Goal: Task Accomplishment & Management: Manage account settings

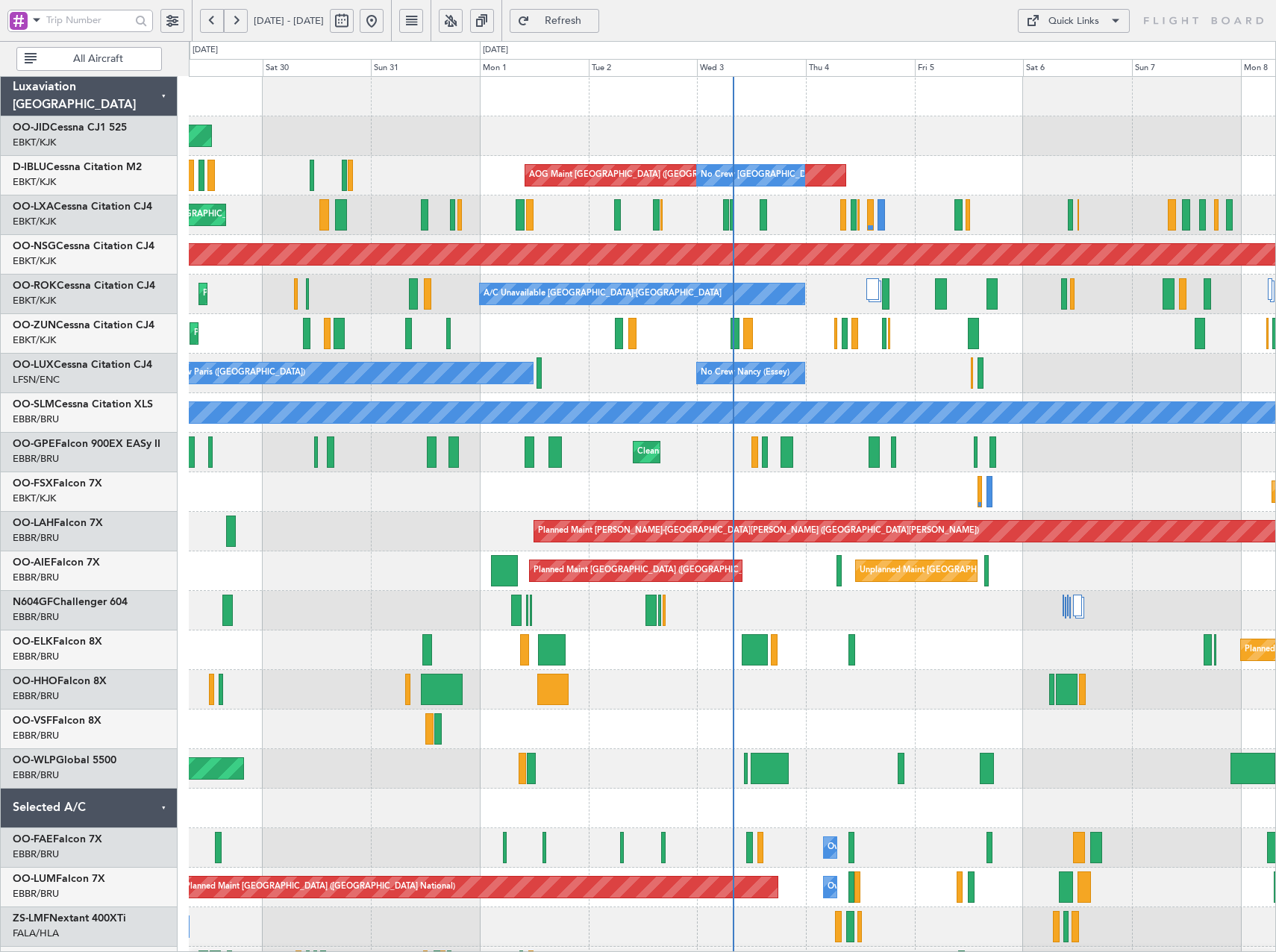
click at [463, 19] on button at bounding box center [450, 20] width 24 height 24
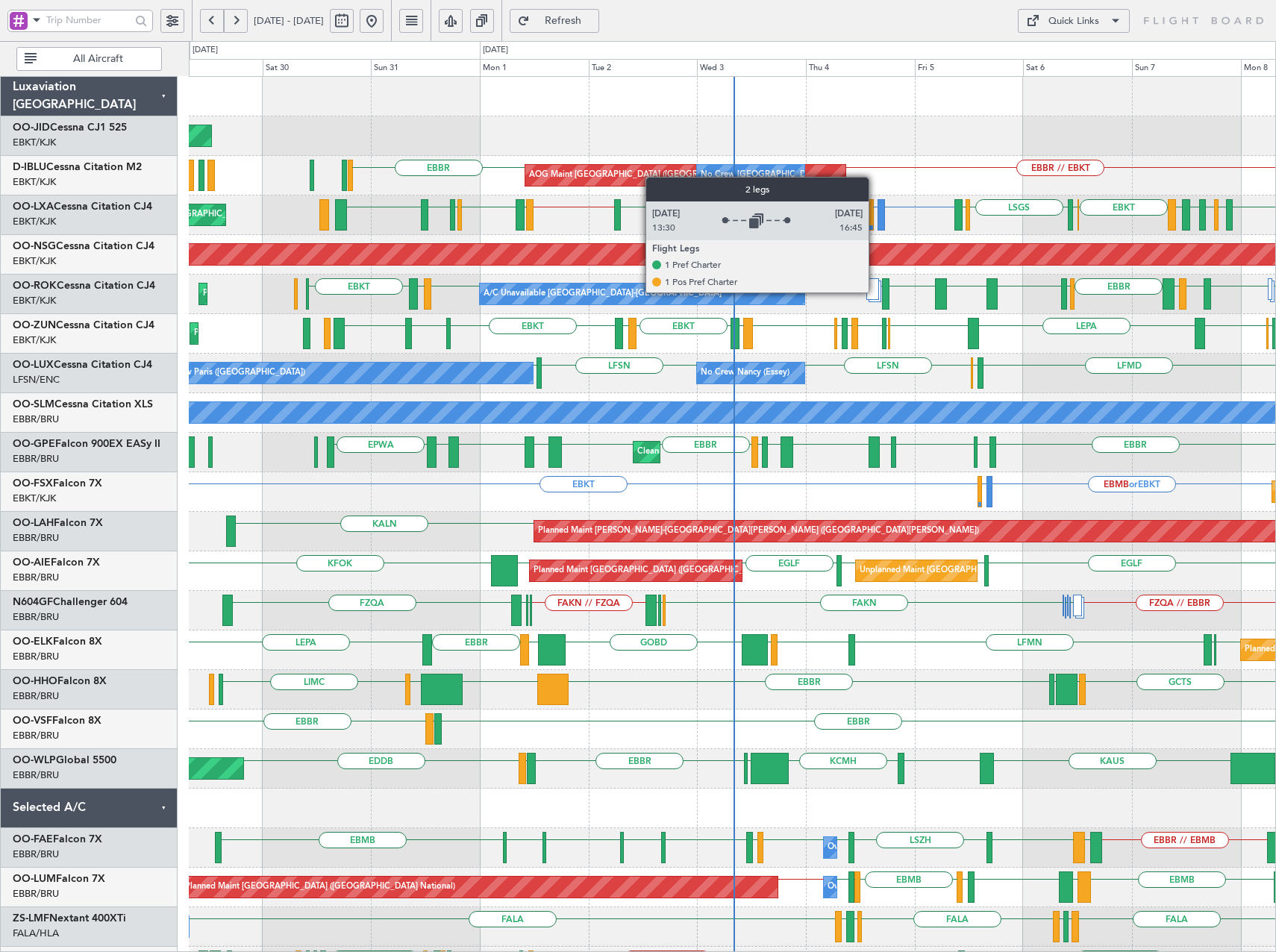
click at [876, 292] on div at bounding box center [873, 289] width 13 height 22
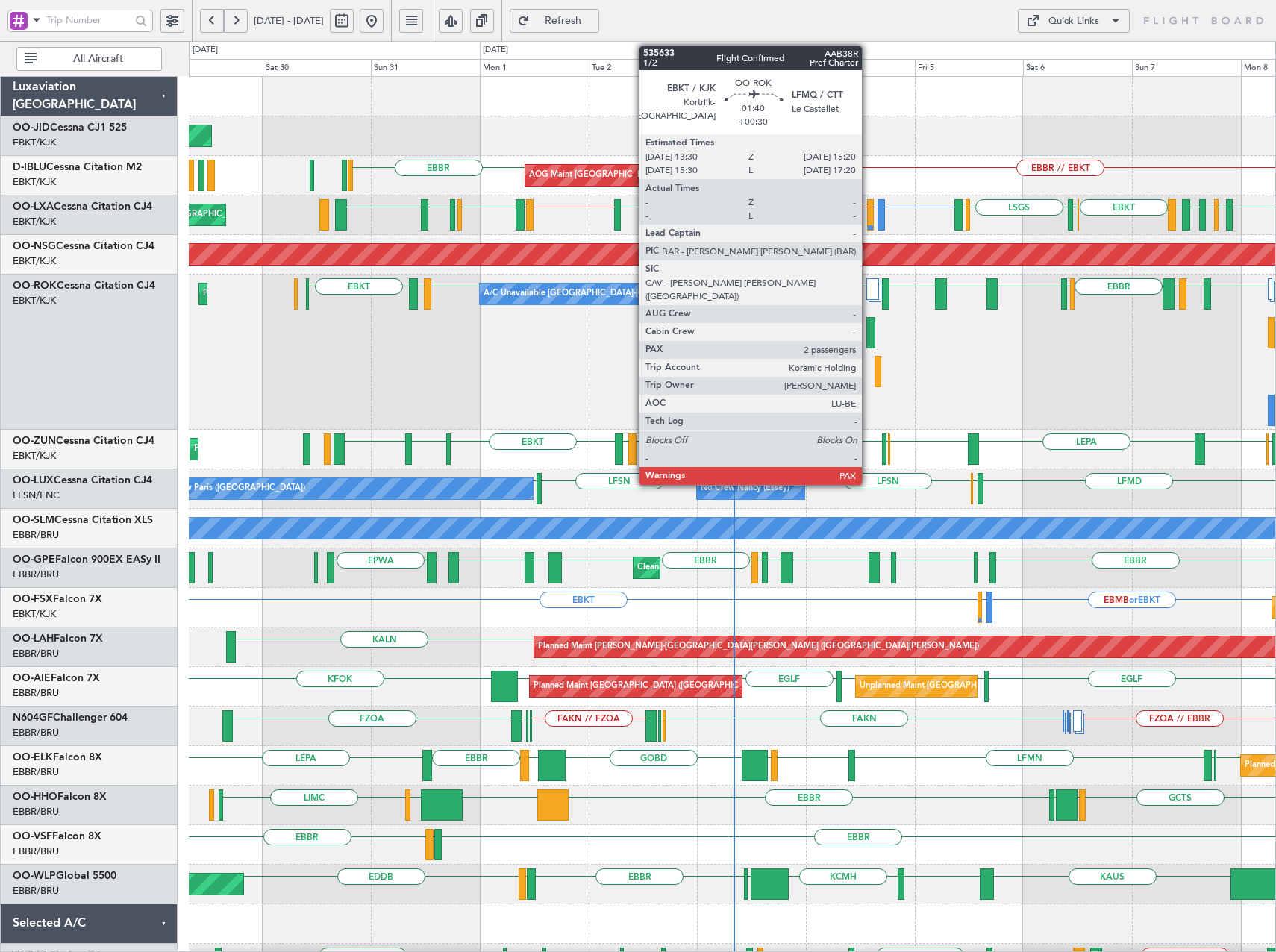
click at [869, 331] on div at bounding box center [871, 333] width 9 height 32
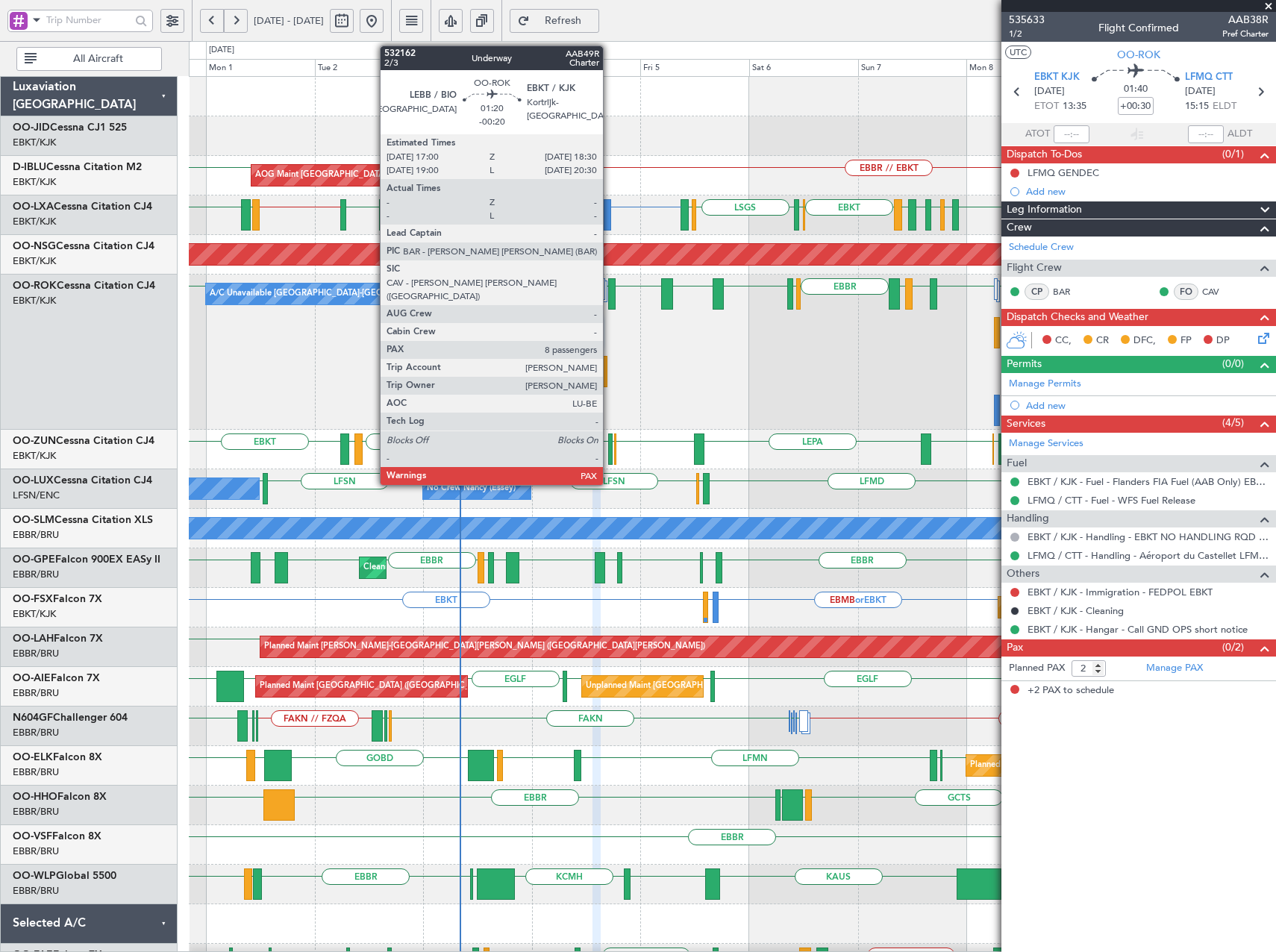
click at [610, 296] on div at bounding box center [612, 294] width 7 height 32
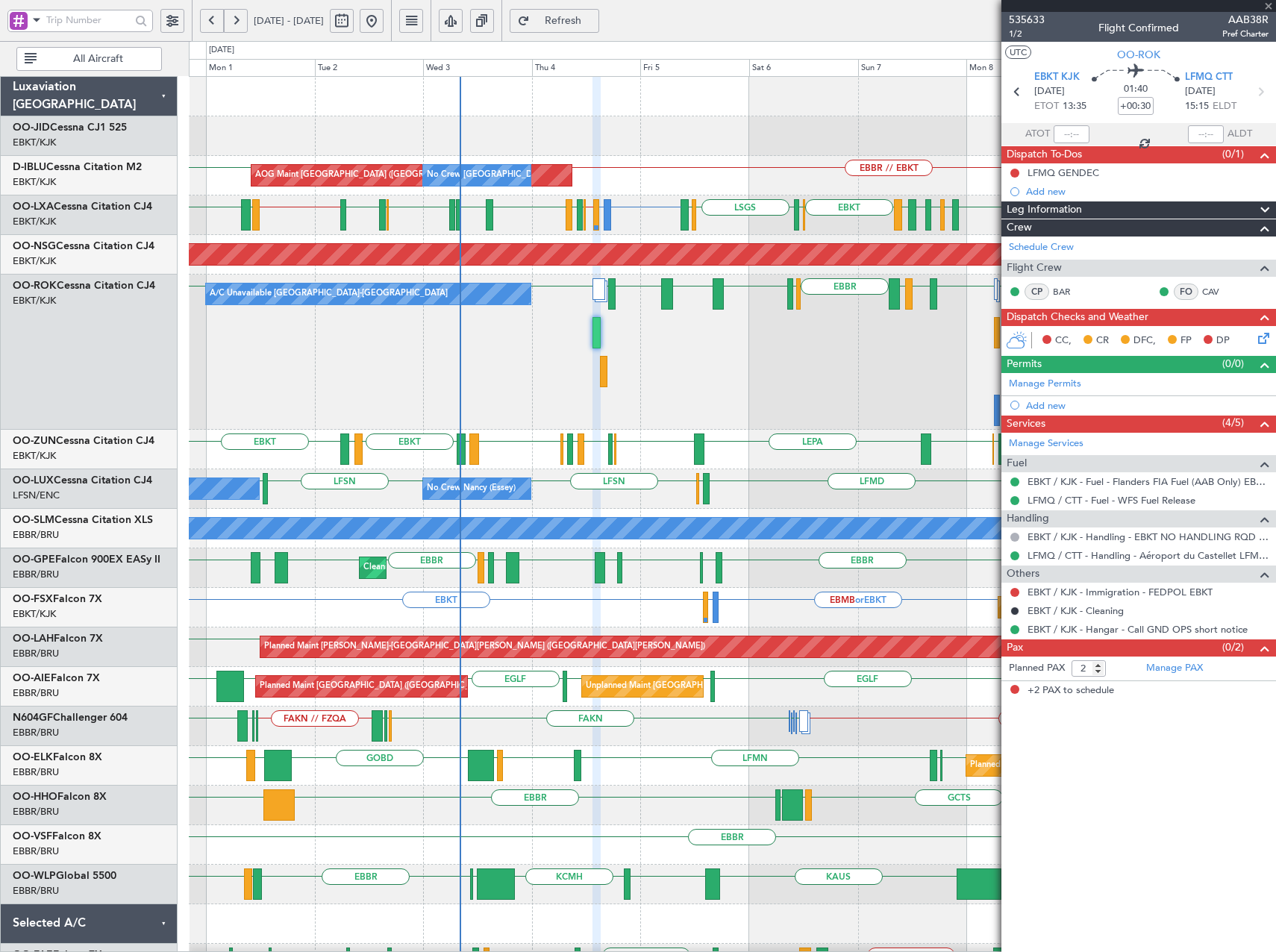
type input "-00:20"
type input "8"
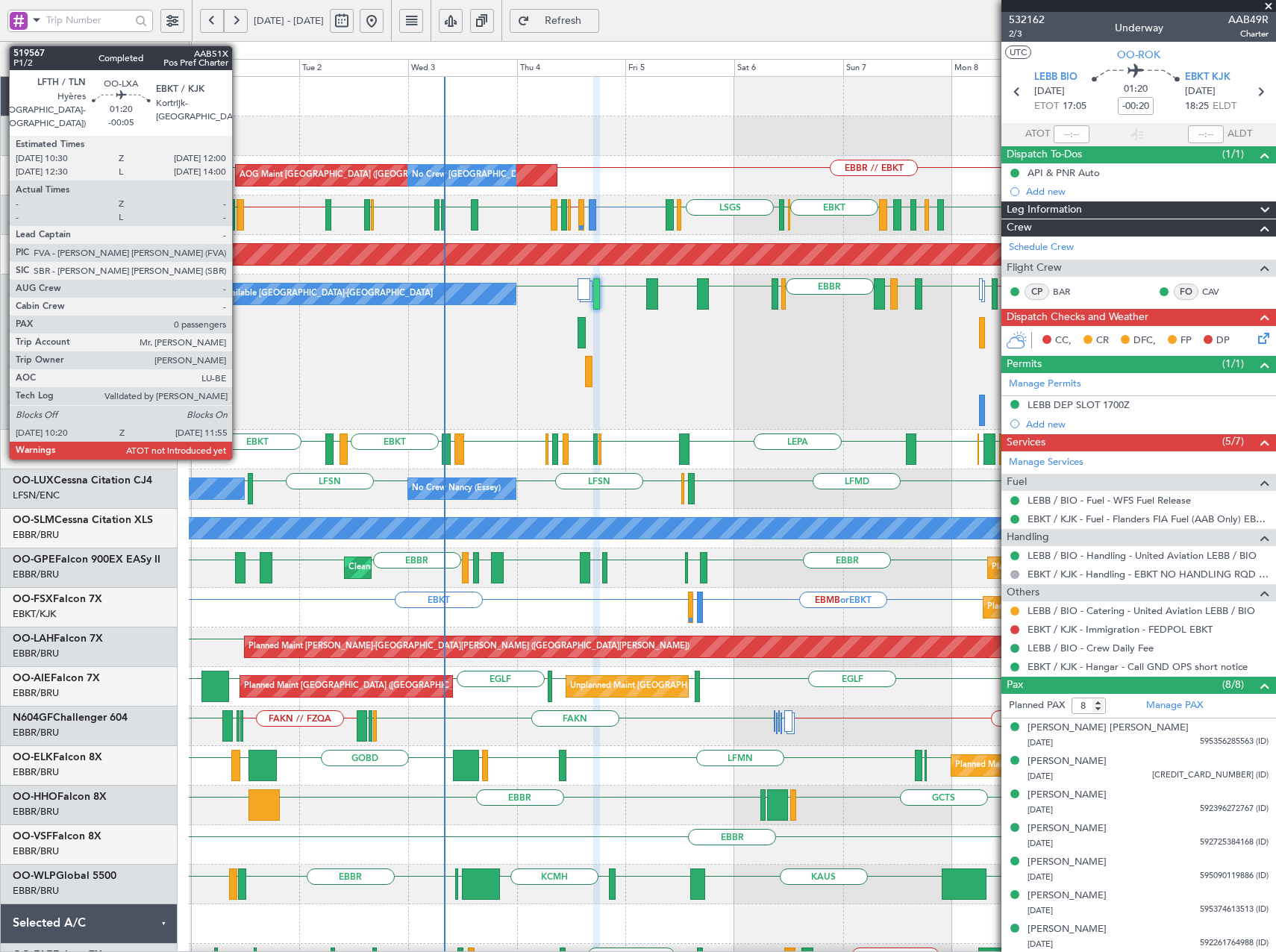
click at [239, 215] on div at bounding box center [240, 214] width 7 height 32
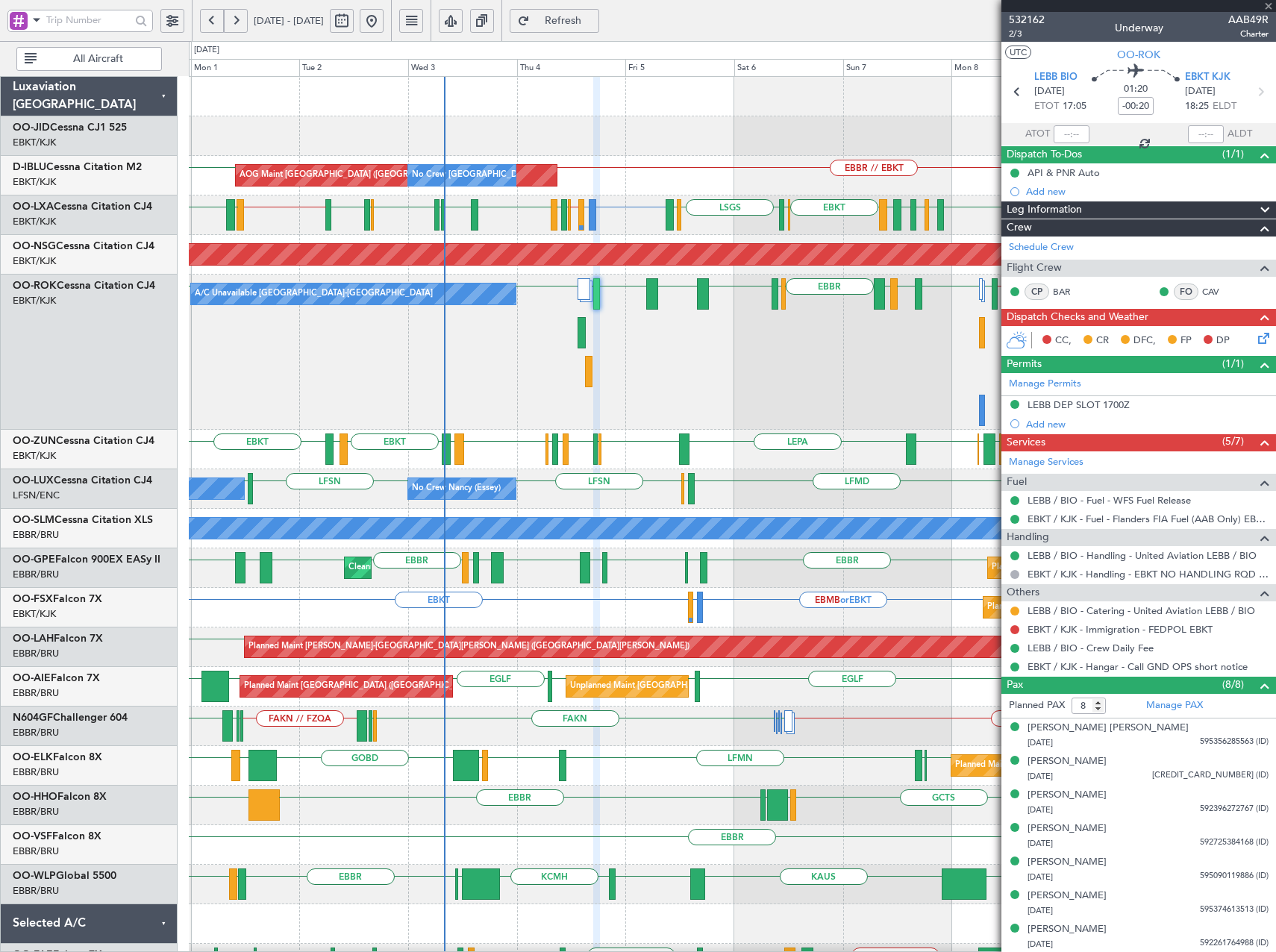
type input "-00:05"
type input "0"
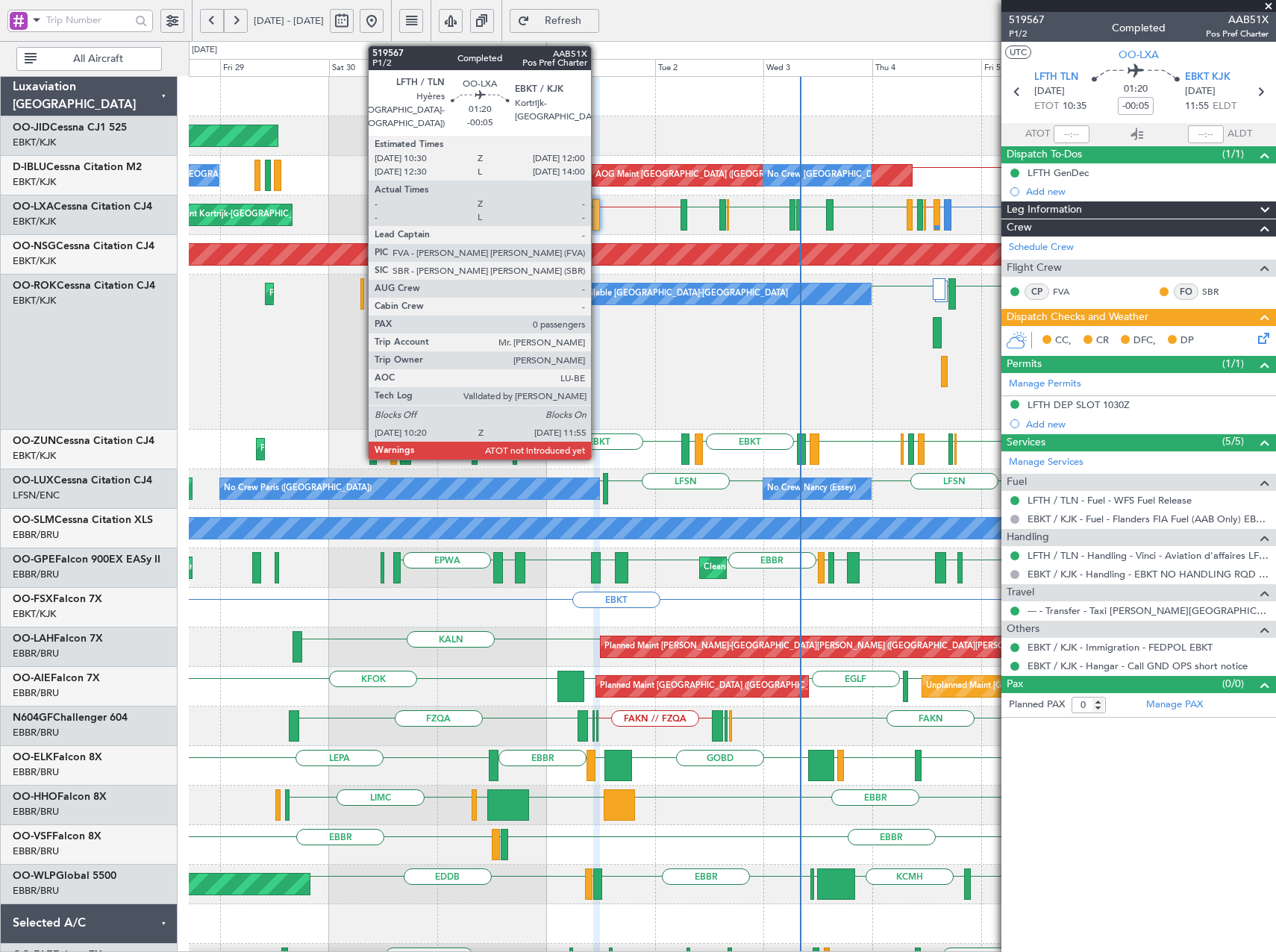
click at [598, 213] on div at bounding box center [596, 214] width 7 height 32
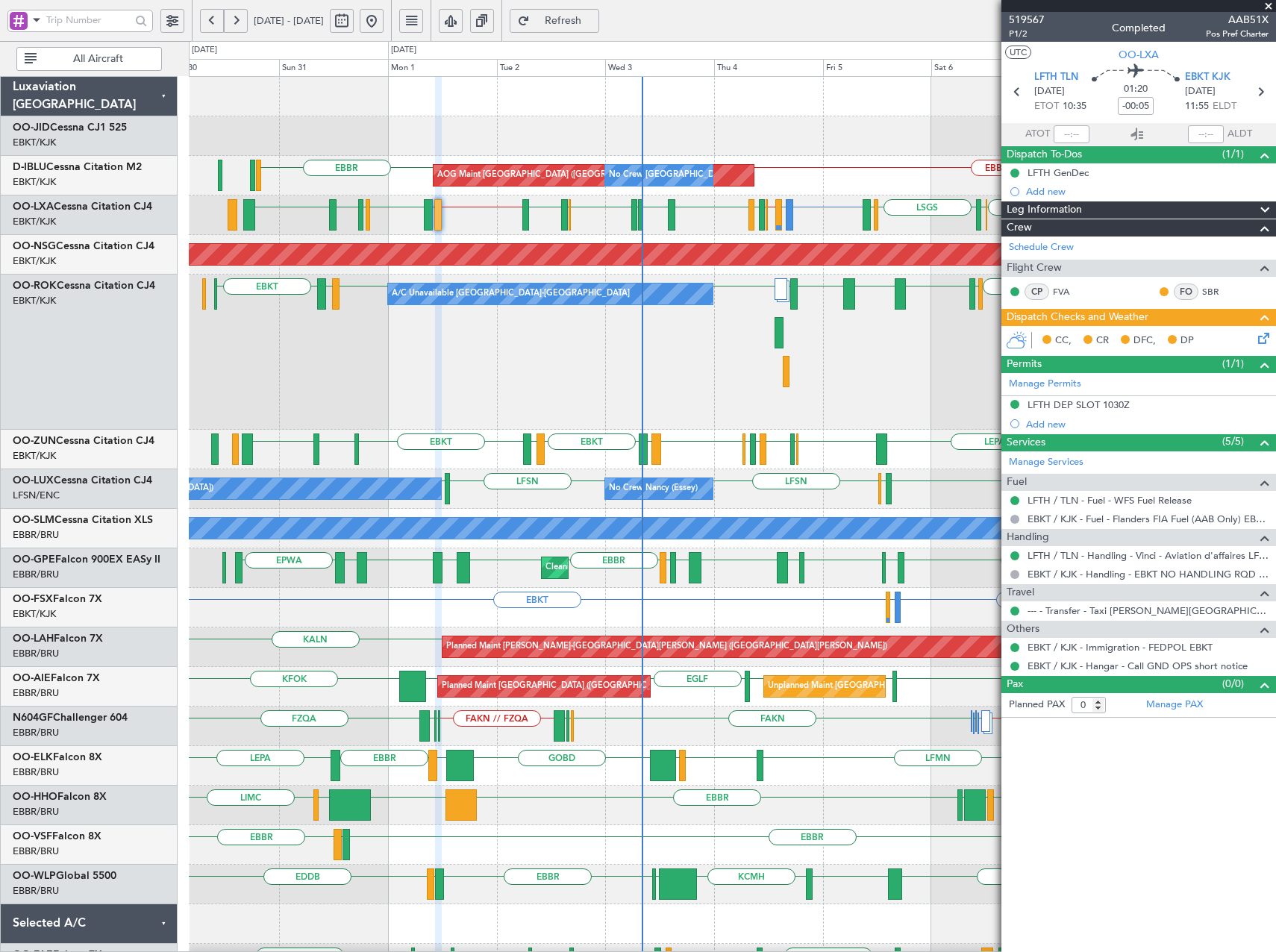
click at [765, 405] on div "A/C Unavailable Kortrijk-Wevelgem LFMQ LIRN EBBR LSZB EBKT LEAL EBKT EBKT LEBB …" at bounding box center [732, 352] width 1087 height 155
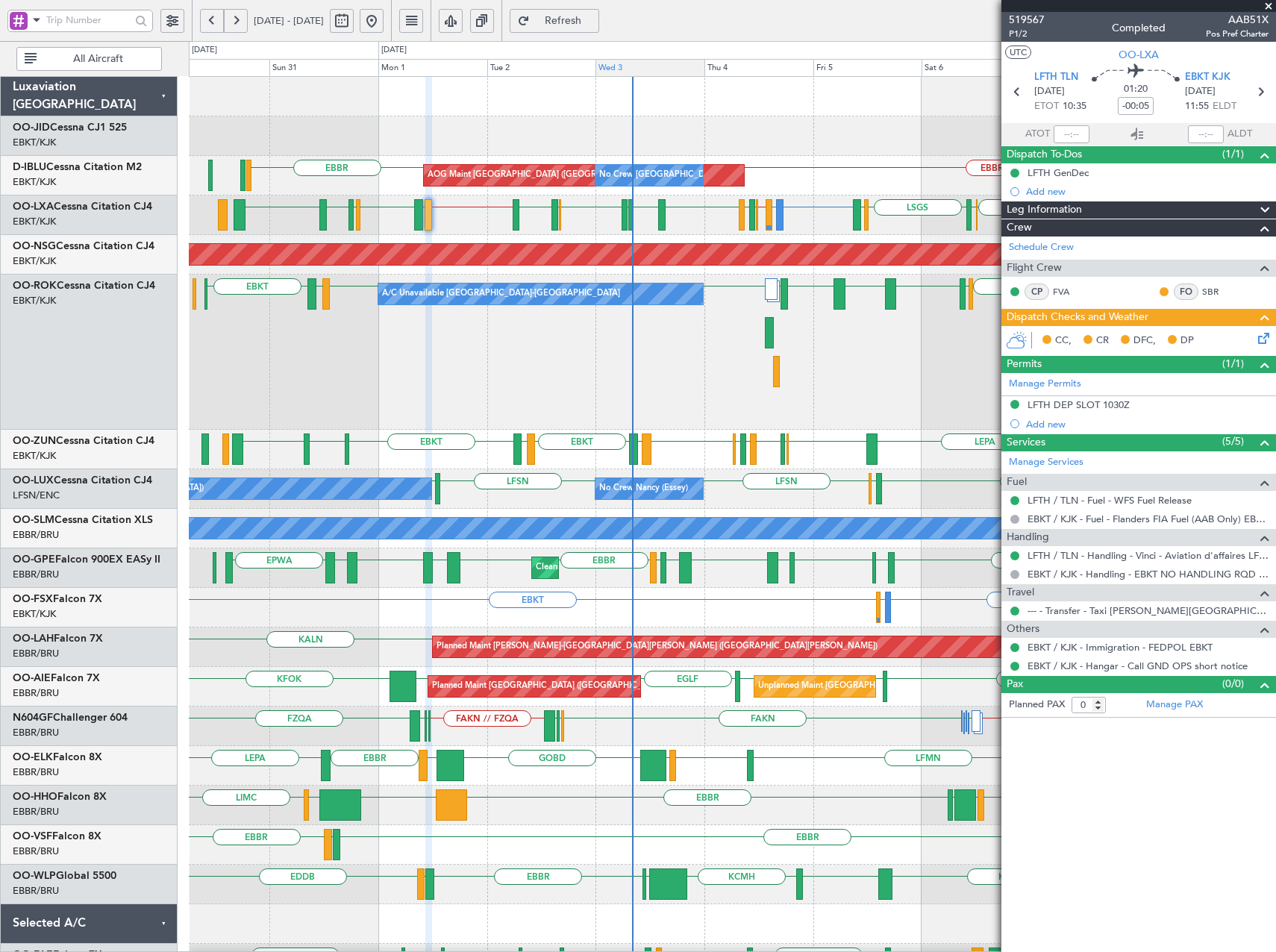
drag, startPoint x: 603, startPoint y: 29, endPoint x: 638, endPoint y: 61, distance: 47.4
click at [599, 32] on button "Refresh" at bounding box center [555, 20] width 89 height 24
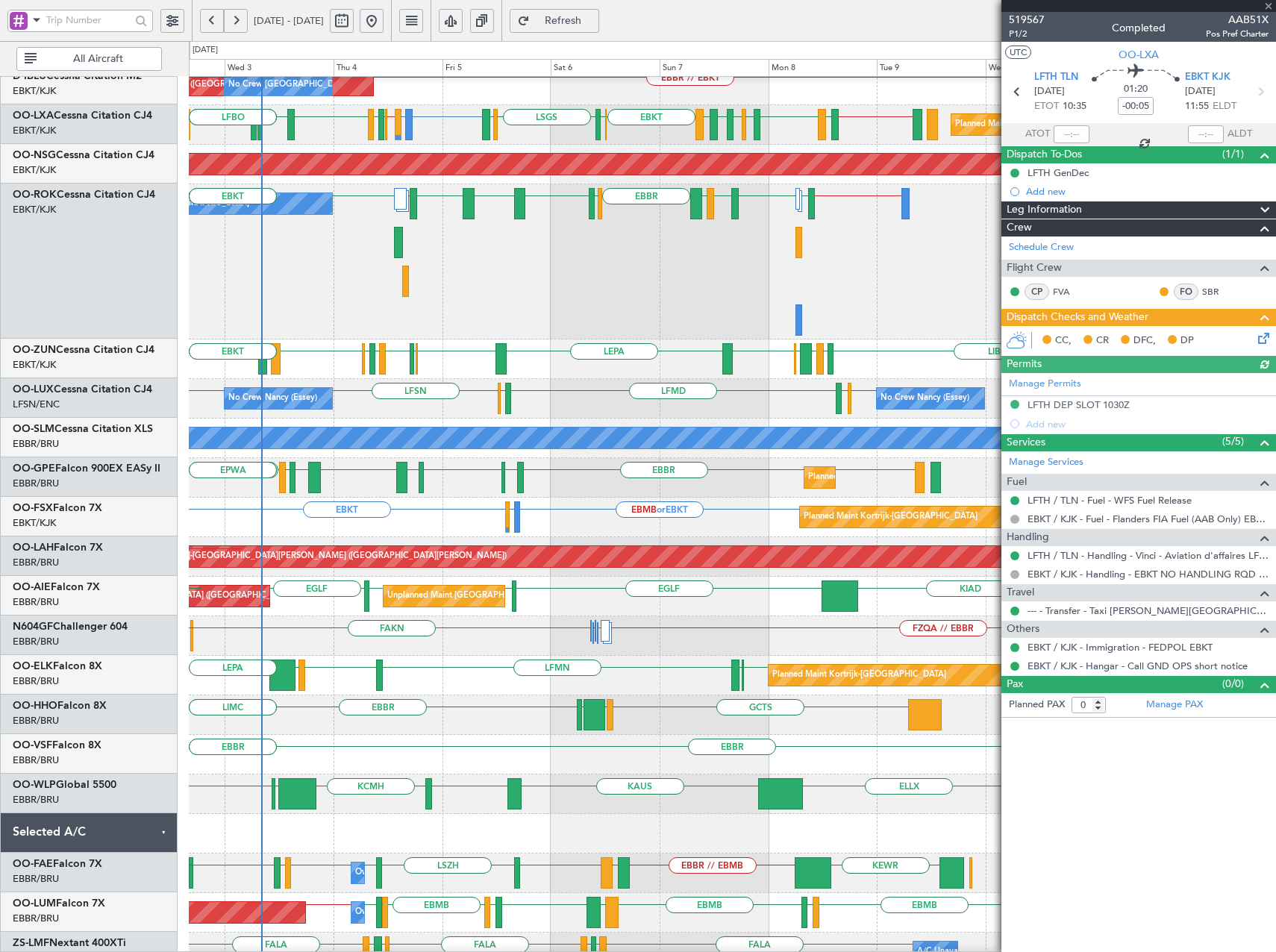
scroll to position [90, 0]
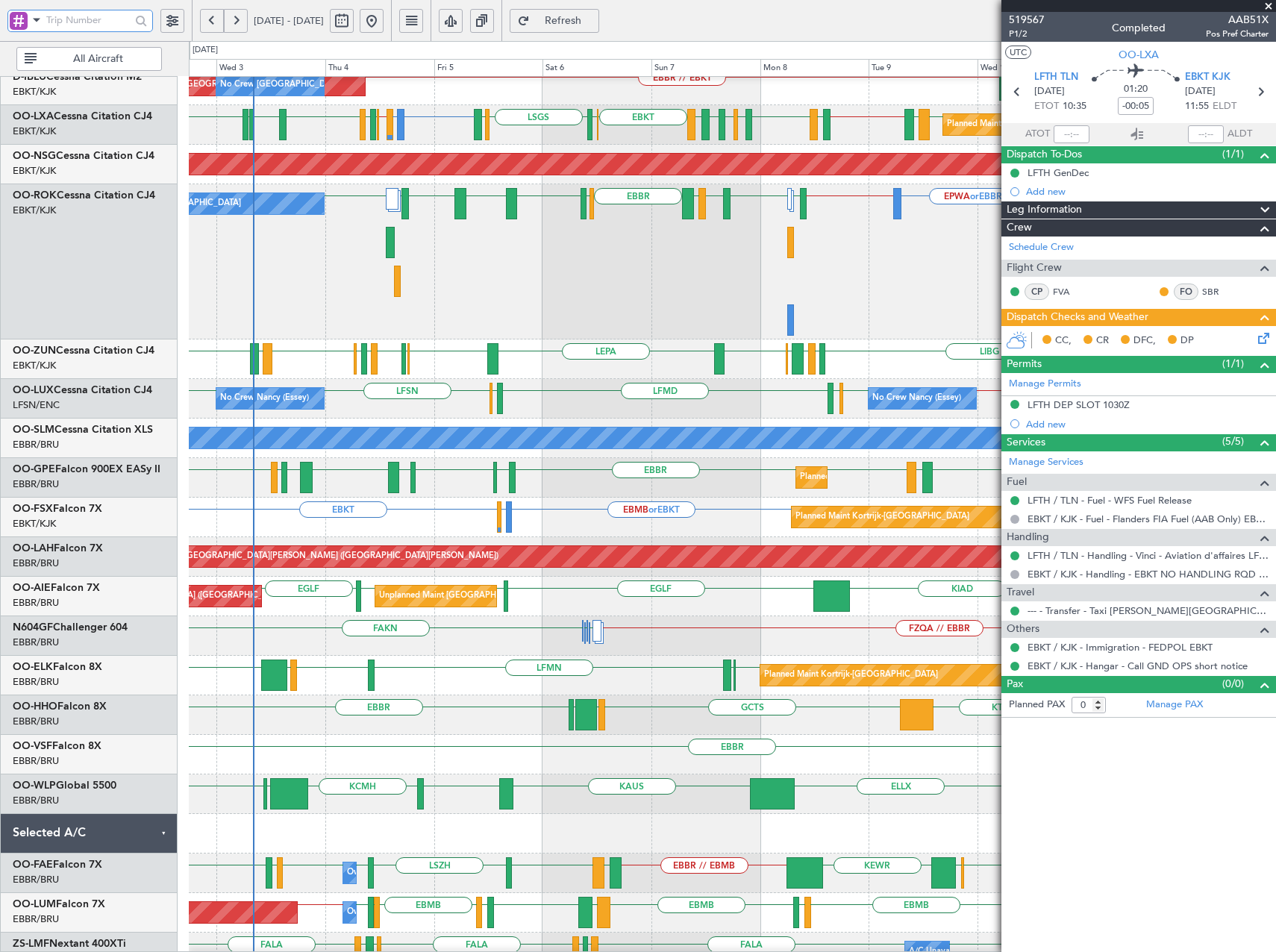
click at [97, 19] on input "text" at bounding box center [89, 20] width 84 height 23
type input "536276"
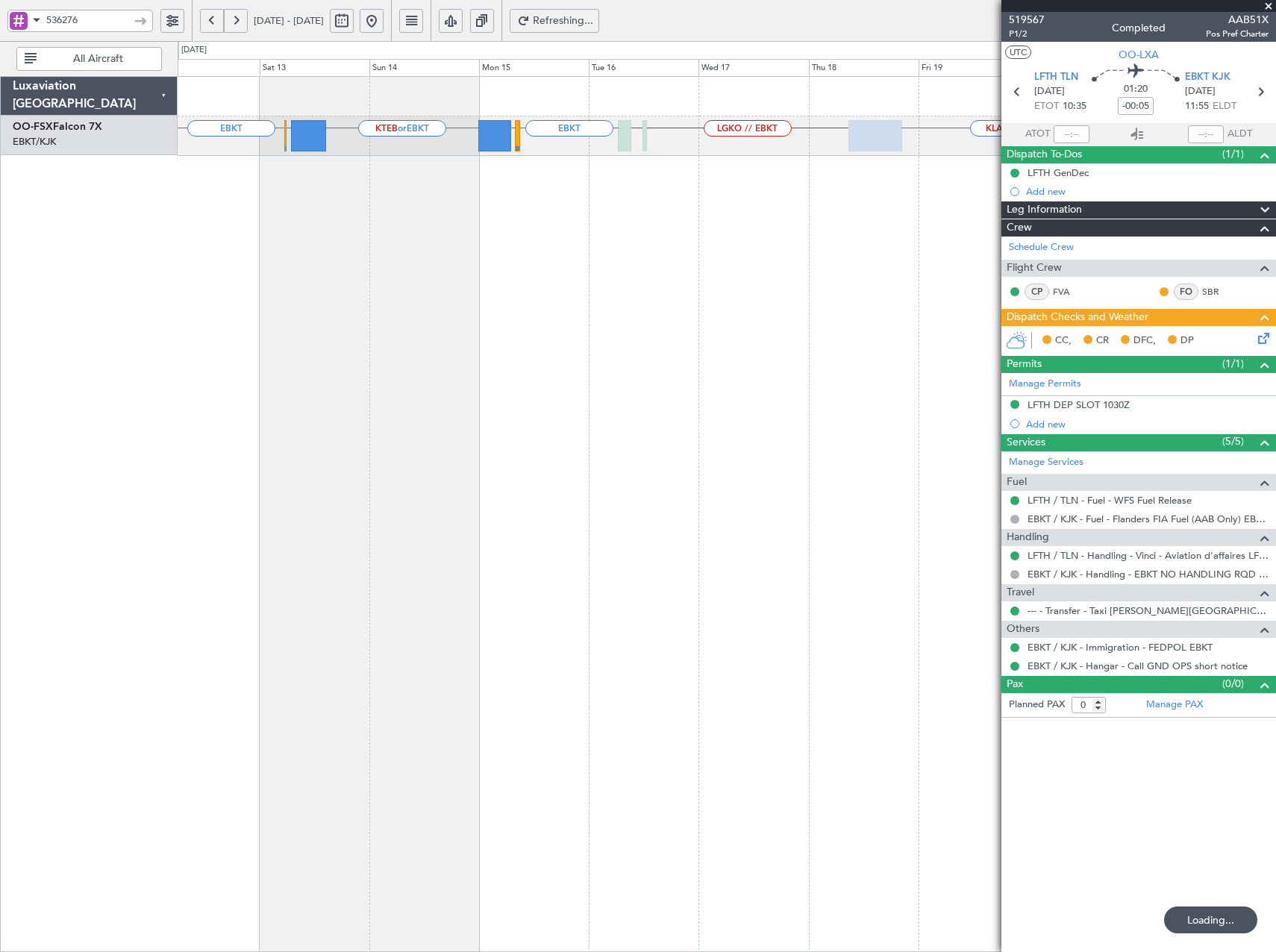
scroll to position [0, 0]
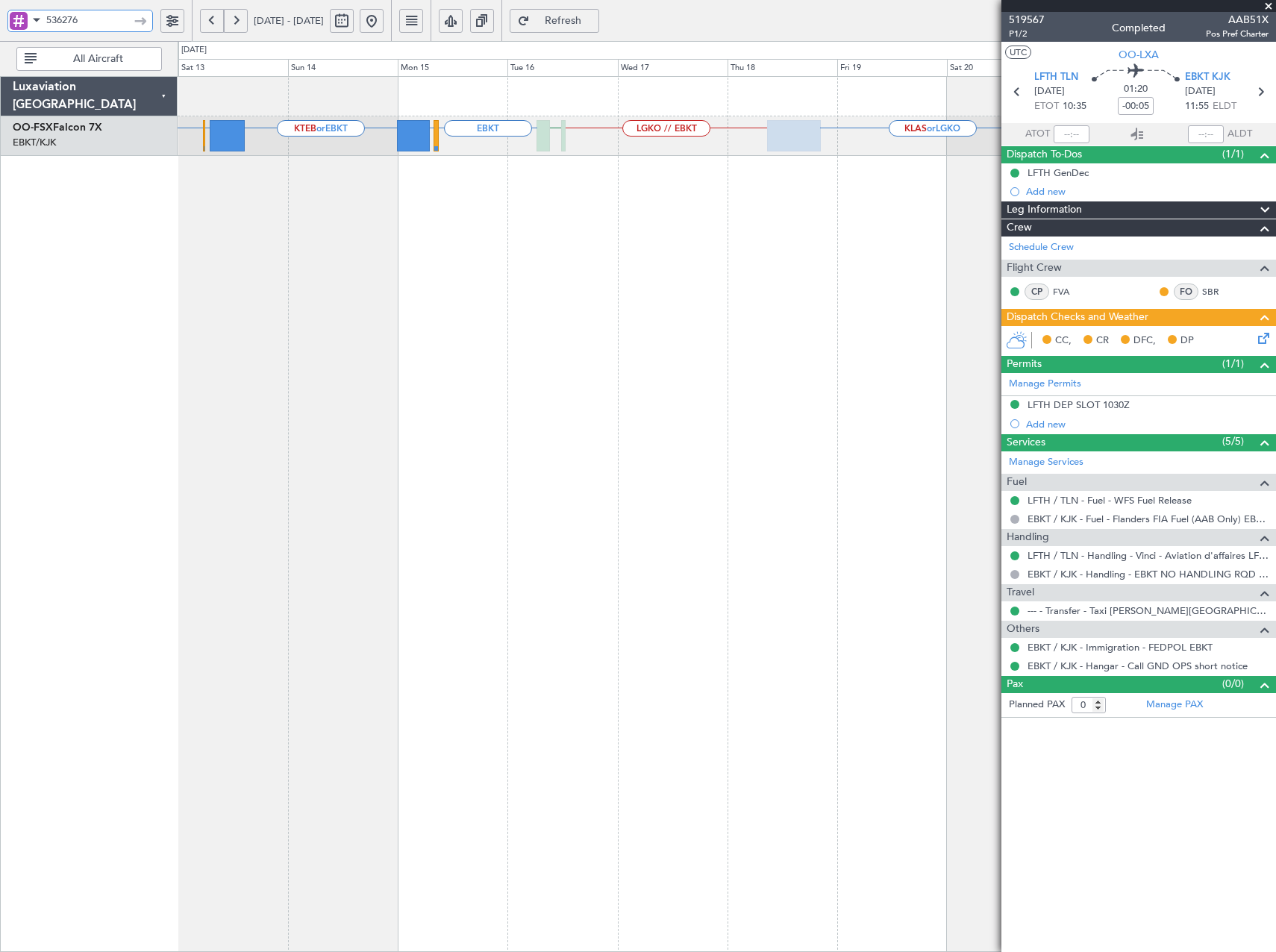
drag, startPoint x: 113, startPoint y: 18, endPoint x: 7, endPoint y: 20, distance: 106.0
click at [7, 20] on div "536276" at bounding box center [80, 21] width 145 height 23
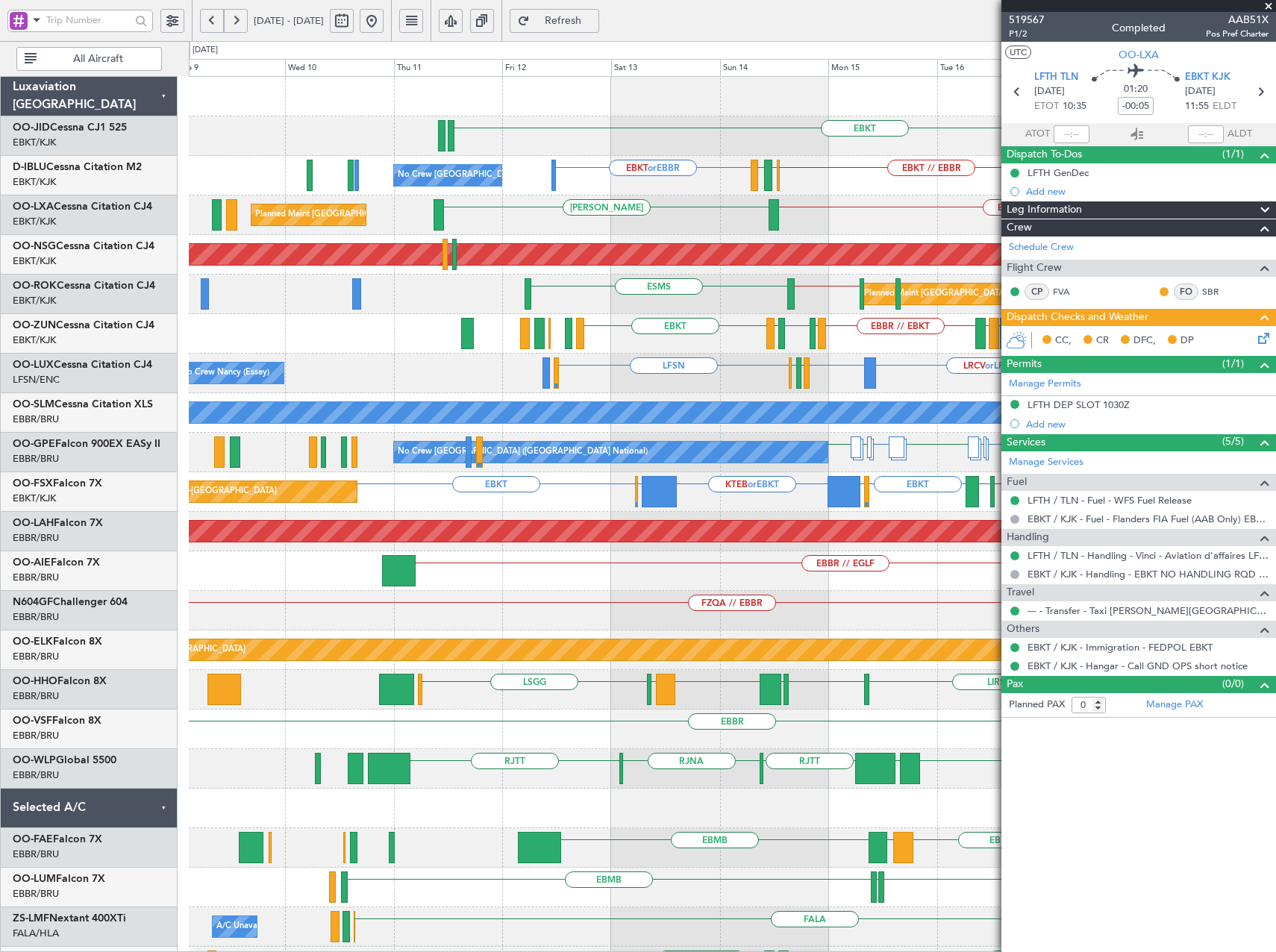
click at [809, 626] on div "EBKT EBKT // EBBR EBKT or EBBR EBKT LIRQ or EBKT EBBR LFMN No Crew Brussels (Br…" at bounding box center [732, 591] width 1087 height 1028
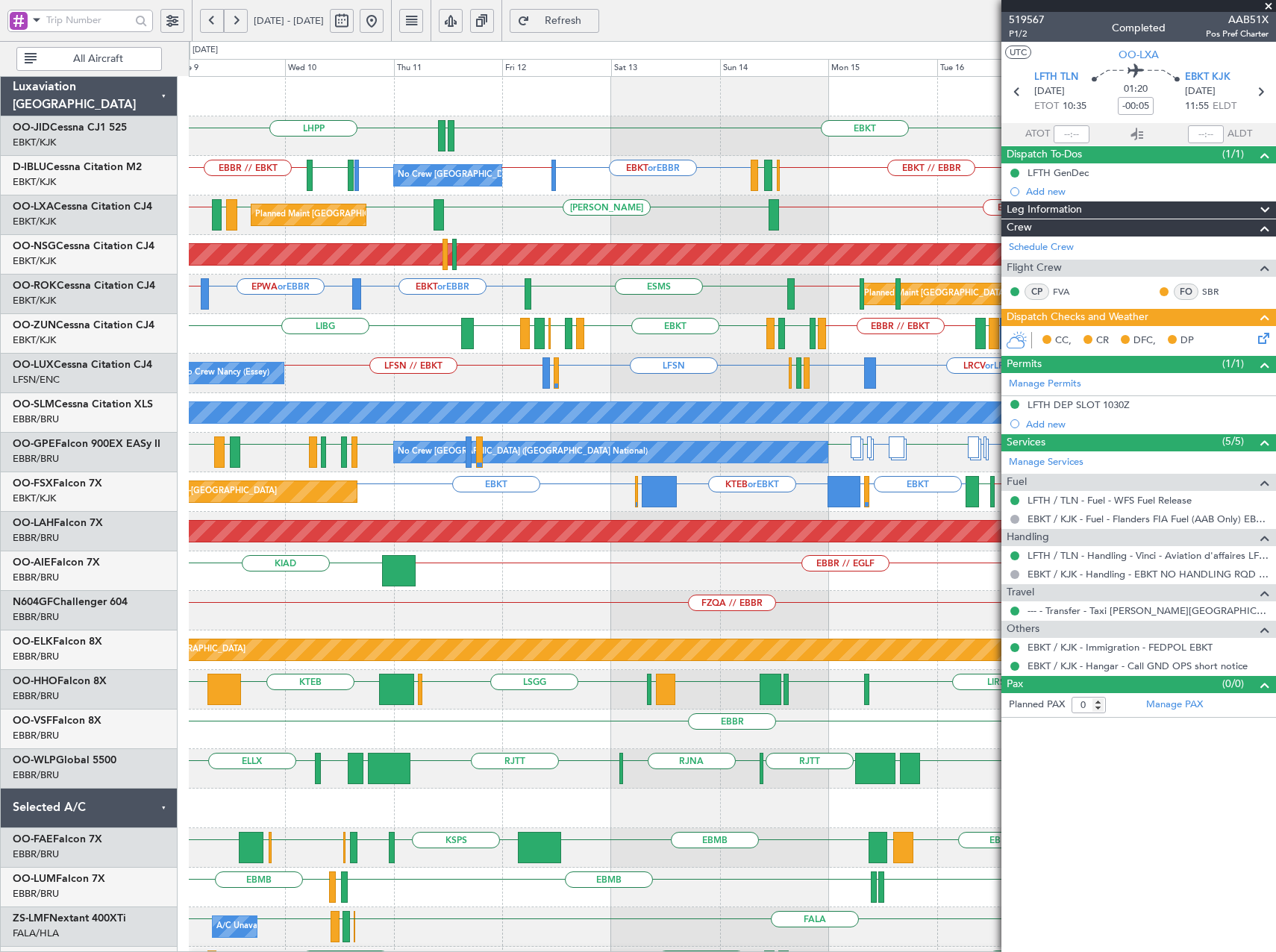
click at [739, 499] on div "Planned Maint Kortrijk-Wevelgem LSGG or EBKT KTEB or EBKT EBBR or EBKT EBKT KLA…" at bounding box center [732, 492] width 1087 height 40
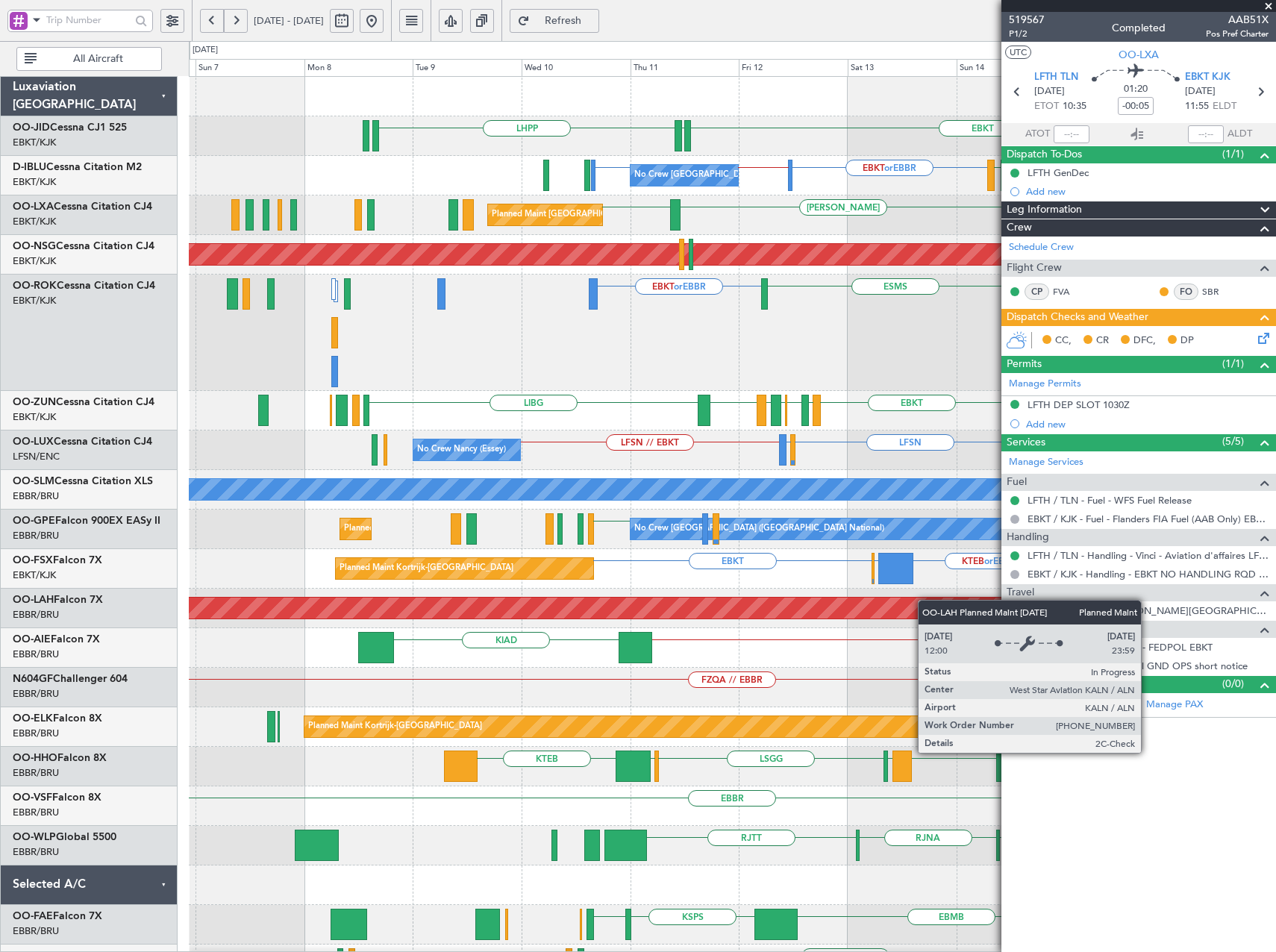
click at [962, 604] on div "EBKT EDDN LHPP No Crew Brussels (Brussels National) EBKT // EBBR EBKT or EBBR E…" at bounding box center [732, 630] width 1087 height 1106
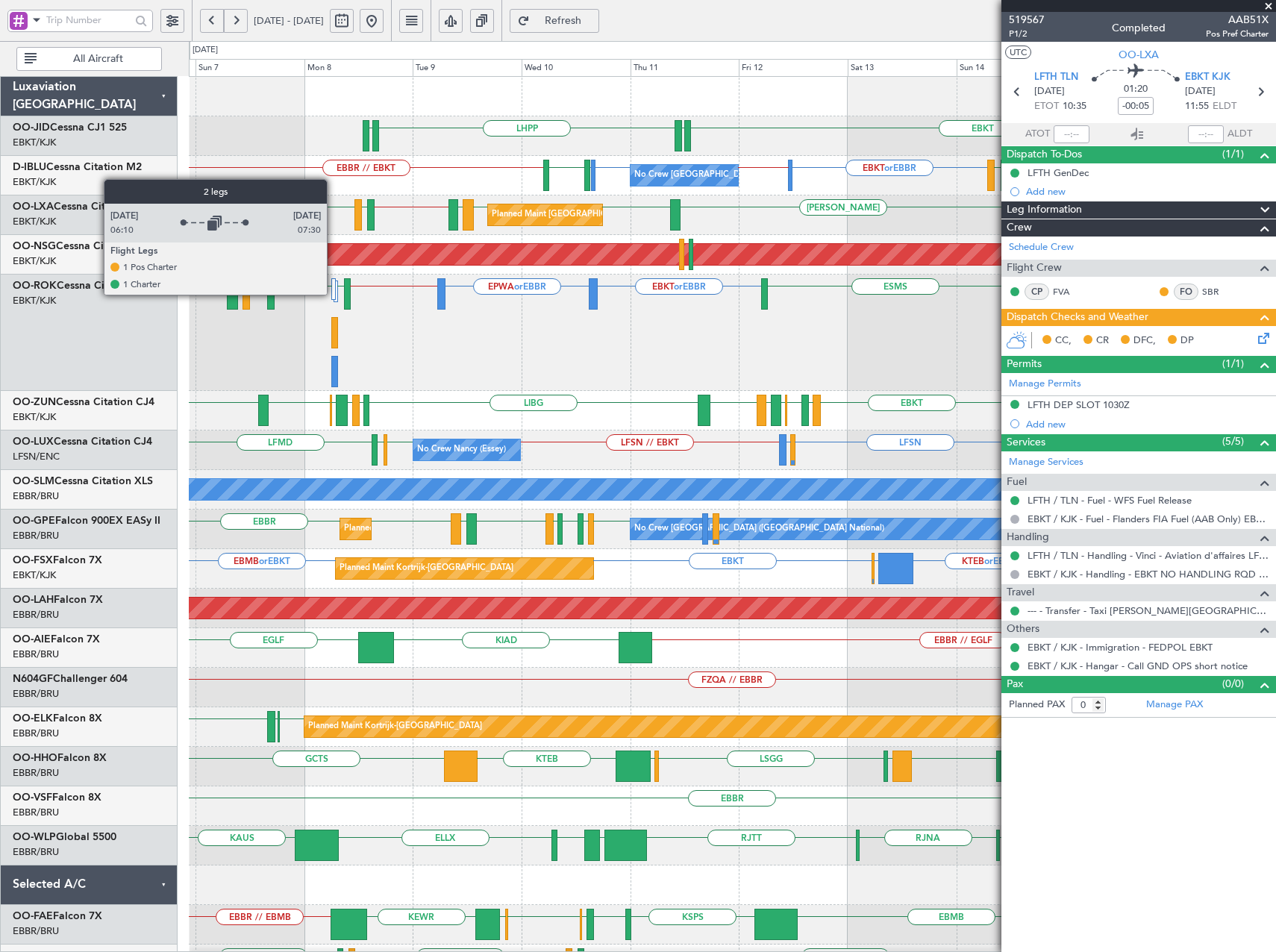
click at [334, 295] on div at bounding box center [334, 289] width 5 height 22
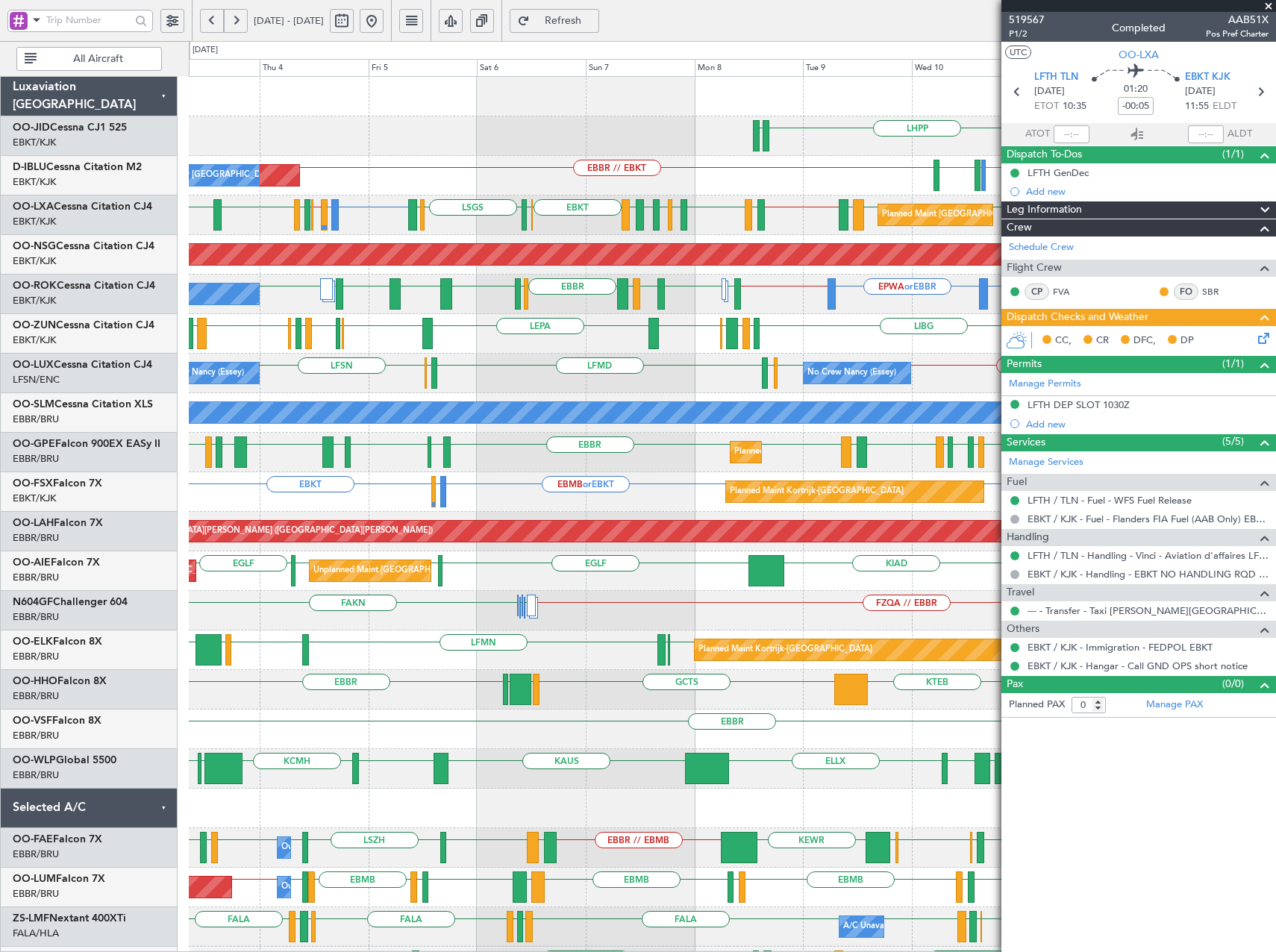
drag, startPoint x: 1265, startPoint y: 2, endPoint x: 1179, endPoint y: 2, distance: 86.0
click at [1265, 2] on span at bounding box center [1269, 6] width 15 height 14
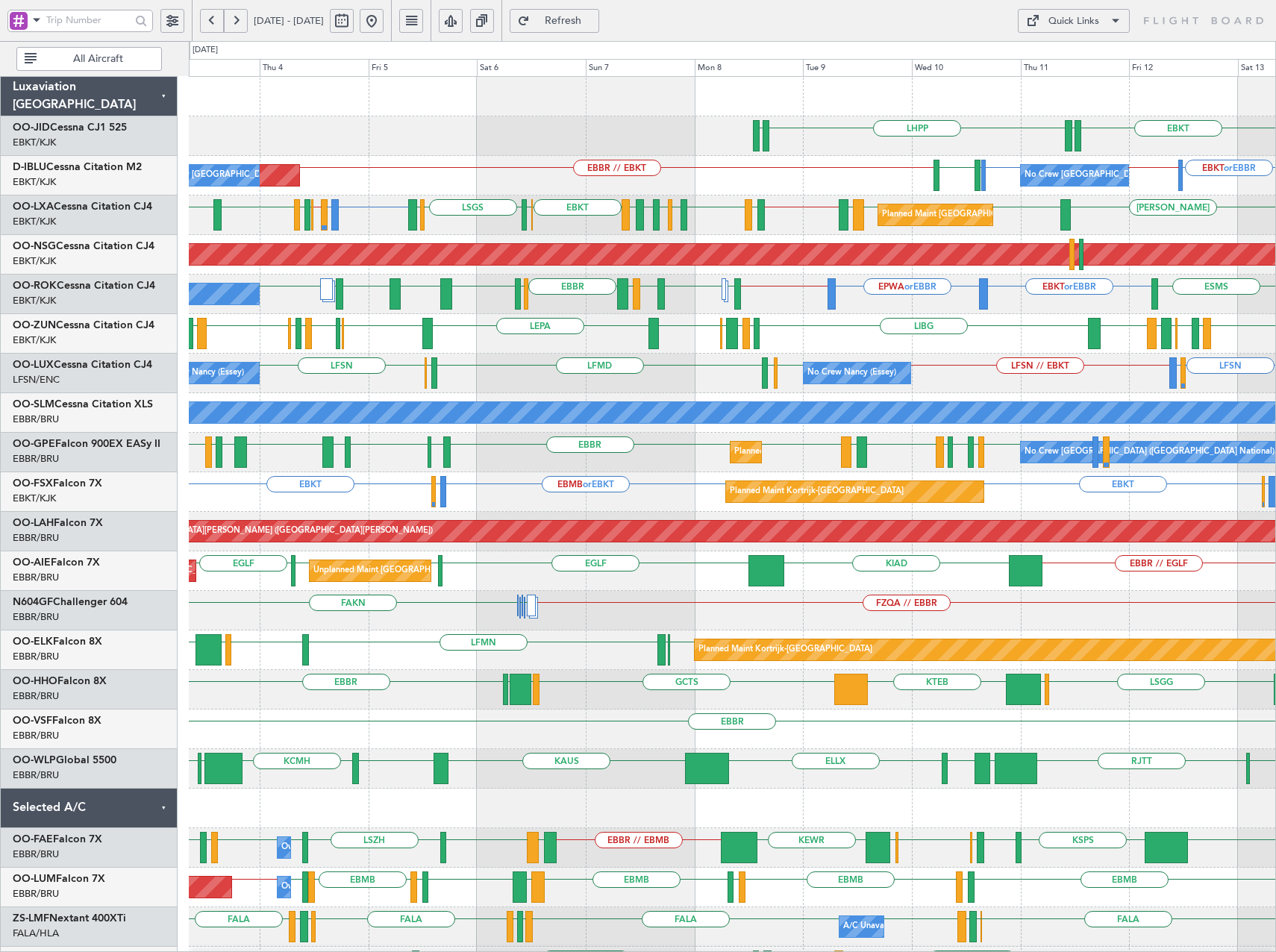
click at [1107, 24] on span at bounding box center [1116, 21] width 18 height 18
click at [1061, 97] on button "Crew Board" at bounding box center [1074, 93] width 112 height 36
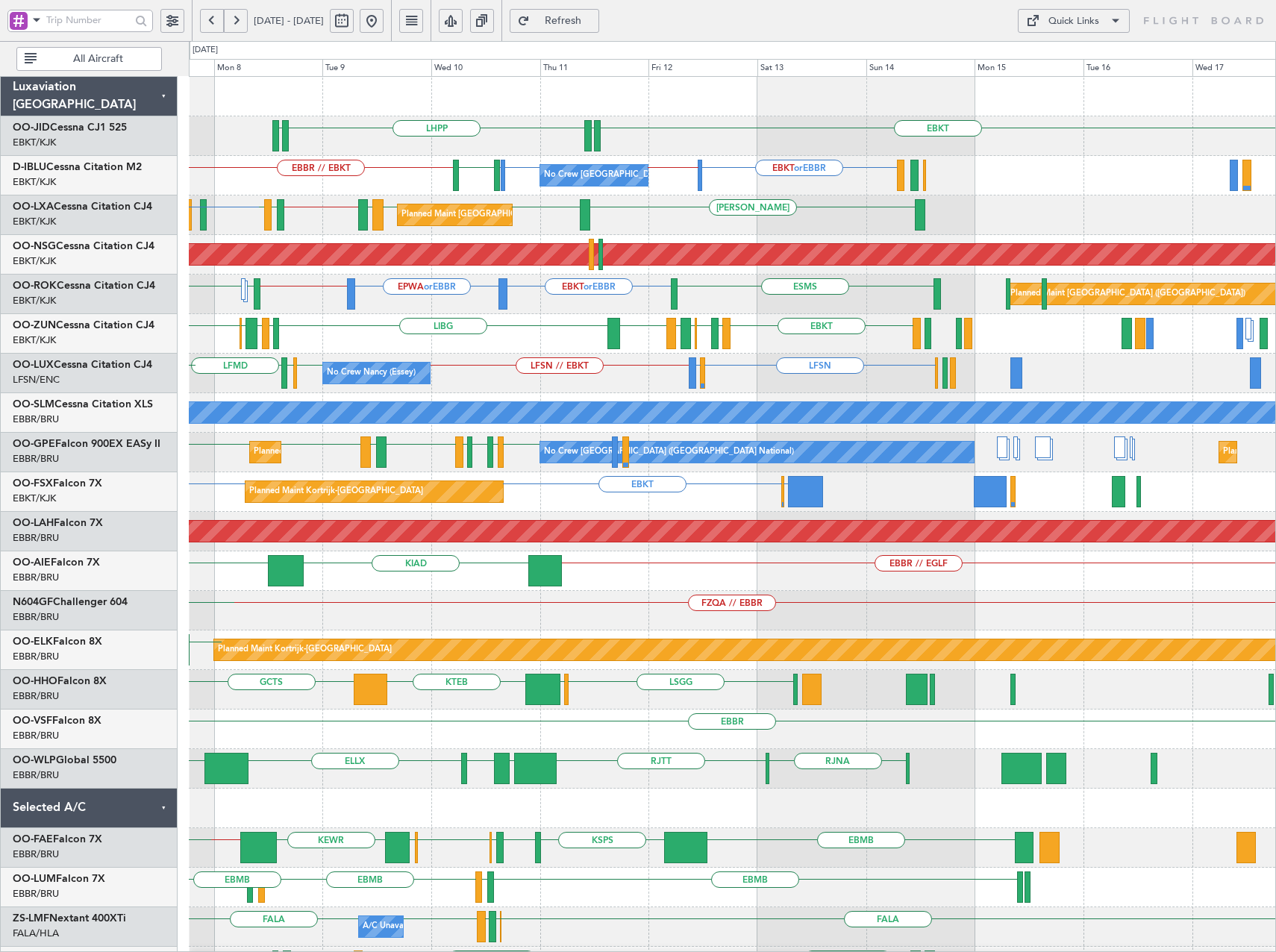
click at [426, 628] on div "FZQA // EBBR FAHS FAKN FAKN" at bounding box center [732, 611] width 1087 height 40
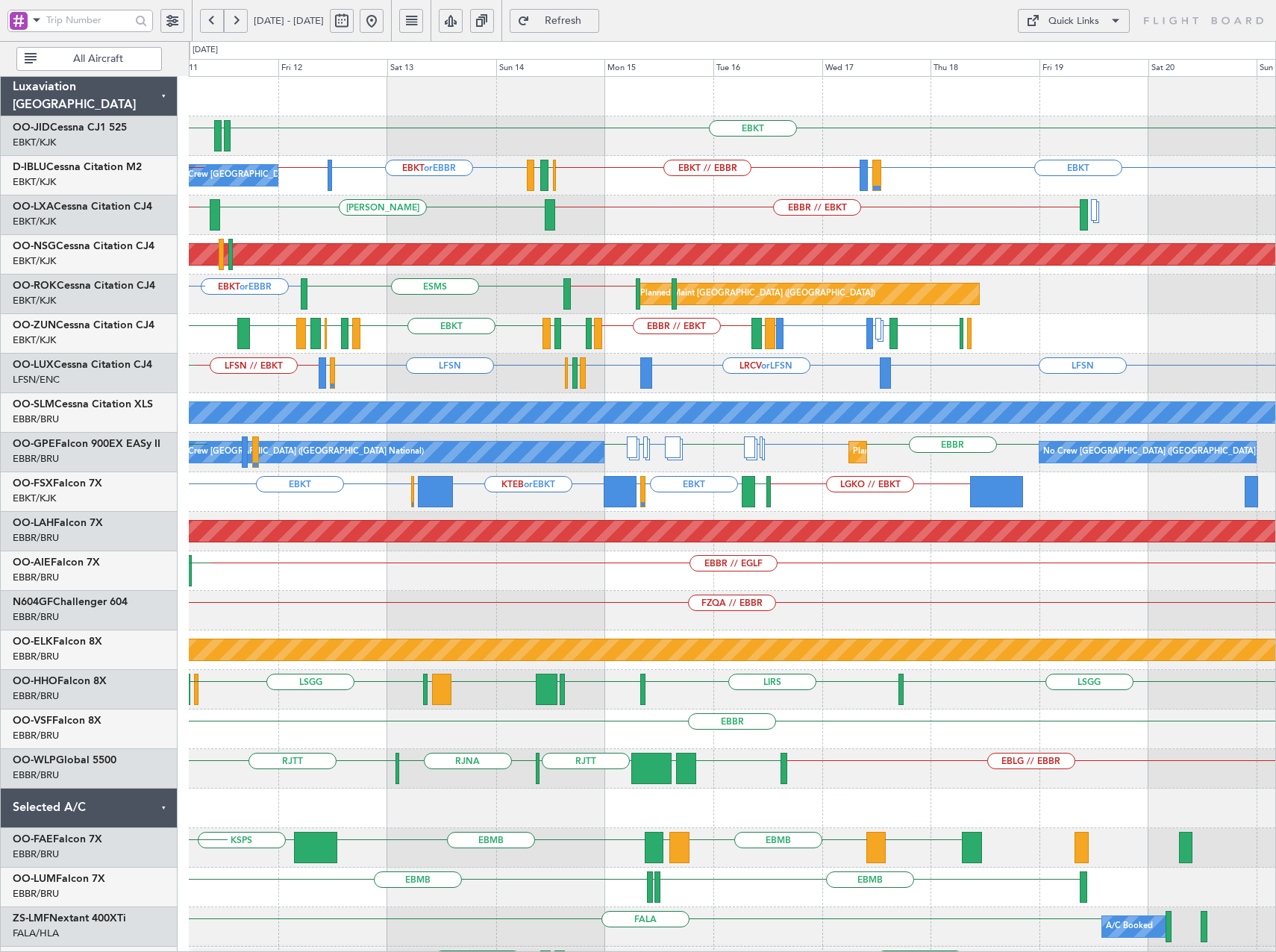
click at [848, 547] on div "EBKT LHPP EDDN EBKT LIRQ or EBKT EBKT // EBBR EBKT or EBBR EBBR // LFPB EBBR LF…" at bounding box center [732, 591] width 1087 height 1028
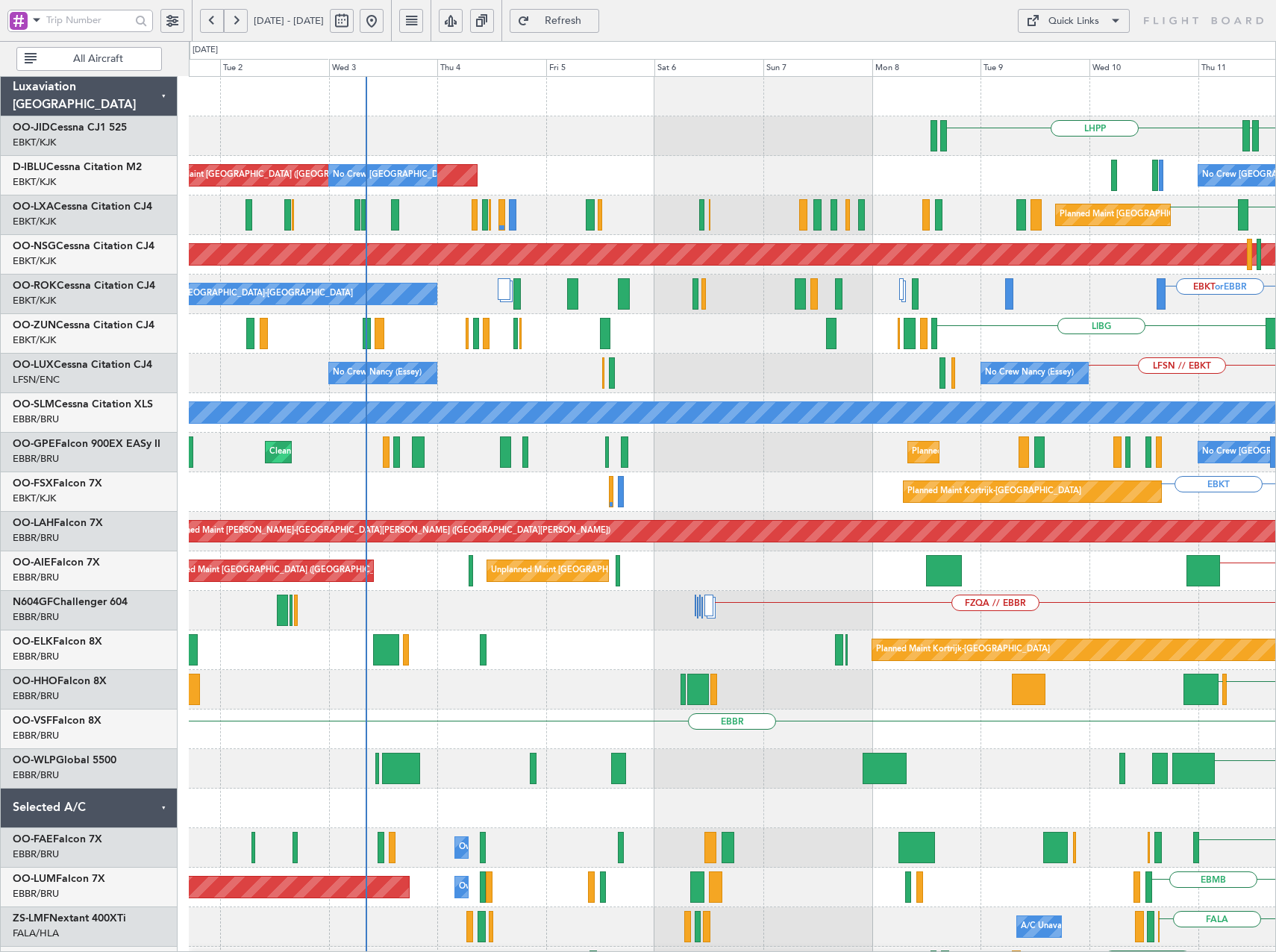
click at [1276, 547] on html "11 Sep 2025 - 21 Sep 2025 Refresh Quick Links All Aircraft EBKT LHPP EDDN No Cr…" at bounding box center [638, 476] width 1276 height 952
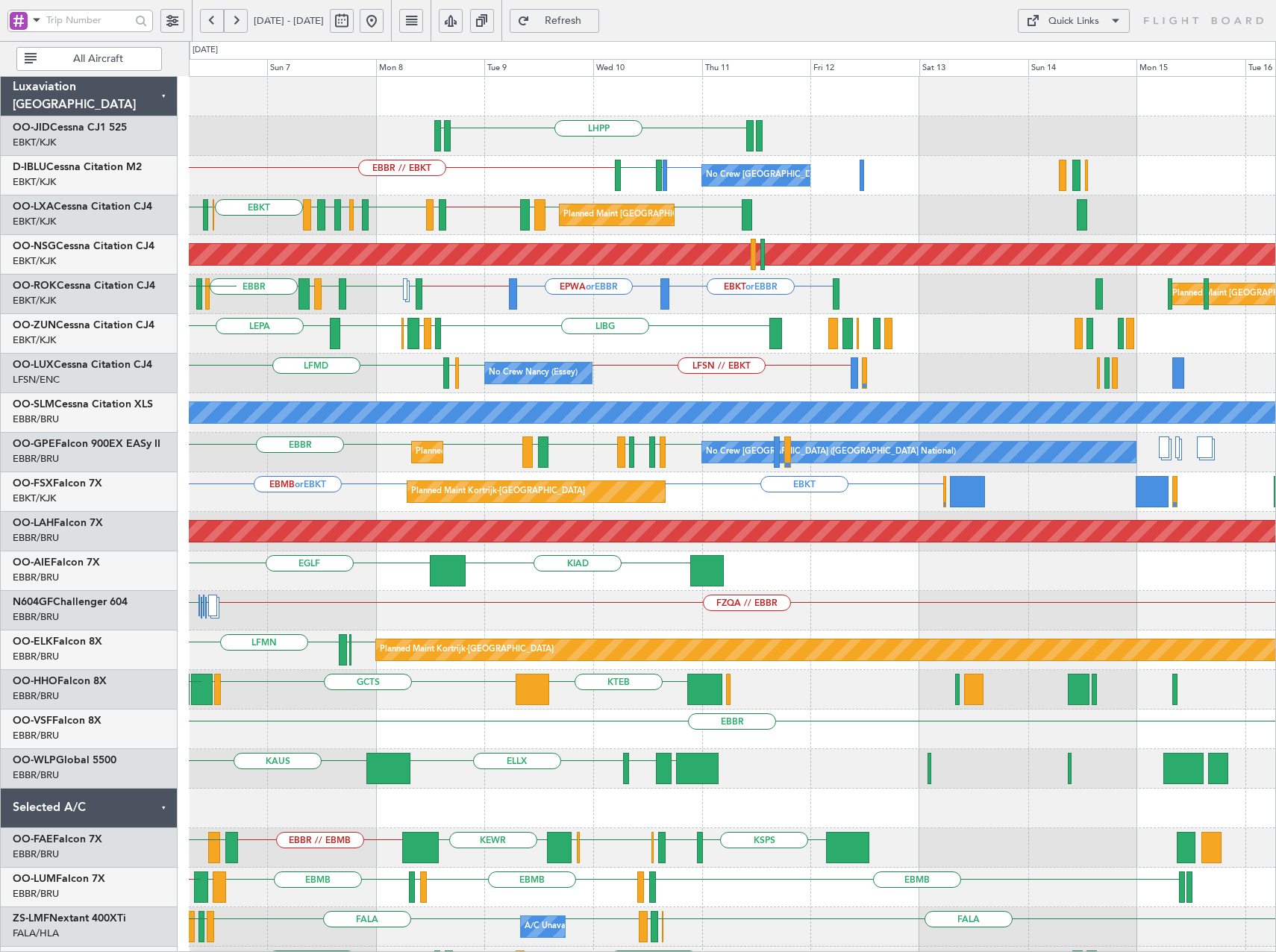
click at [294, 475] on div "LHPP EDDN No Crew Brussels (Brussels National) LFPB or EBKT EBKT EBBR // EBKT L…" at bounding box center [732, 611] width 1087 height 1068
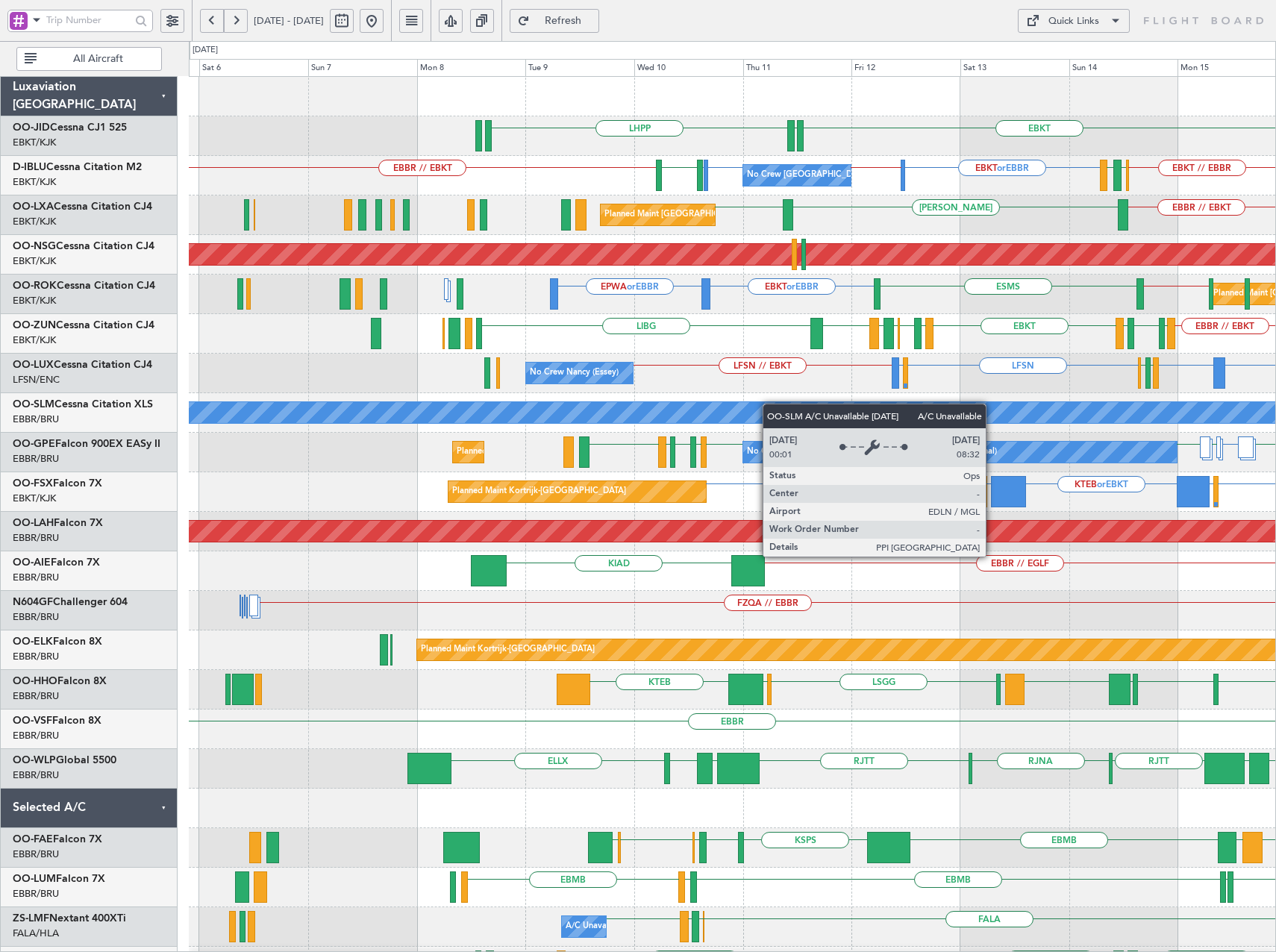
click at [837, 404] on div "EBKT LHPP EDDN No Crew Brussels (Brussels National) EBKT // EBBR EBKT or EBBR E…" at bounding box center [732, 611] width 1087 height 1068
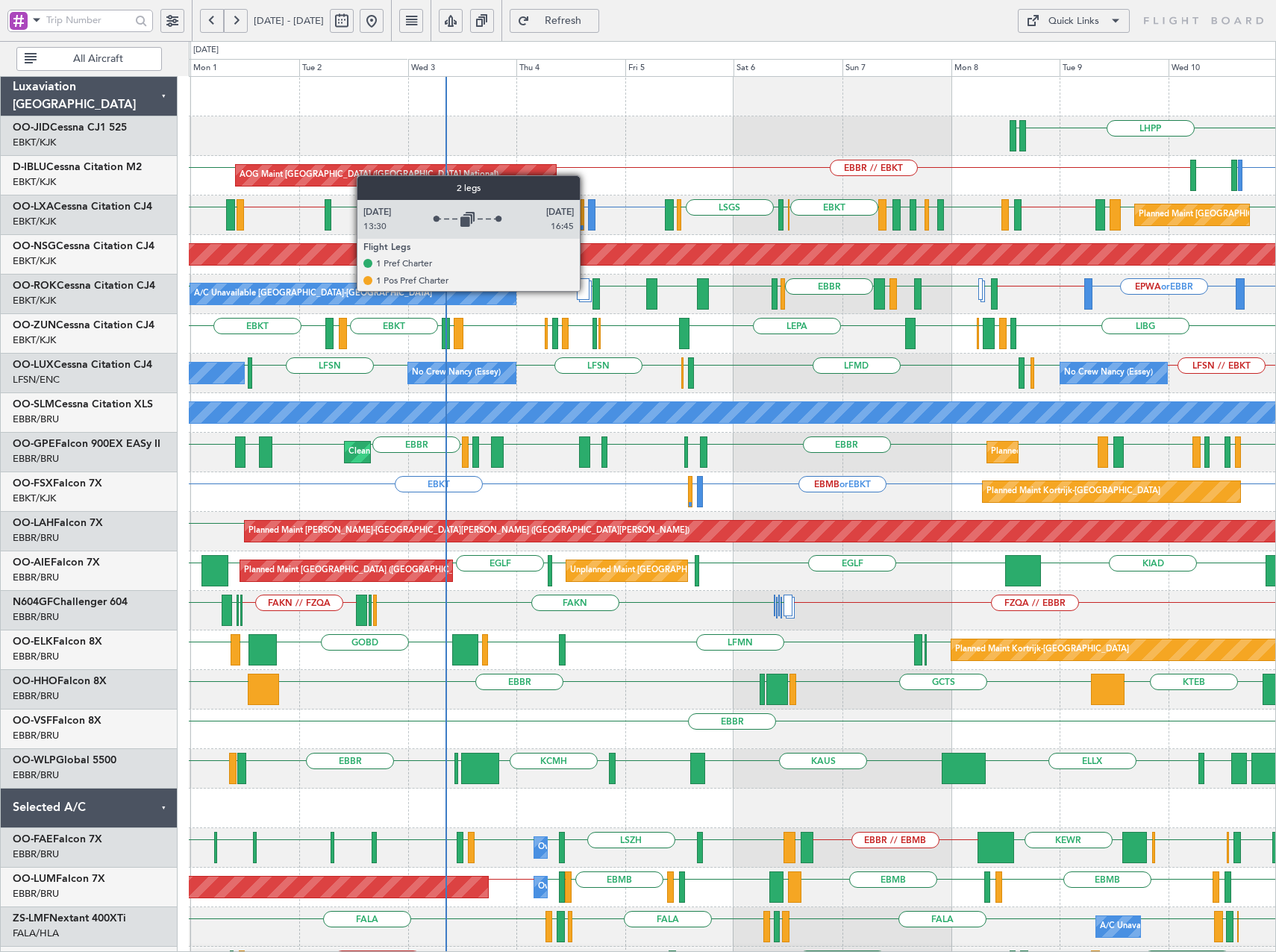
click at [586, 290] on div at bounding box center [583, 289] width 13 height 22
click at [585, 292] on div at bounding box center [583, 289] width 13 height 22
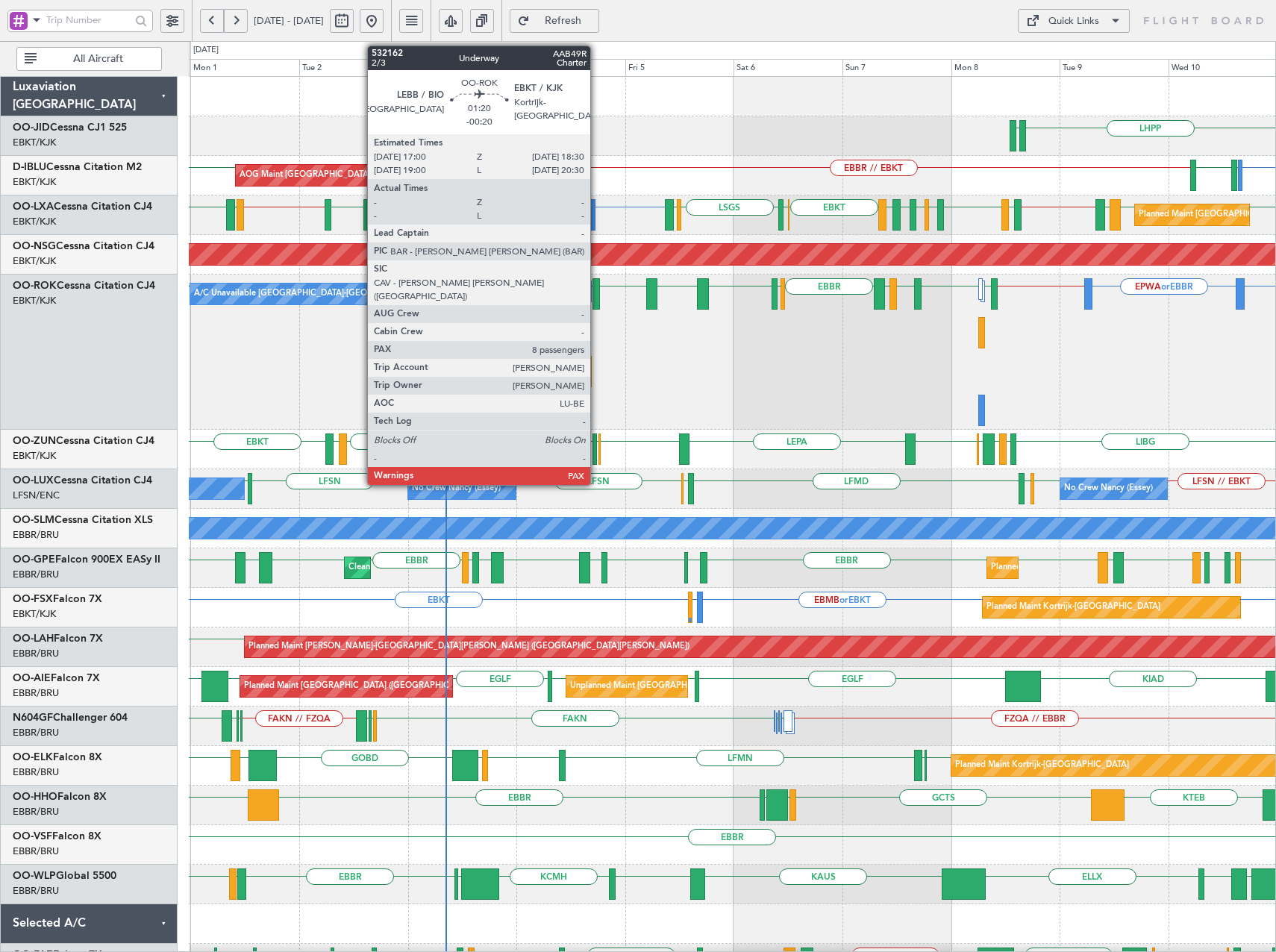
click at [597, 299] on div at bounding box center [596, 294] width 7 height 32
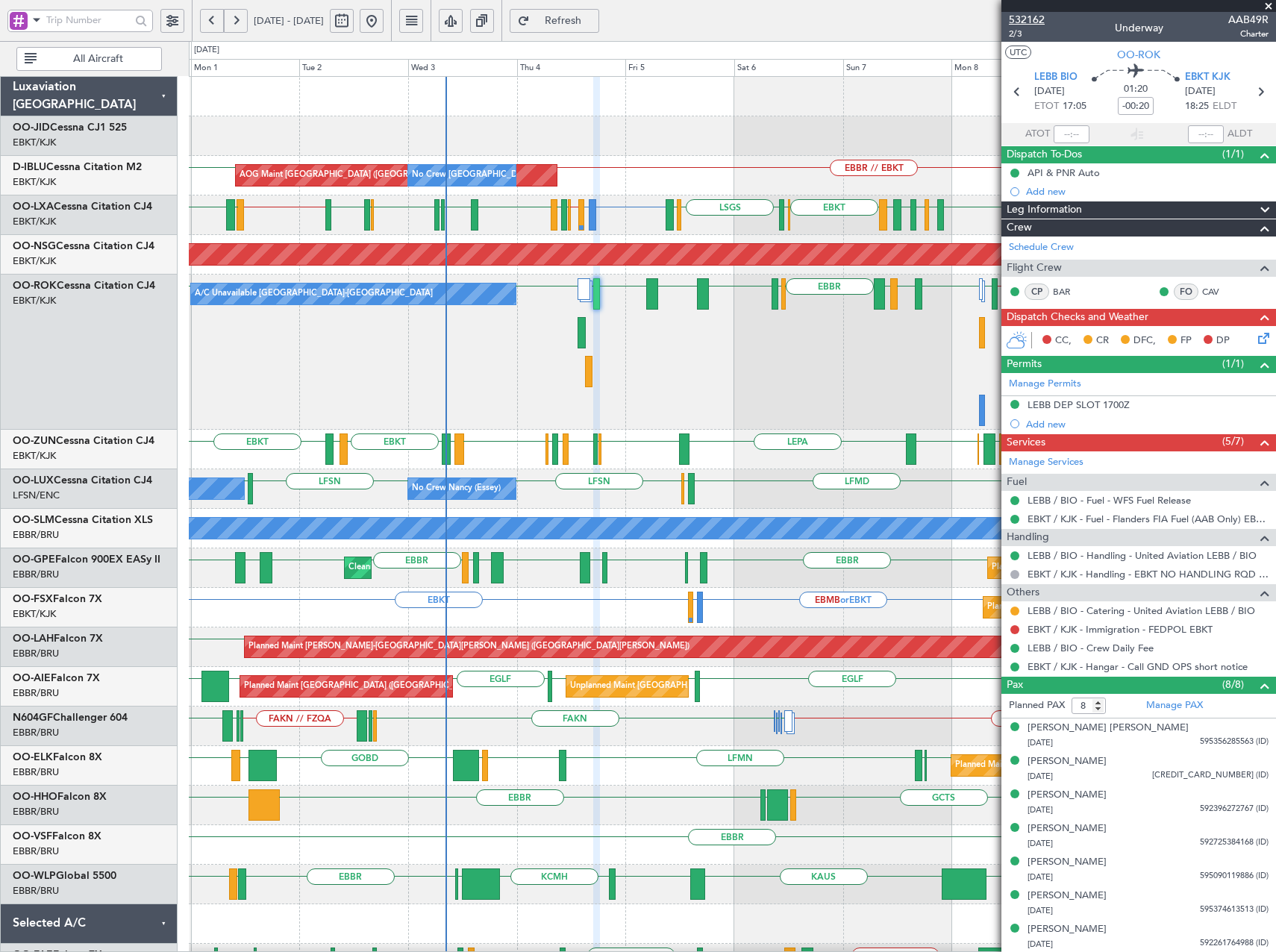
click at [1037, 15] on span "532162" at bounding box center [1027, 19] width 36 height 15
click at [584, 370] on div "A/C Unavailable Kortrijk-Wevelgem EBKT or EBBR EPWA or EBBR EBBR // EBKT LFMN E…" at bounding box center [732, 352] width 1087 height 155
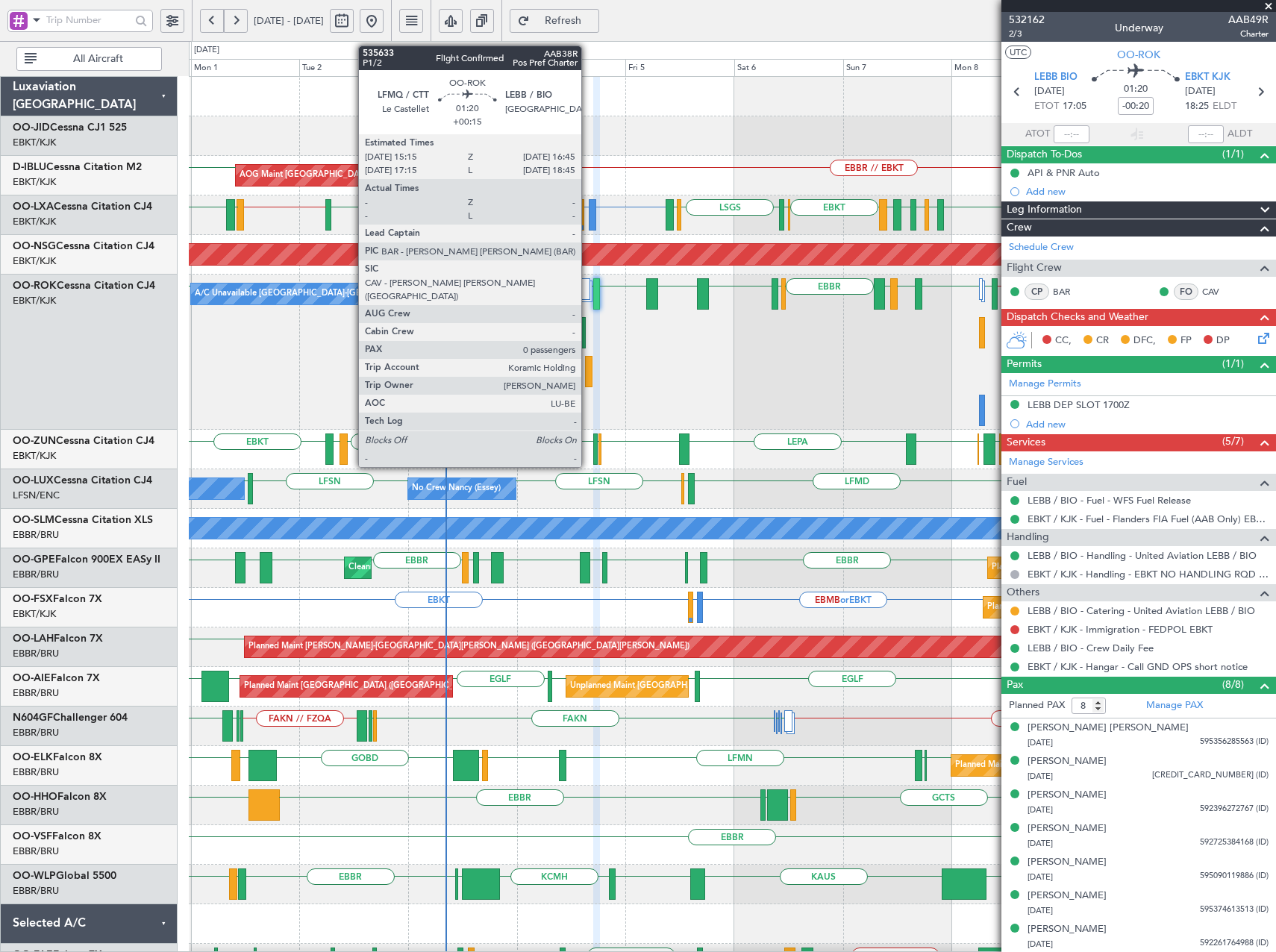
click at [588, 369] on div at bounding box center [588, 371] width 7 height 32
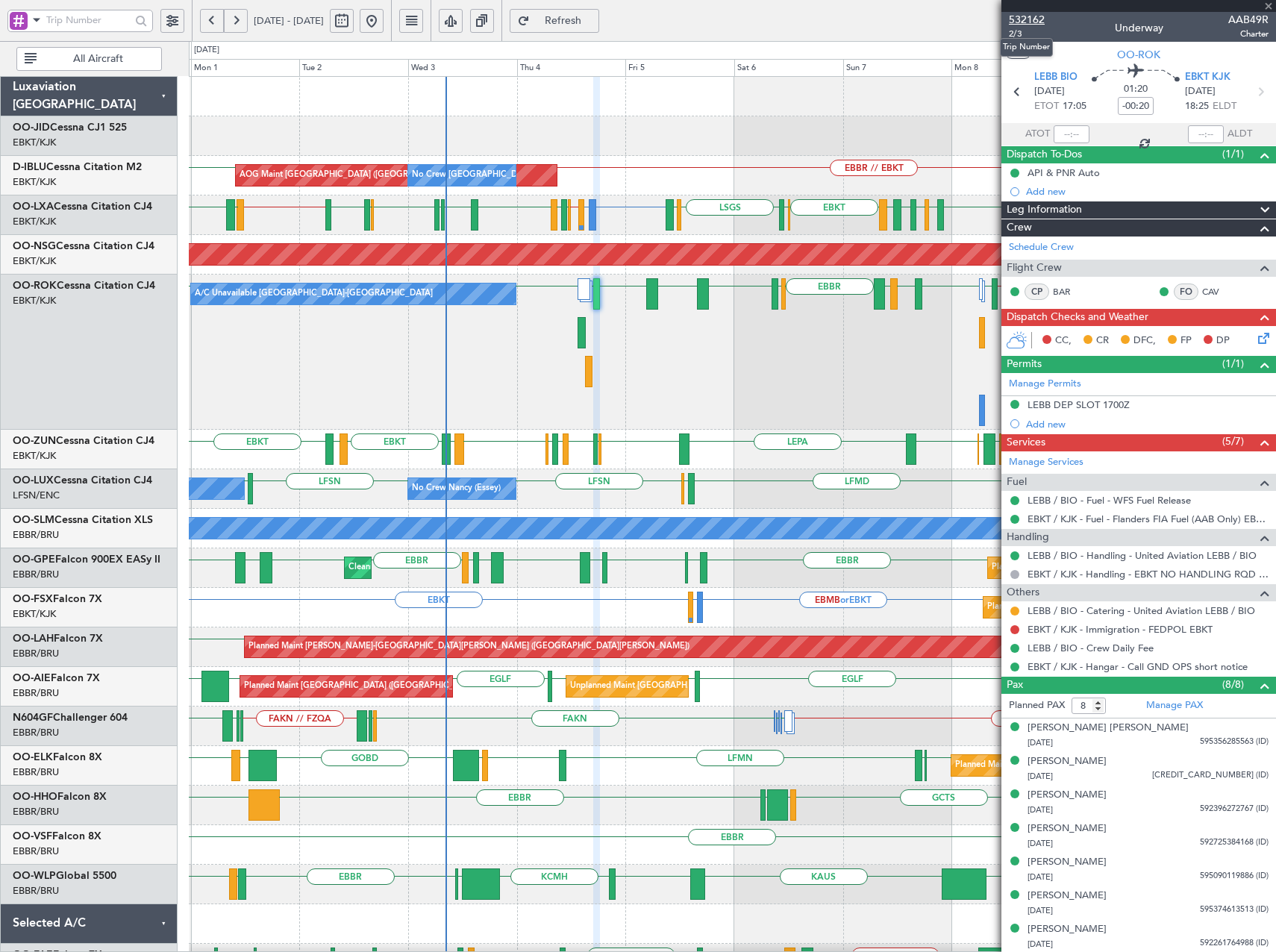
type input "+00:15"
type input "0"
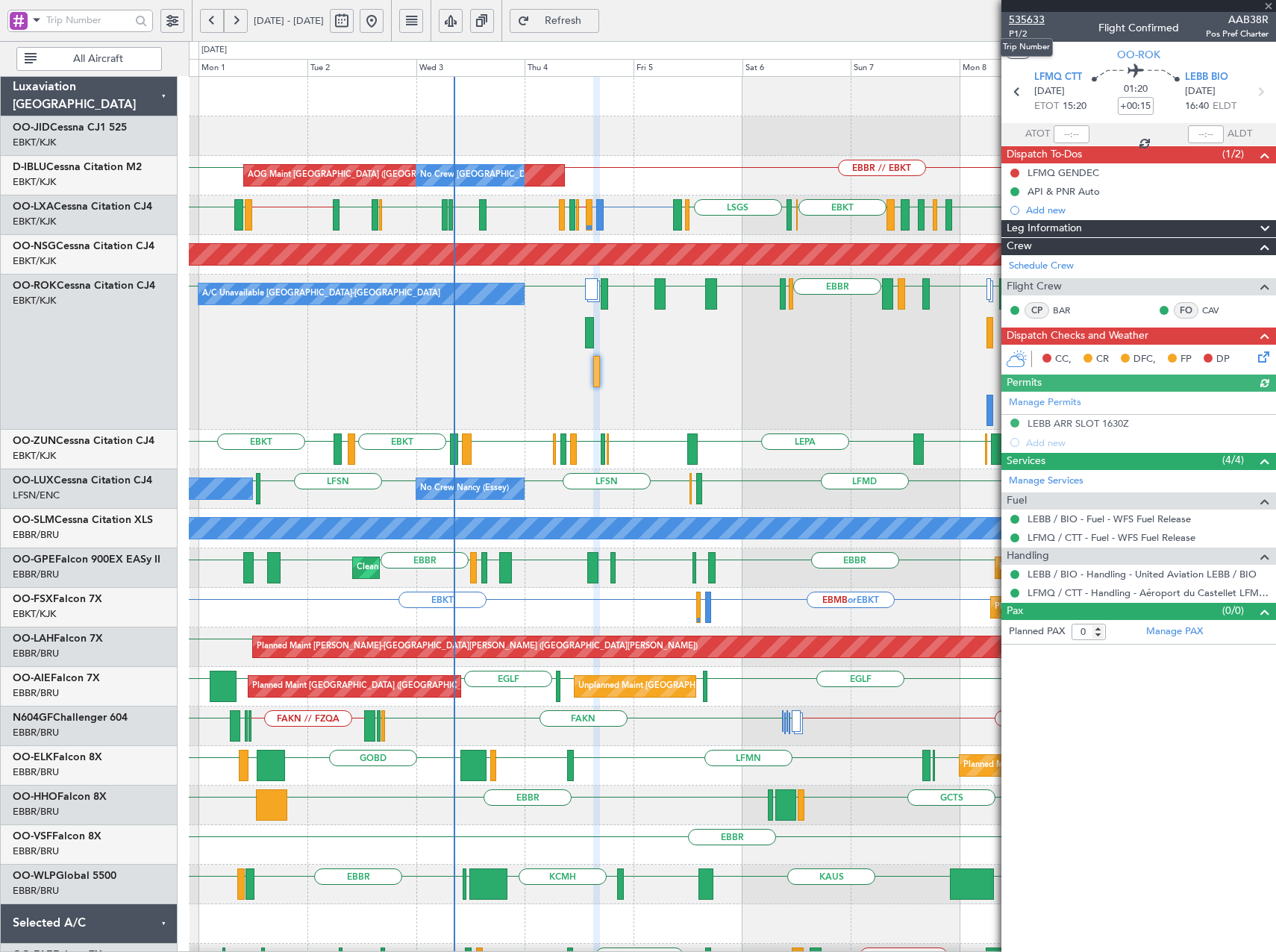
click at [1032, 16] on span "535633" at bounding box center [1027, 19] width 36 height 15
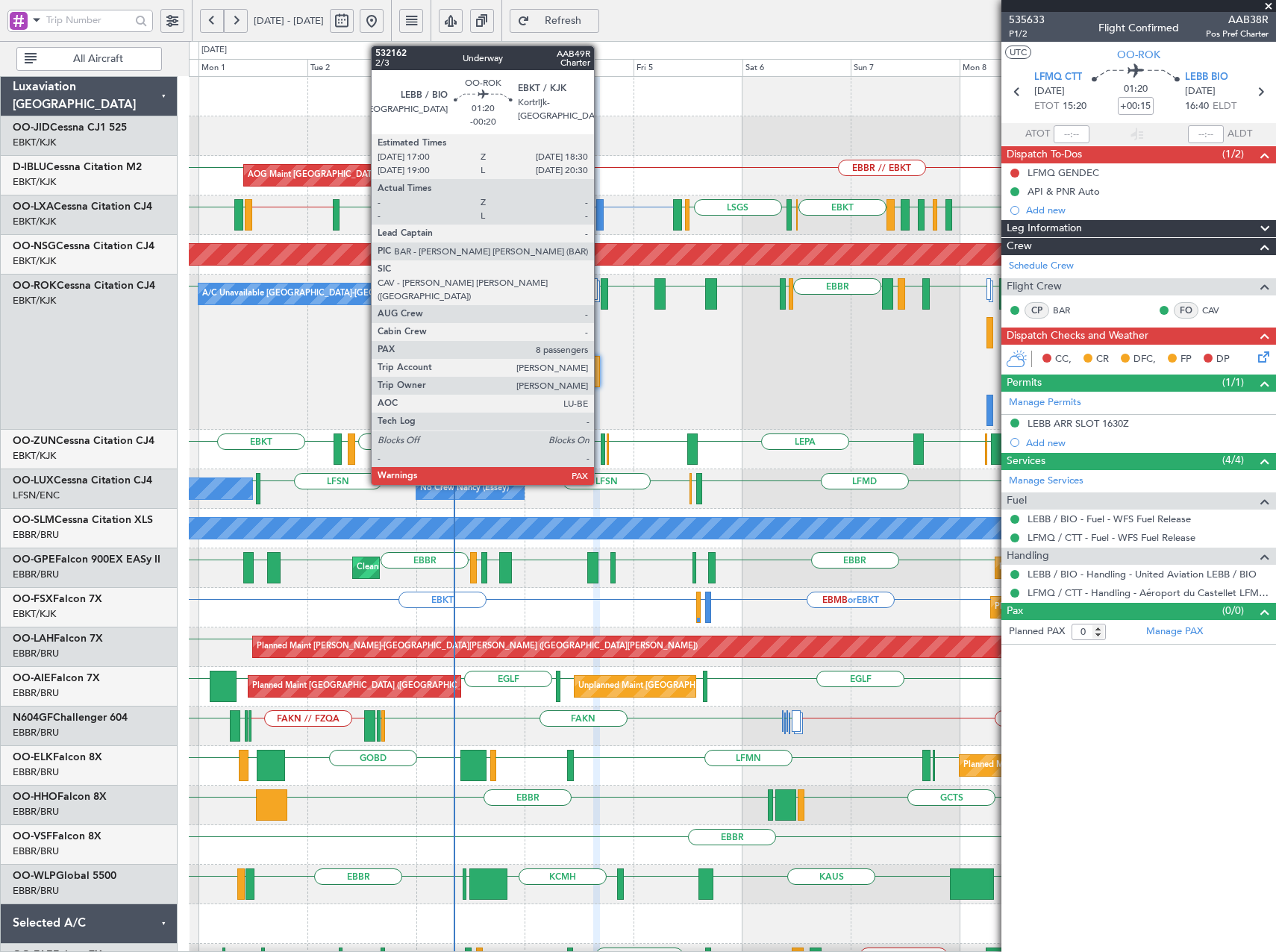
click at [601, 296] on div at bounding box center [604, 294] width 7 height 32
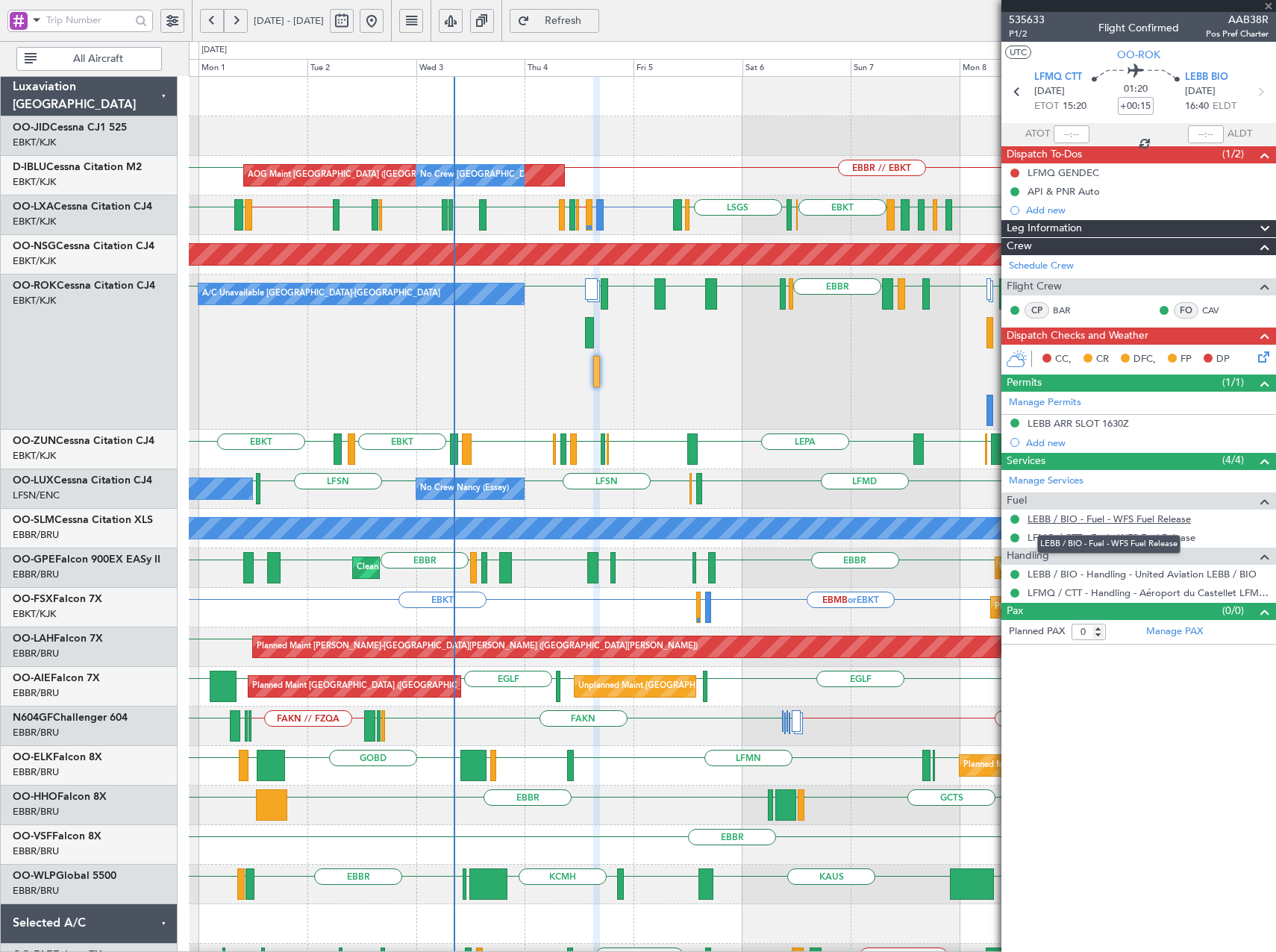
type input "-00:20"
type input "8"
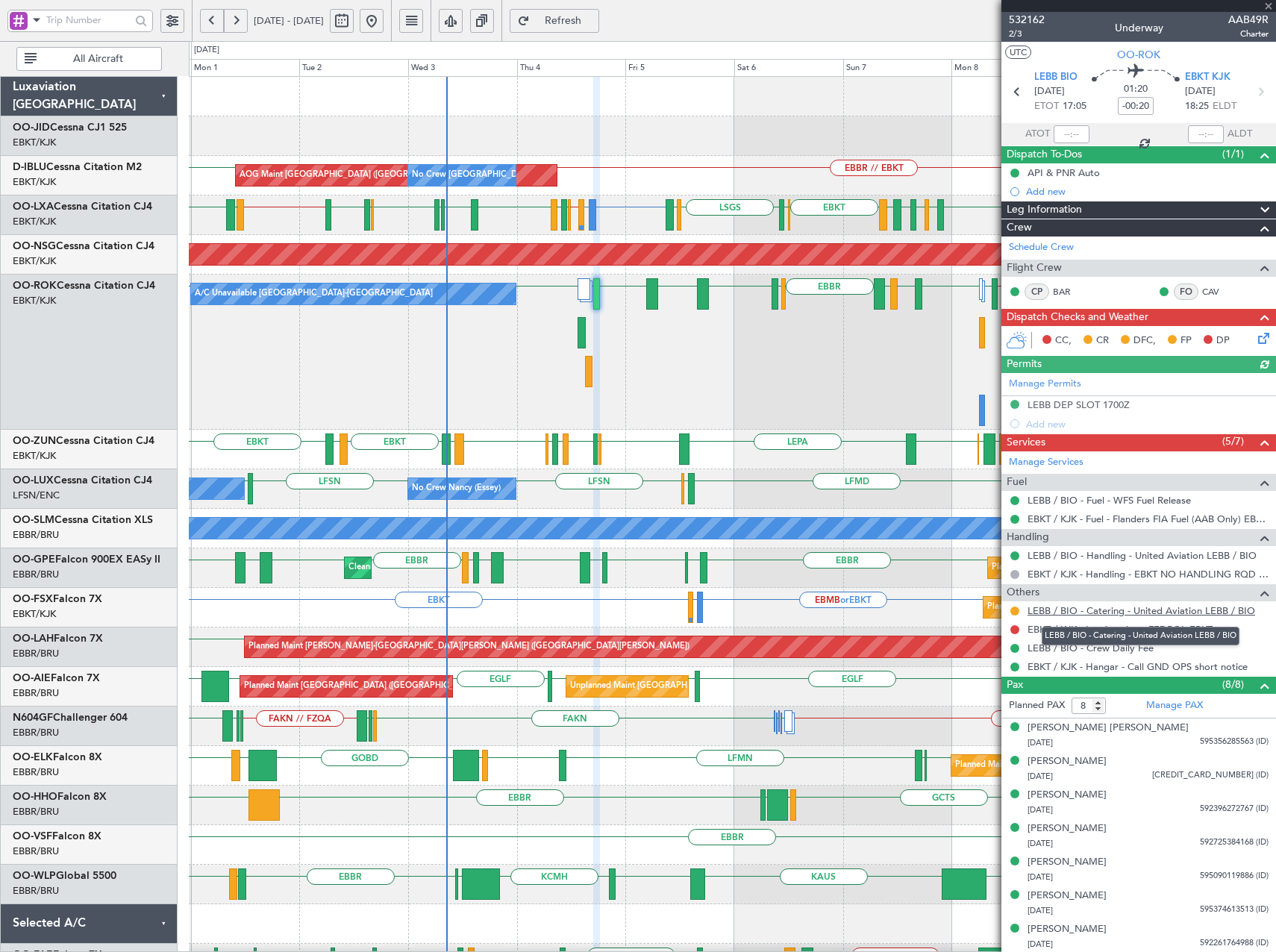
click at [1097, 610] on link "LEBB / BIO - Catering - United Aviation LEBB / BIO" at bounding box center [1141, 611] width 227 height 13
click at [594, 21] on span "Refresh" at bounding box center [563, 20] width 61 height 11
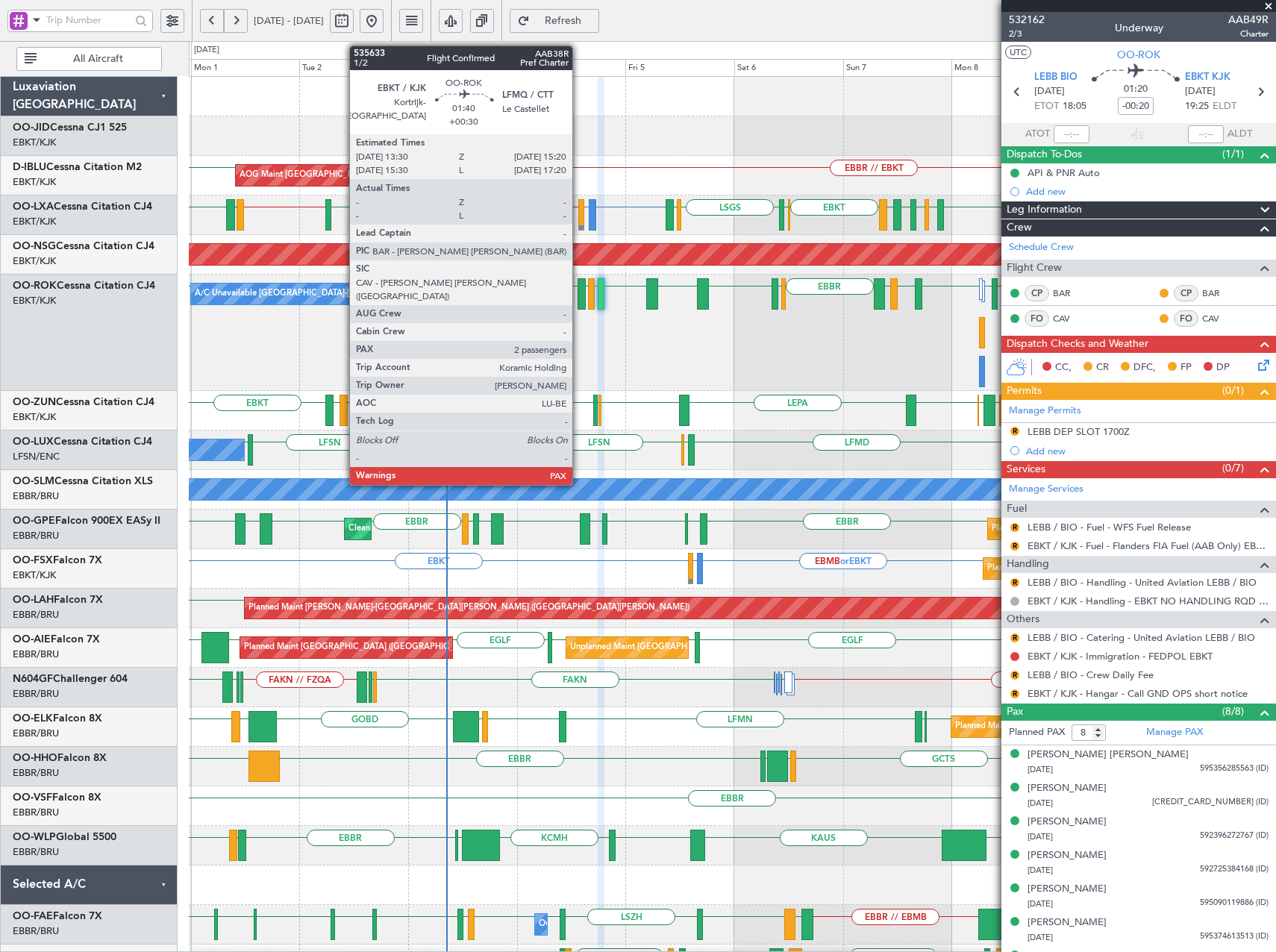
click at [579, 295] on div at bounding box center [582, 294] width 9 height 32
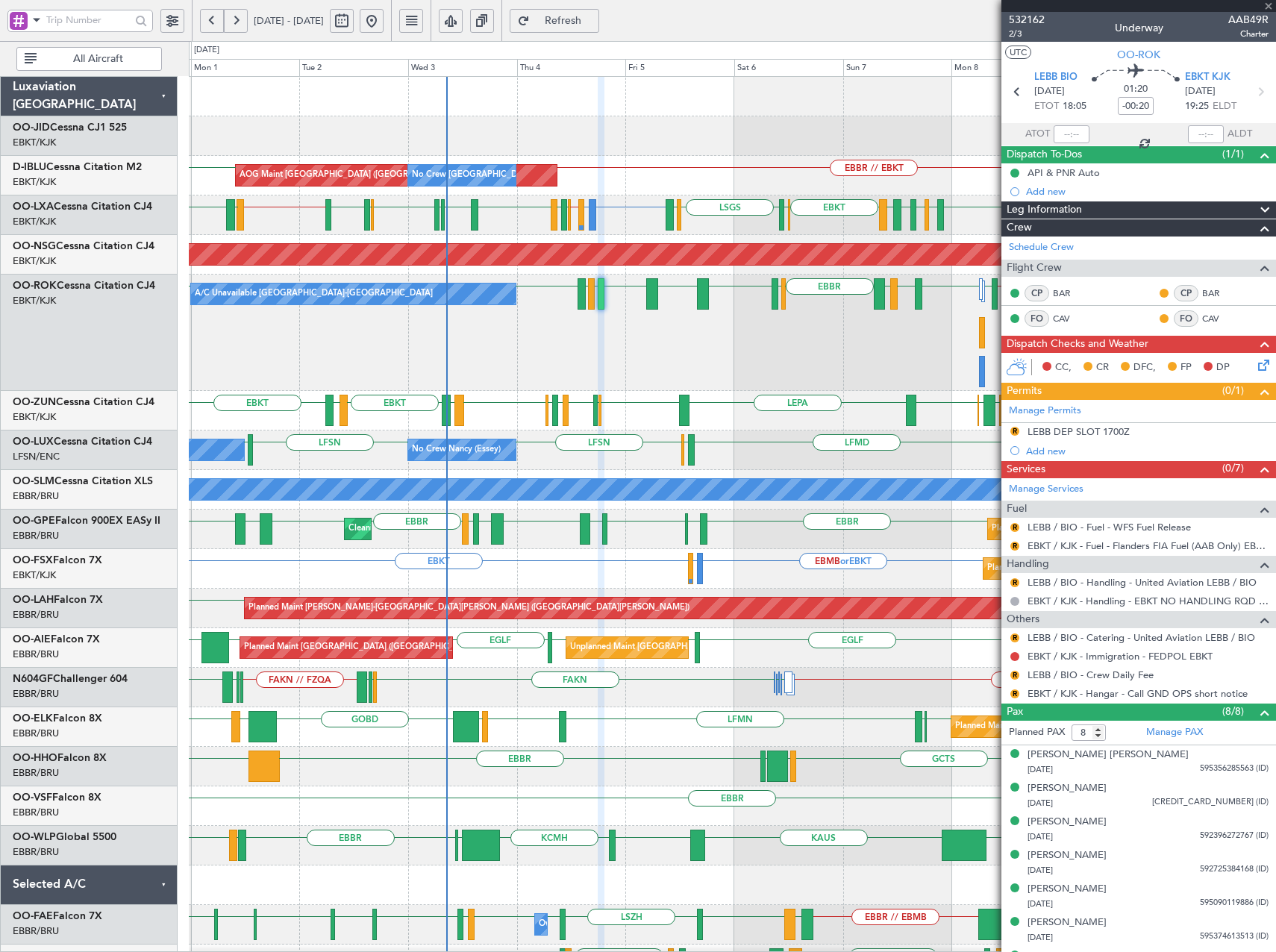
type input "+00:30"
type input "2"
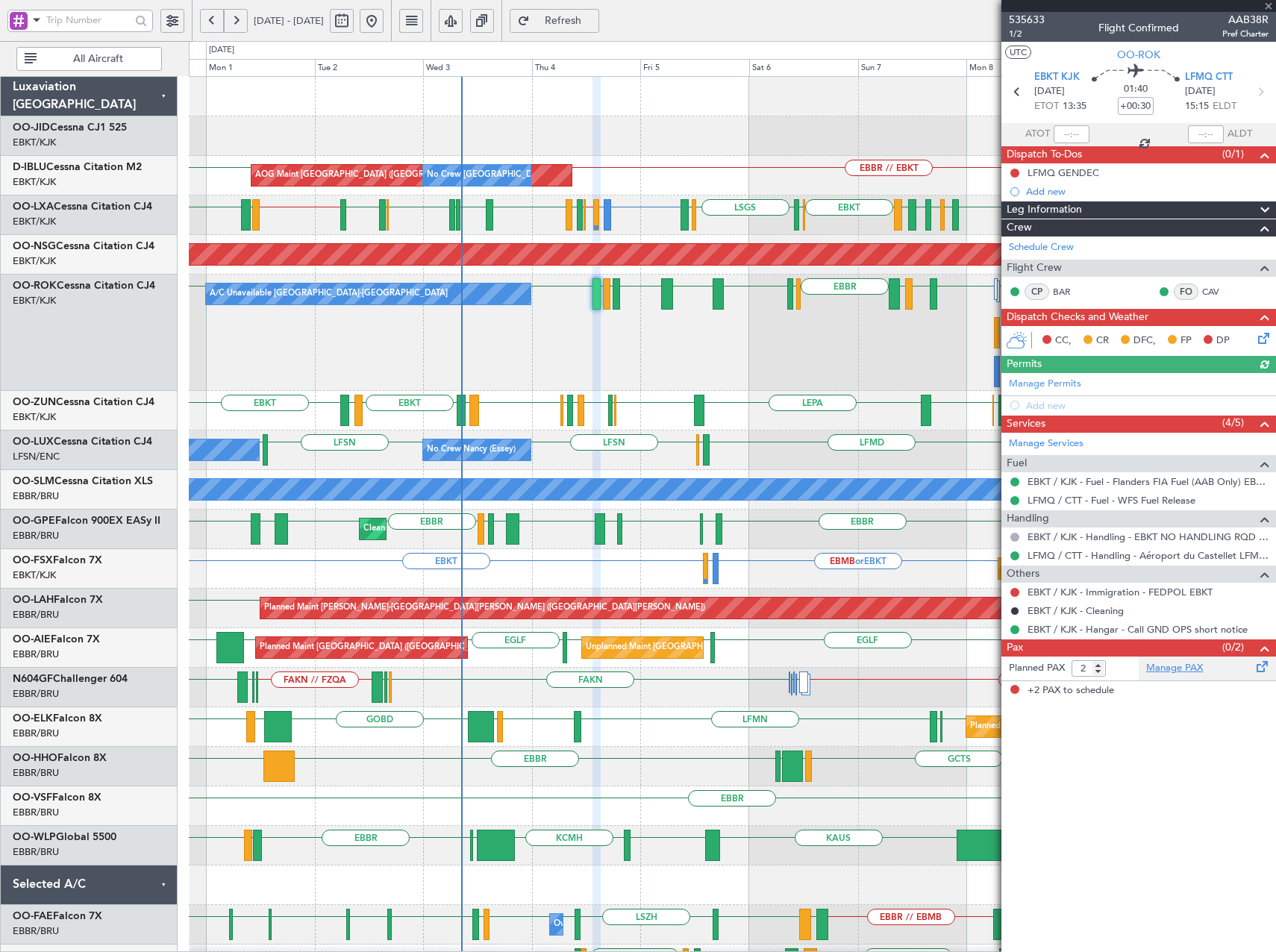
click at [1179, 665] on link "Manage PAX" at bounding box center [1174, 669] width 57 height 15
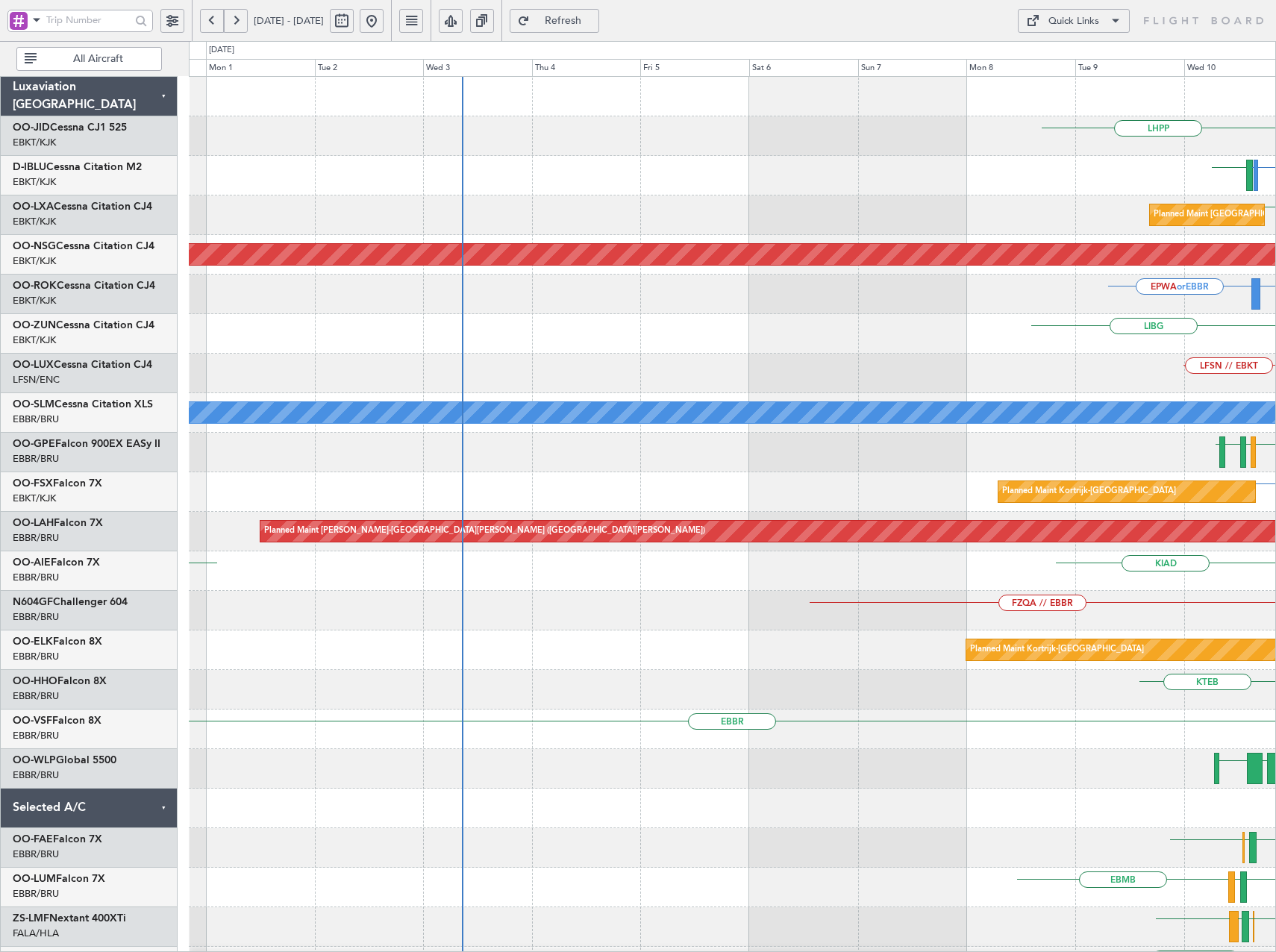
drag, startPoint x: 421, startPoint y: 24, endPoint x: 448, endPoint y: 41, distance: 31.9
click at [383, 24] on button at bounding box center [371, 20] width 24 height 24
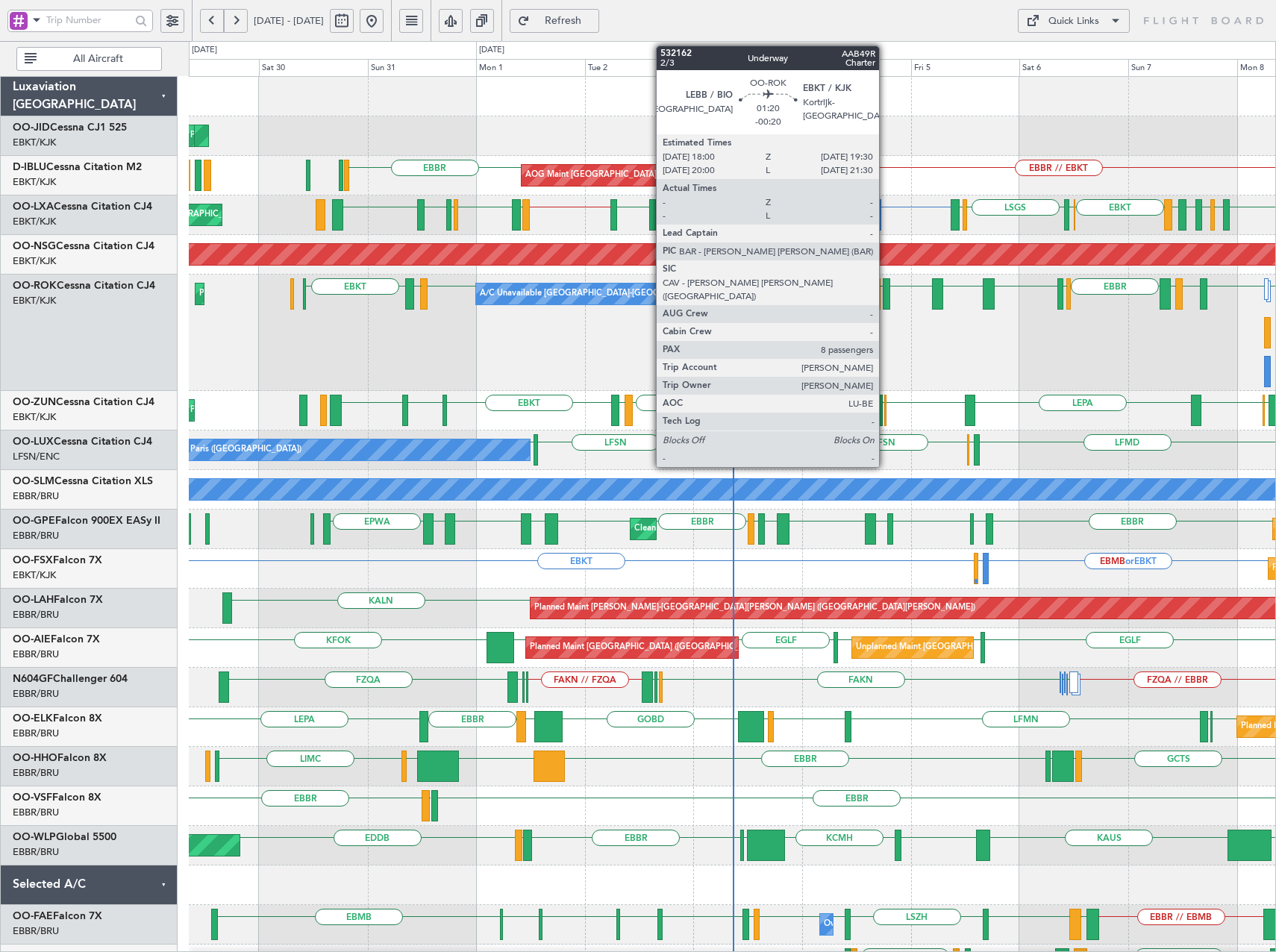
click at [886, 287] on div at bounding box center [886, 294] width 7 height 32
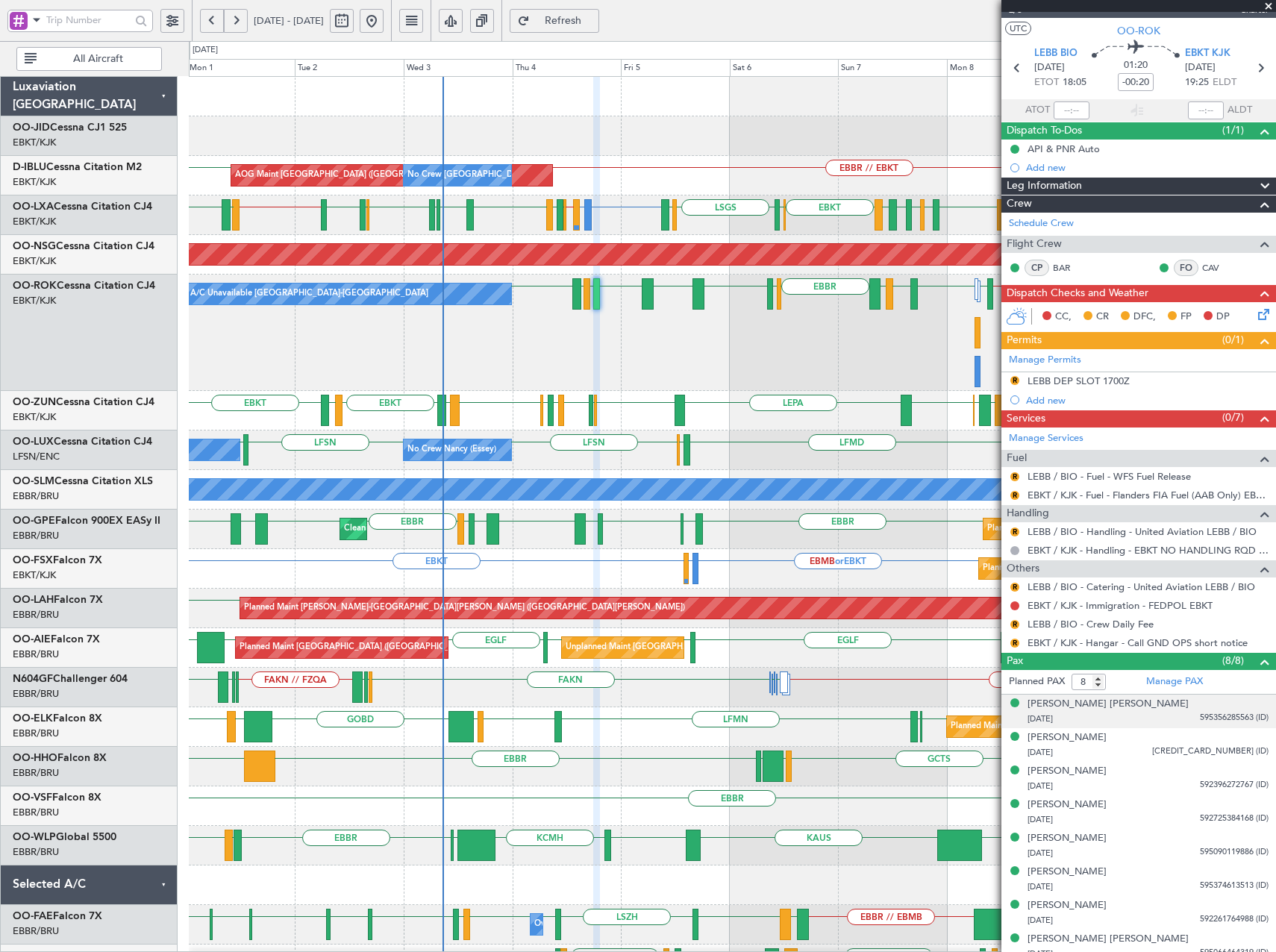
scroll to position [34, 0]
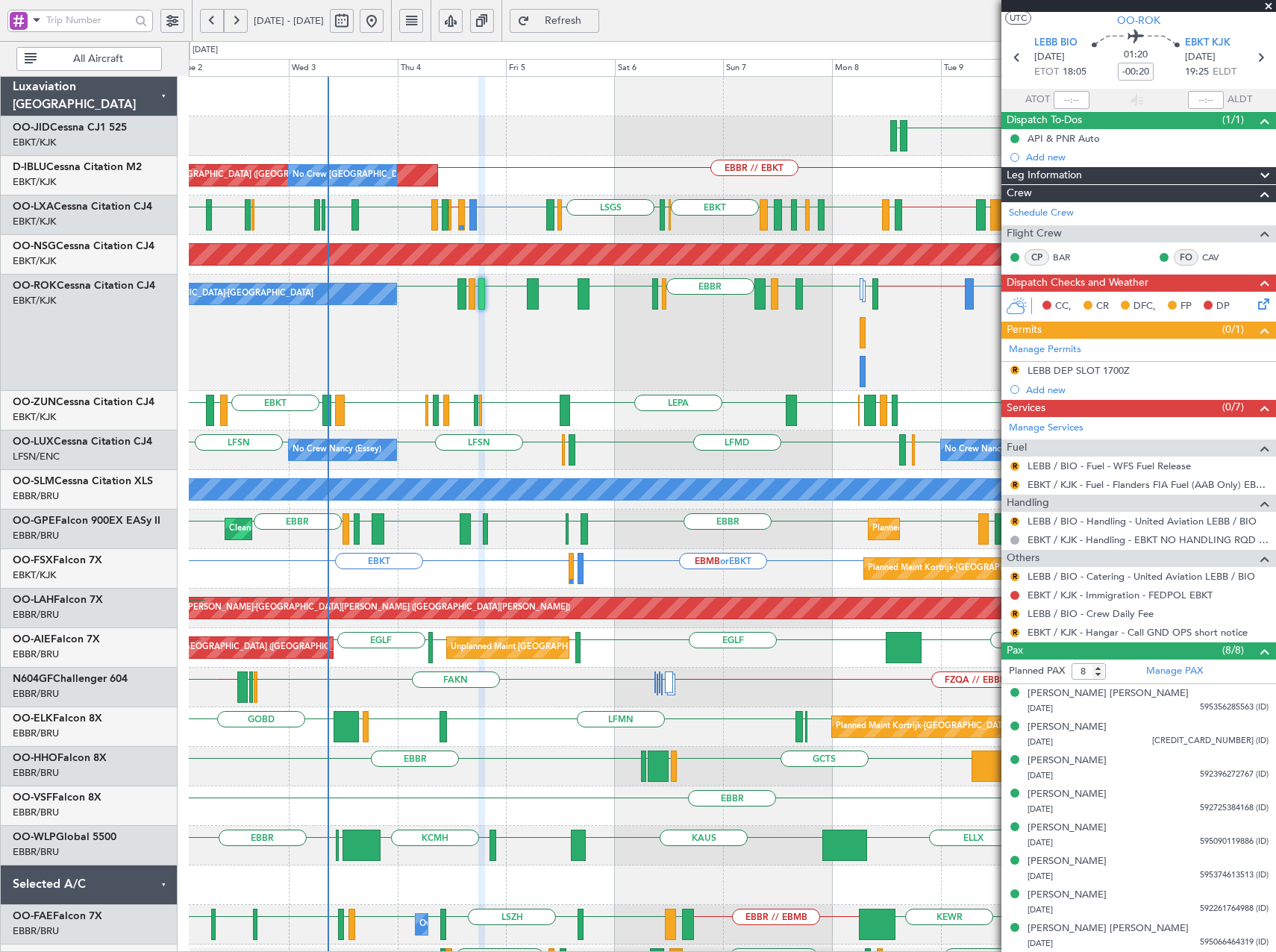
click at [804, 353] on div "EBKT or EBBR EPWA or EBBR EBBR // EBKT [PERSON_NAME] EBKT LEBB LFMQ EBKT LFMN E…" at bounding box center [732, 332] width 1087 height 116
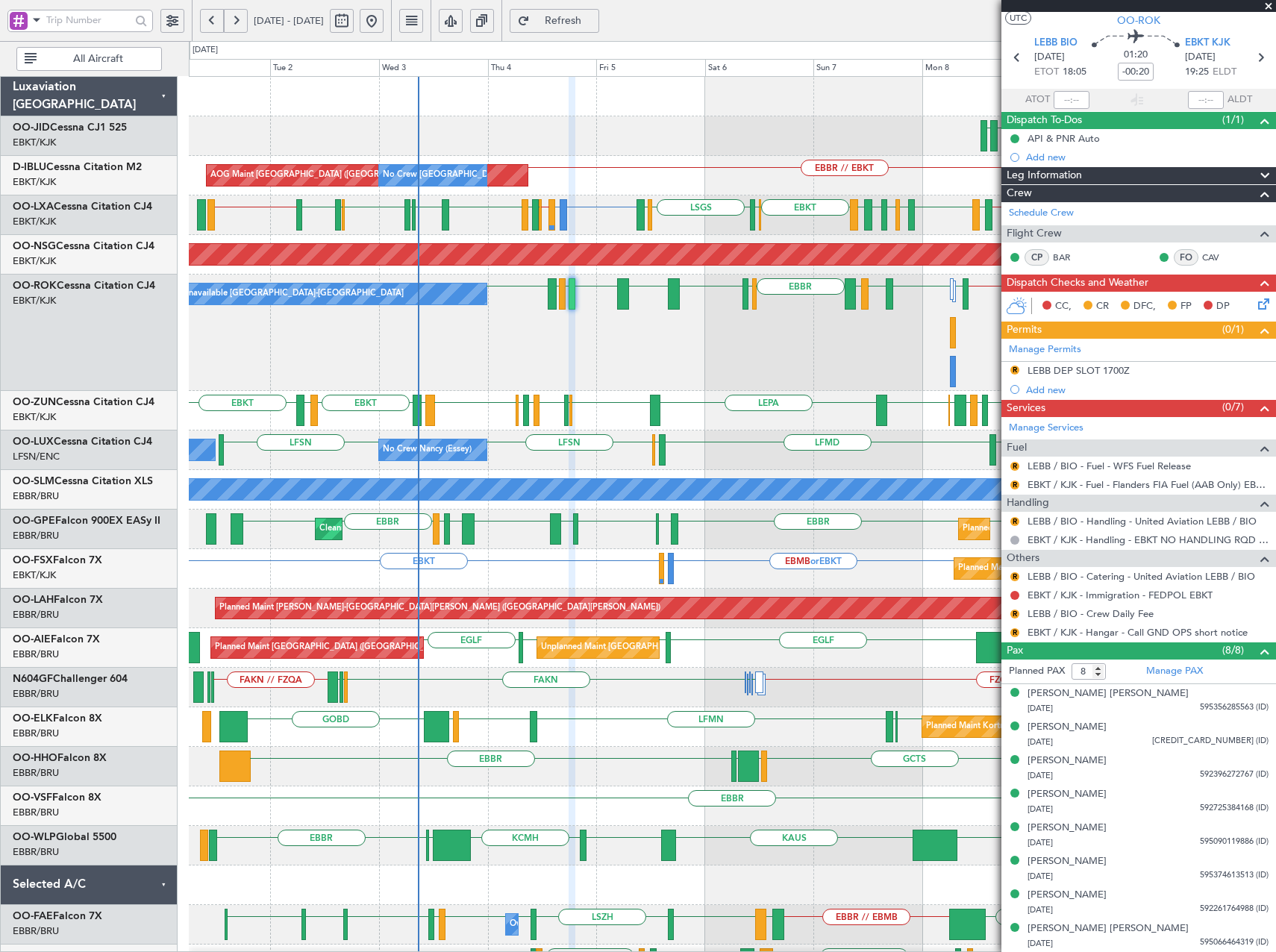
click at [785, 354] on div "A/C Unavailable [GEOGRAPHIC_DATA]-[GEOGRAPHIC_DATA] EBKT or EBBR EPWA or EBBR E…" at bounding box center [732, 332] width 1087 height 116
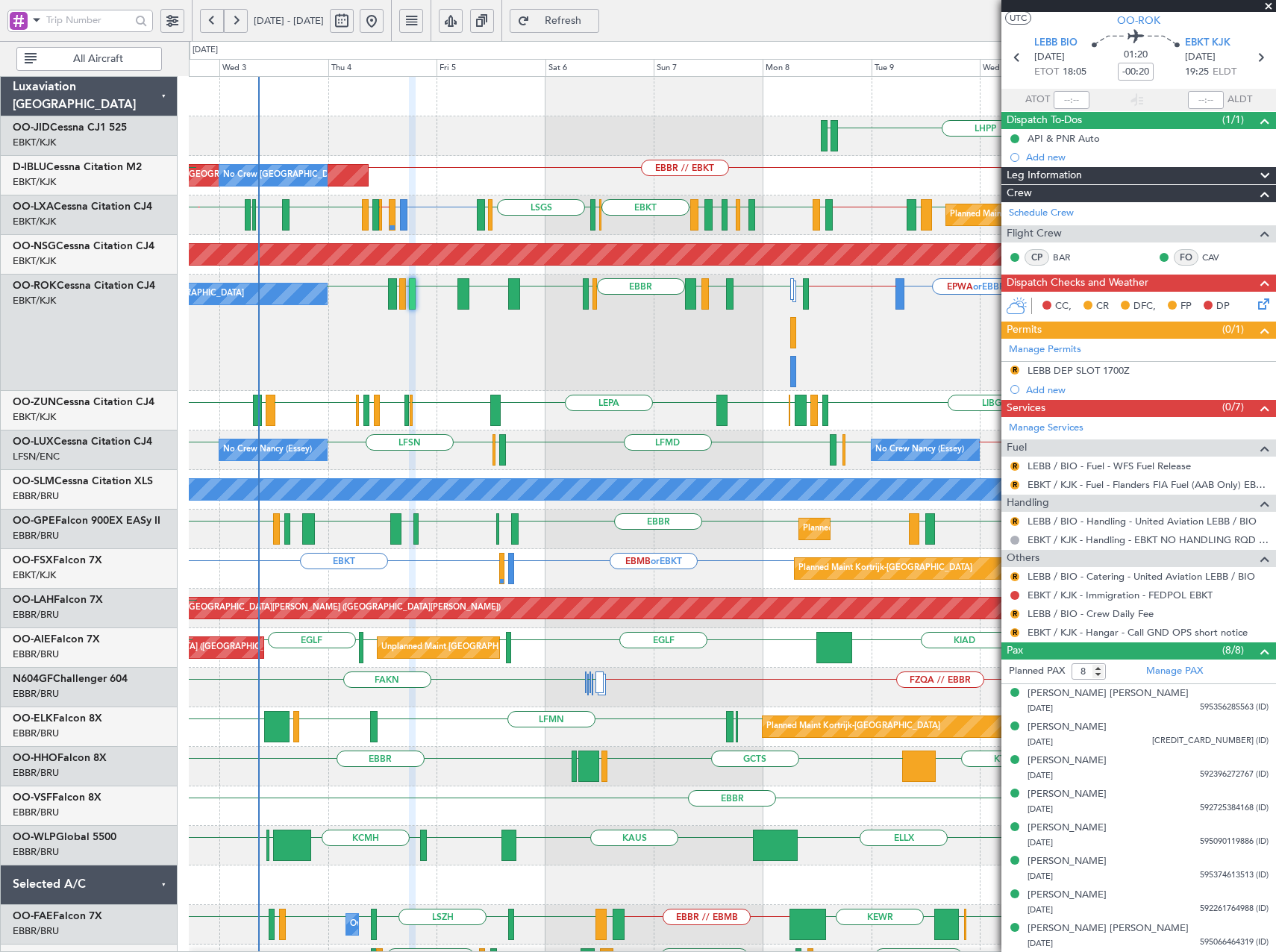
click at [226, 396] on div "LHPP EDDN No Crew [GEOGRAPHIC_DATA] (Brussels National) AOG Maint [GEOGRAPHIC_D…" at bounding box center [732, 650] width 1087 height 1145
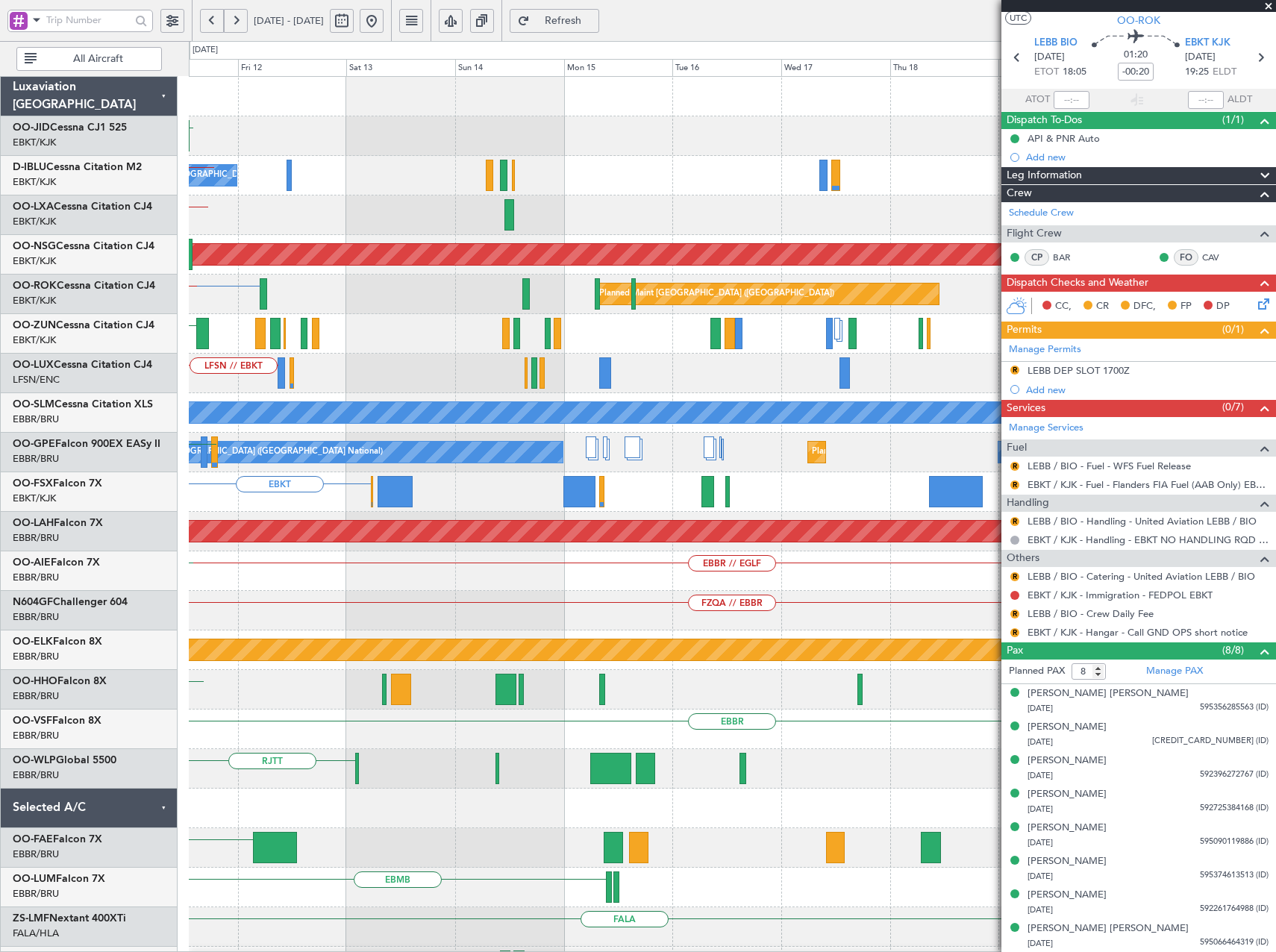
click at [188, 468] on div "LHPP No Crew [GEOGRAPHIC_DATA] (Brussels National) LFPB or EBKT EBKT [GEOGRAPHI…" at bounding box center [638, 497] width 1276 height 911
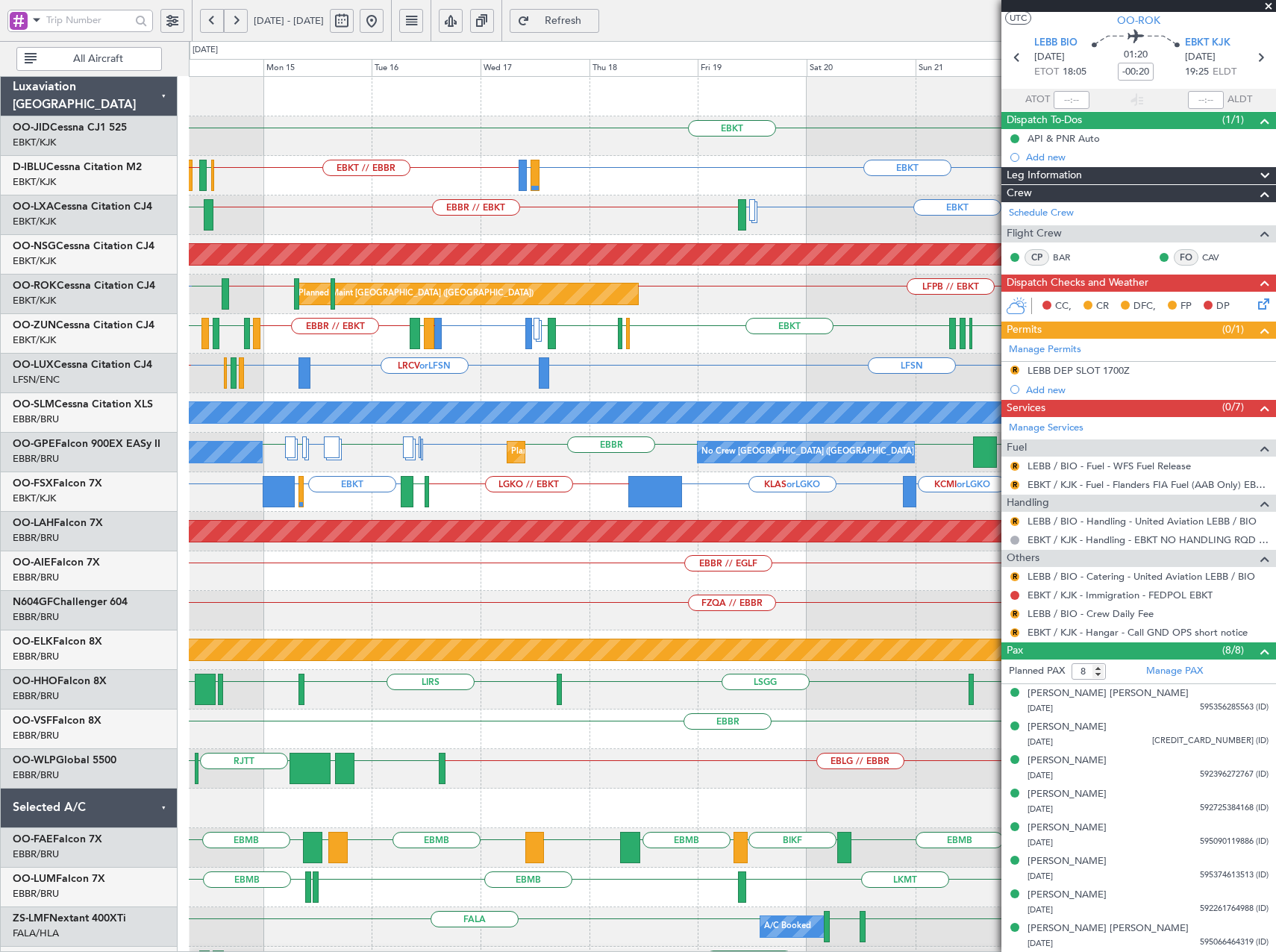
click at [659, 371] on div "EBKT EBKT // EBBR EBKT LIRQ or EBKT [GEOGRAPHIC_DATA] LFMN EBKT or EBBR EBBR //…" at bounding box center [732, 591] width 1087 height 1028
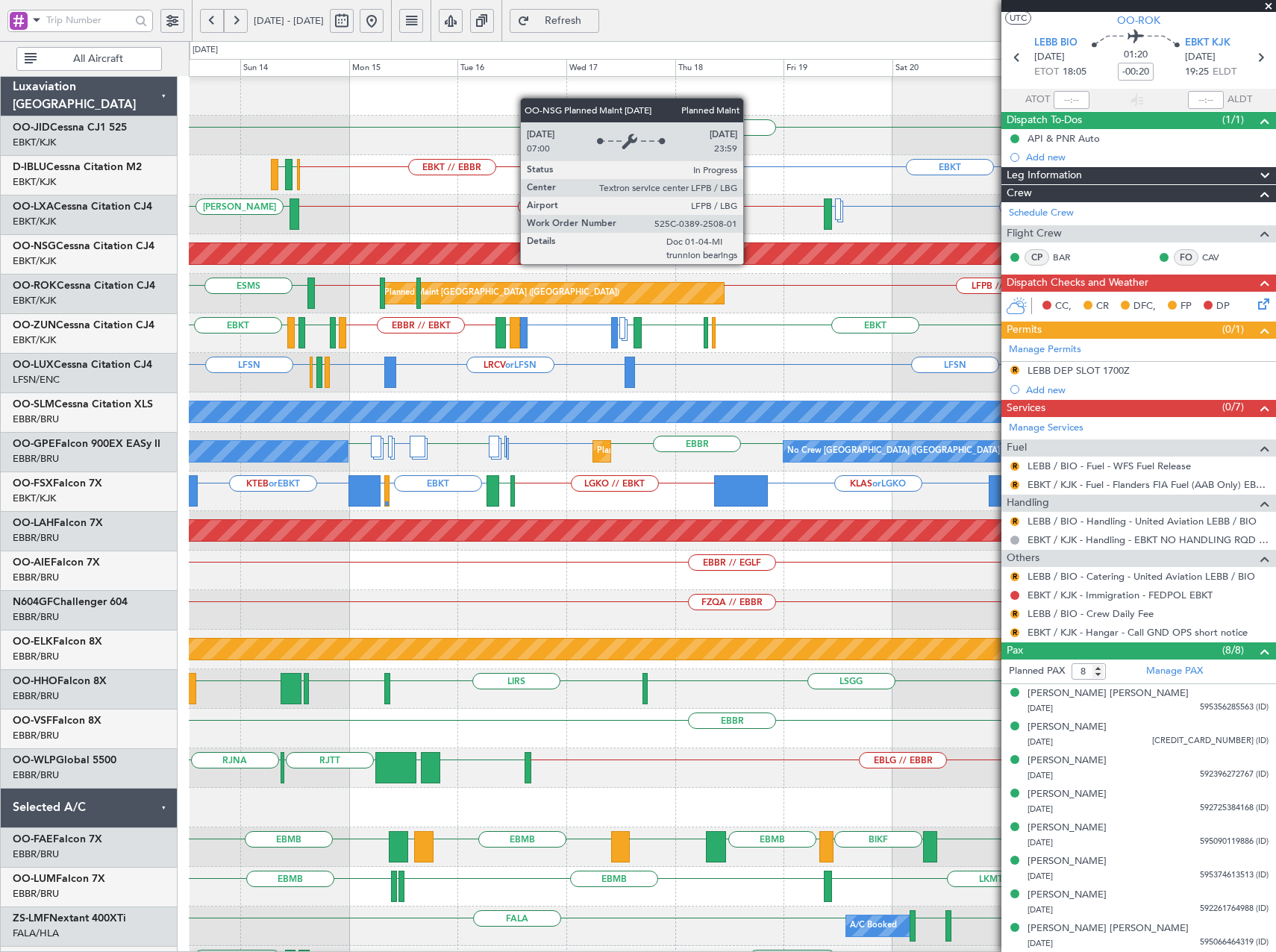
scroll to position [0, 0]
click at [792, 353] on div "LIRQ or EBKT EBKT EBKT // LFMD EBBR // EBKT LFMT LFSN LFMT EBKT EBKT [GEOGRAPHI…" at bounding box center [732, 333] width 1087 height 40
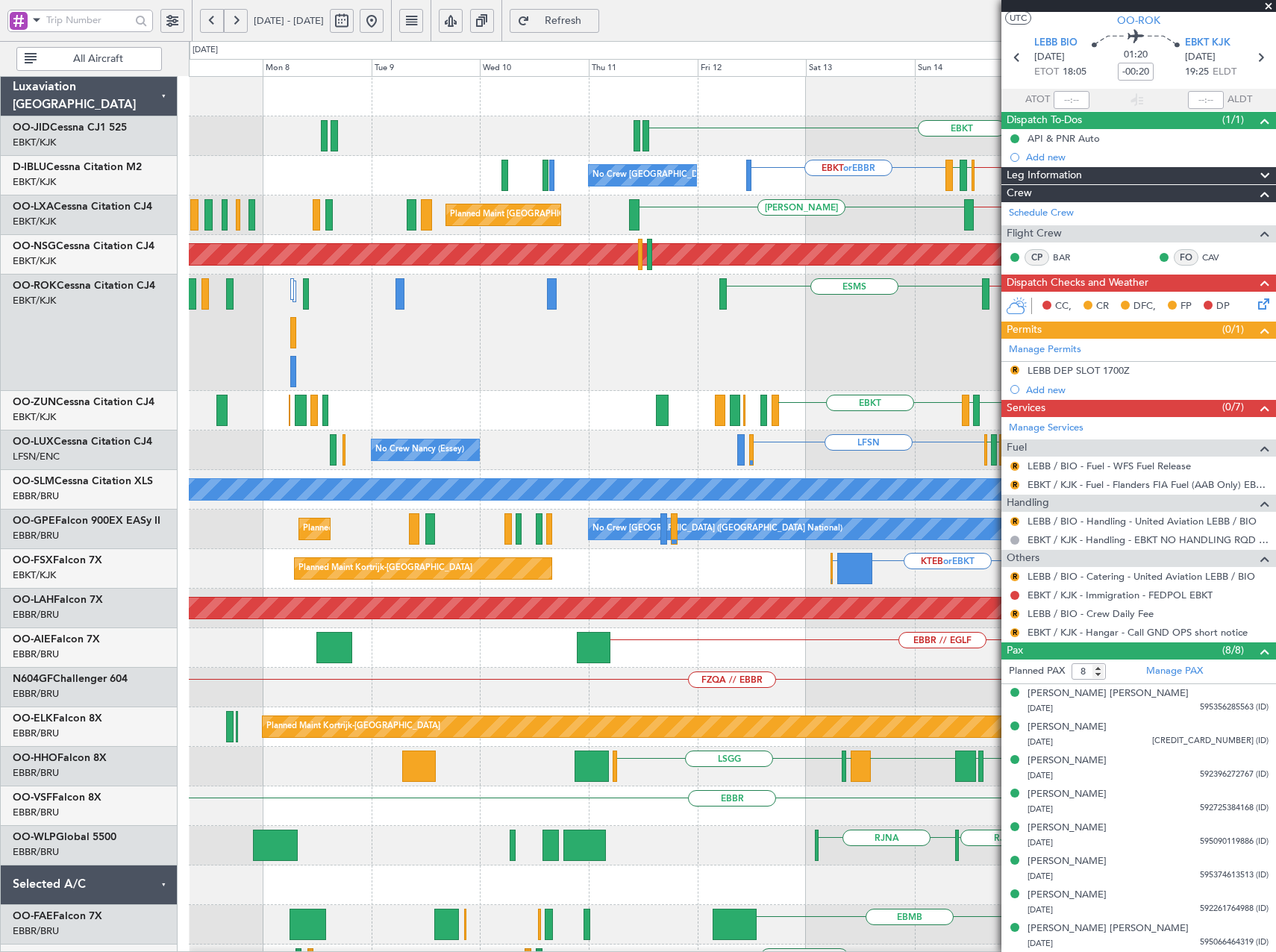
click at [1068, 423] on fb-app "[DATE] - [DATE] Refresh Quick Links All Aircraft EBKT EBKT // EBBR EBKT or EBBR…" at bounding box center [638, 486] width 1276 height 934
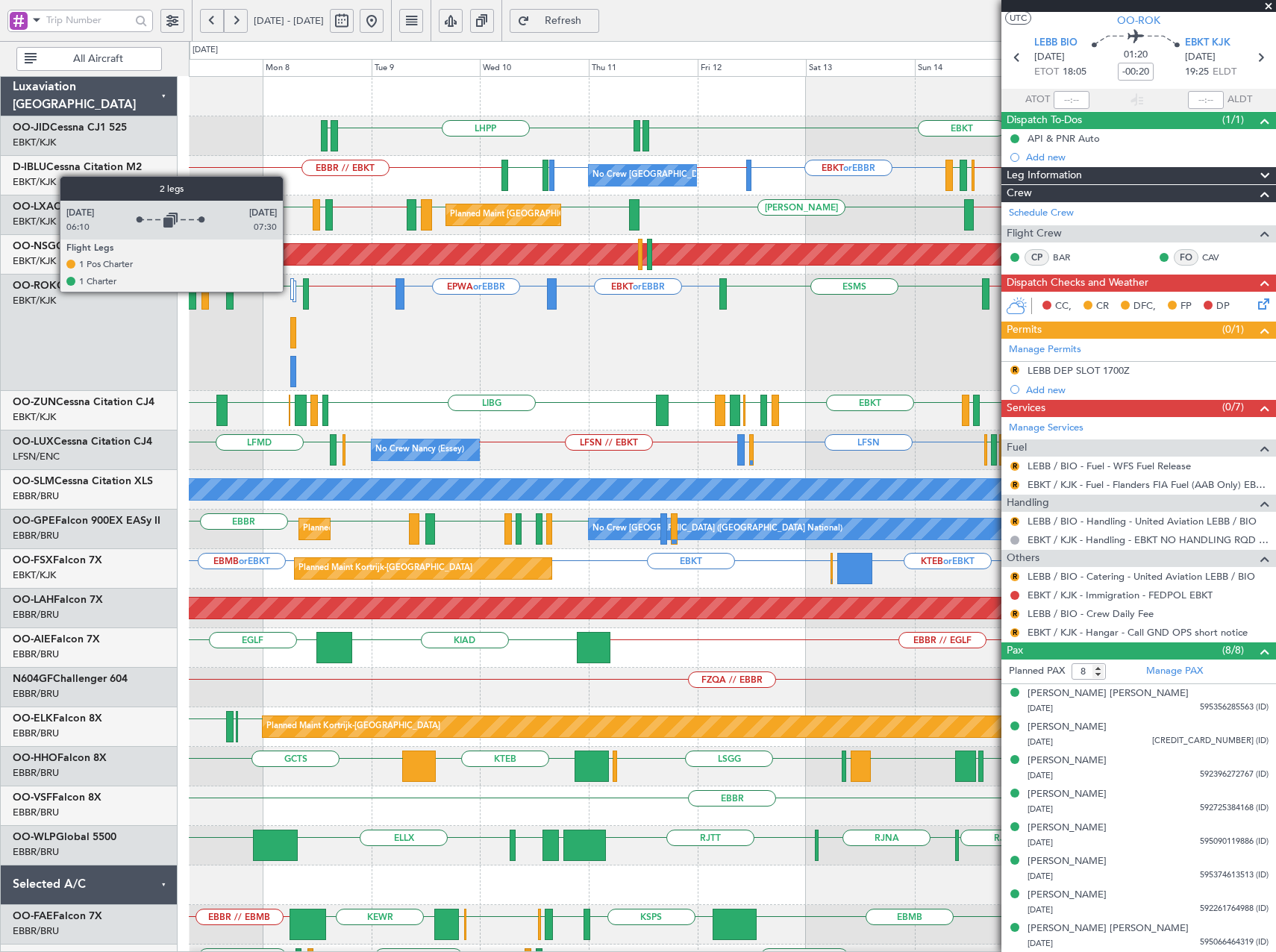
click at [290, 291] on div at bounding box center [292, 289] width 5 height 22
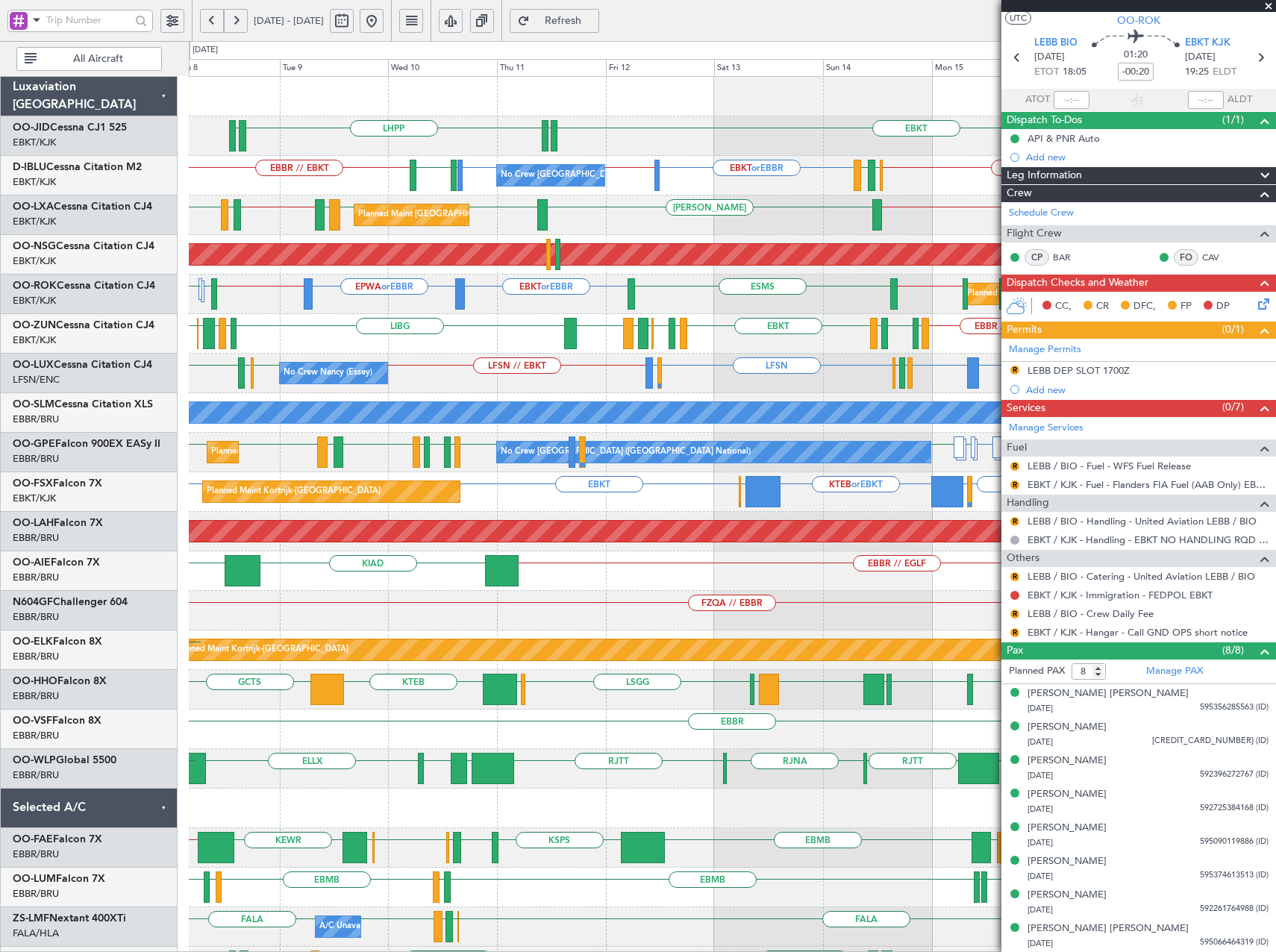
click at [776, 359] on div "EBKT EDDN LHPP EDDN EBKT // EBBR EBKT or EBBR EBBR // LFPB LFPB or EBKT EBKT [G…" at bounding box center [732, 591] width 1087 height 1028
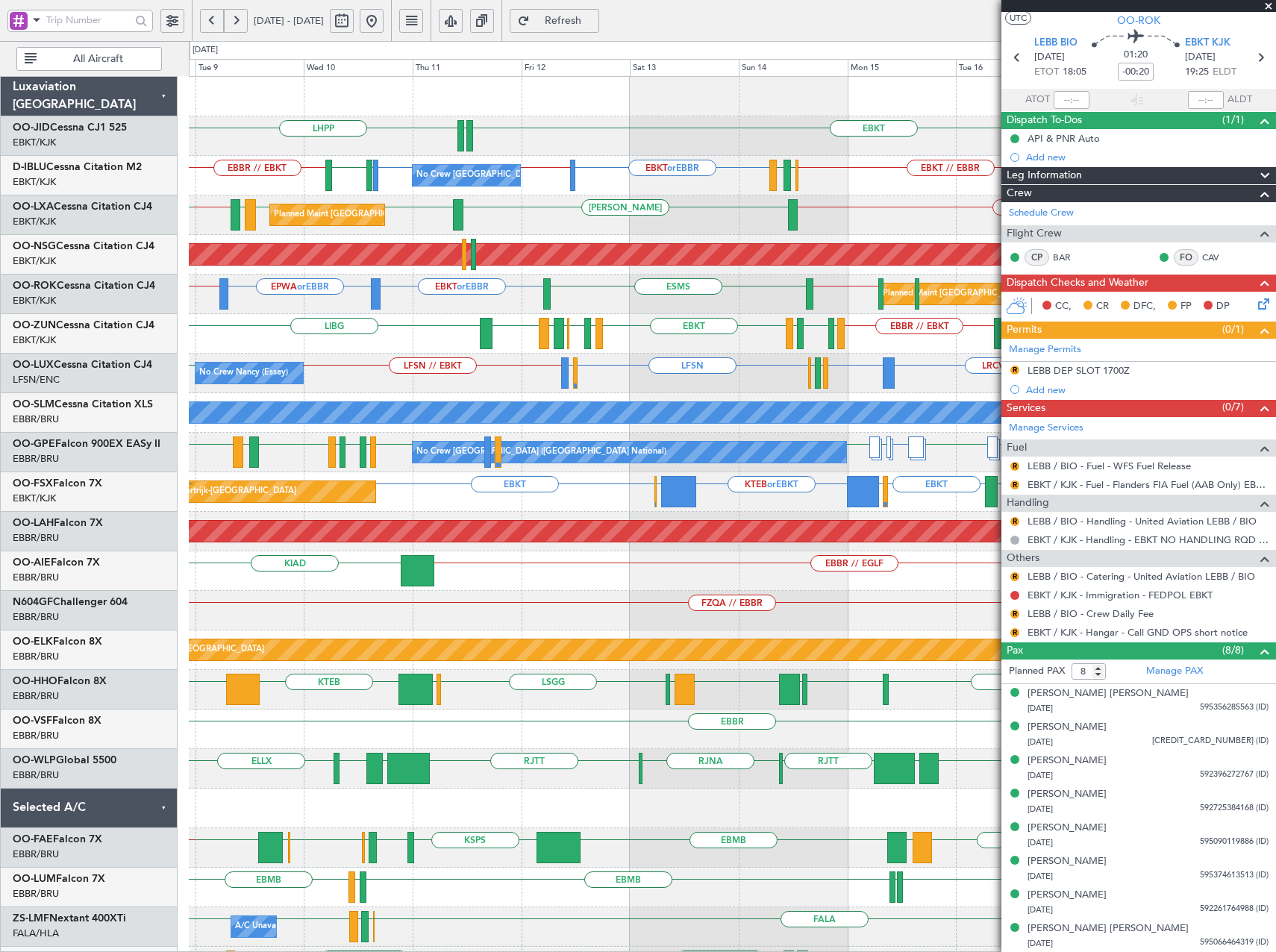
click at [627, 285] on div "EBKT EDDN LHPP EDDN No Crew [GEOGRAPHIC_DATA] (Brussels National) EBKT // EBBR …" at bounding box center [732, 591] width 1087 height 1028
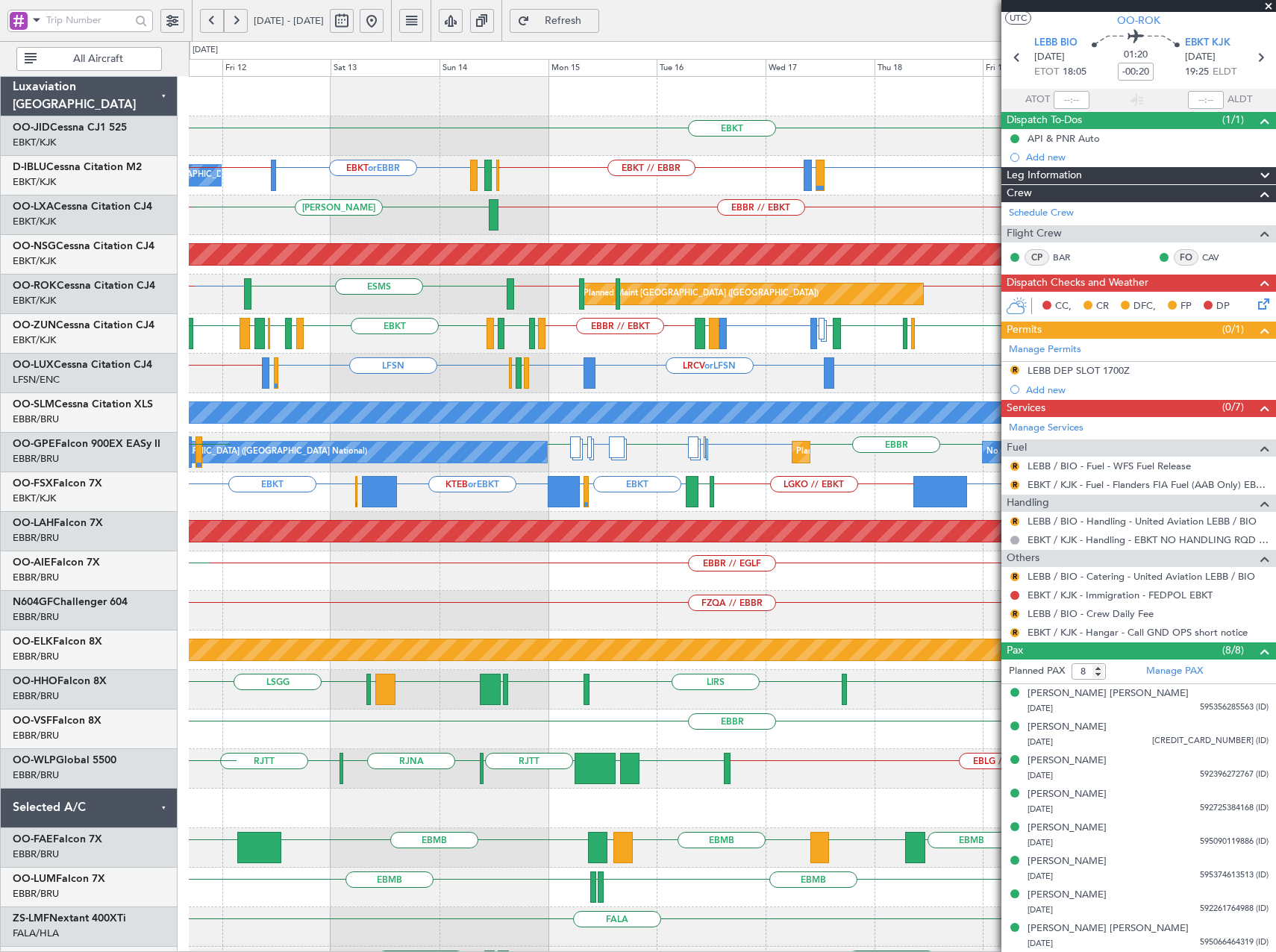
click at [521, 315] on div "EBKT EDDN LHPP No Crew [GEOGRAPHIC_DATA] (Brussels National) EBKT // EBBR EBKT …" at bounding box center [732, 611] width 1087 height 1068
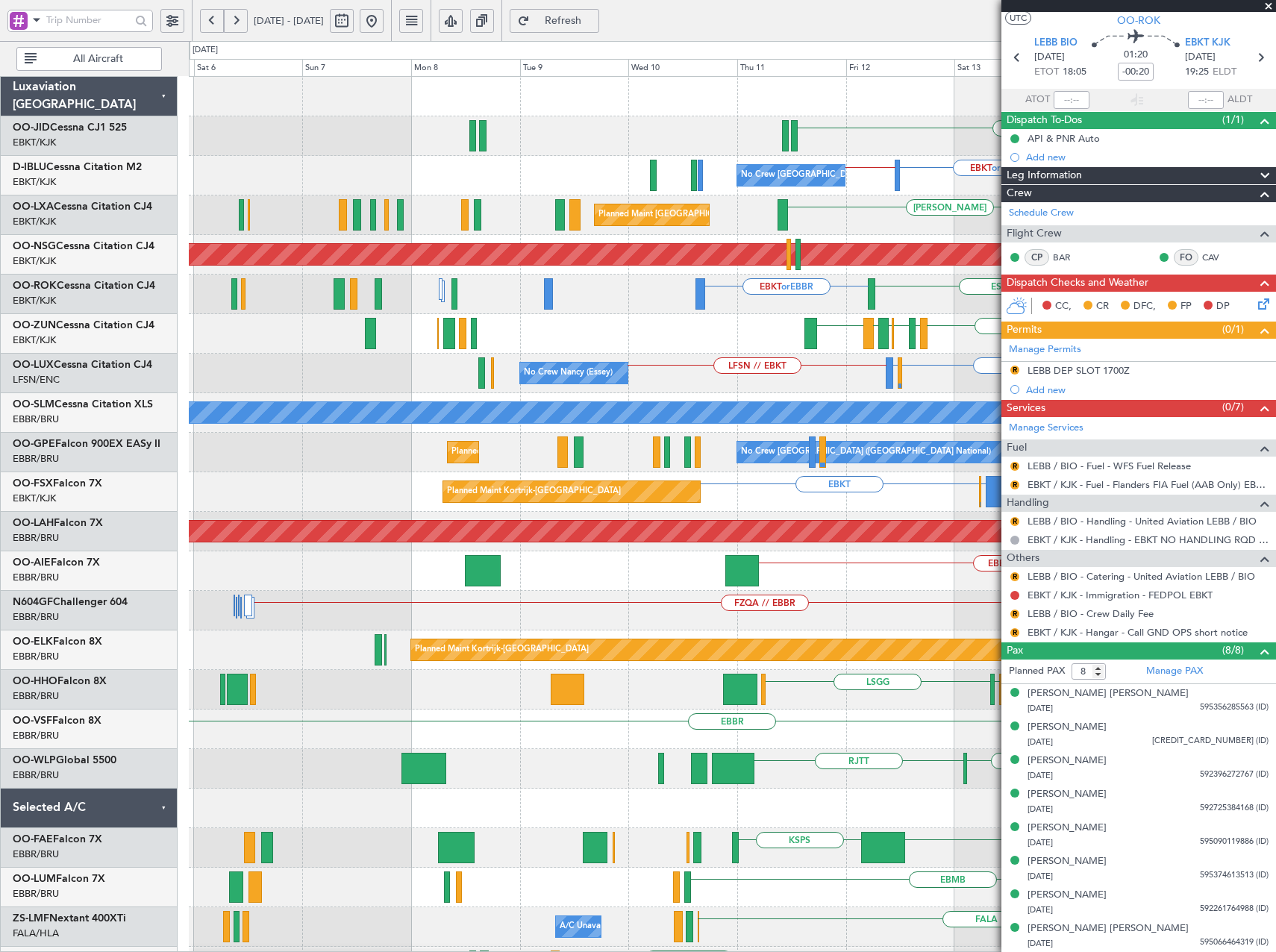
click at [1027, 379] on fb-app "[DATE] - [DATE] Refresh Quick Links All Aircraft EBKT No Crew [GEOGRAPHIC_DATA]…" at bounding box center [638, 486] width 1276 height 934
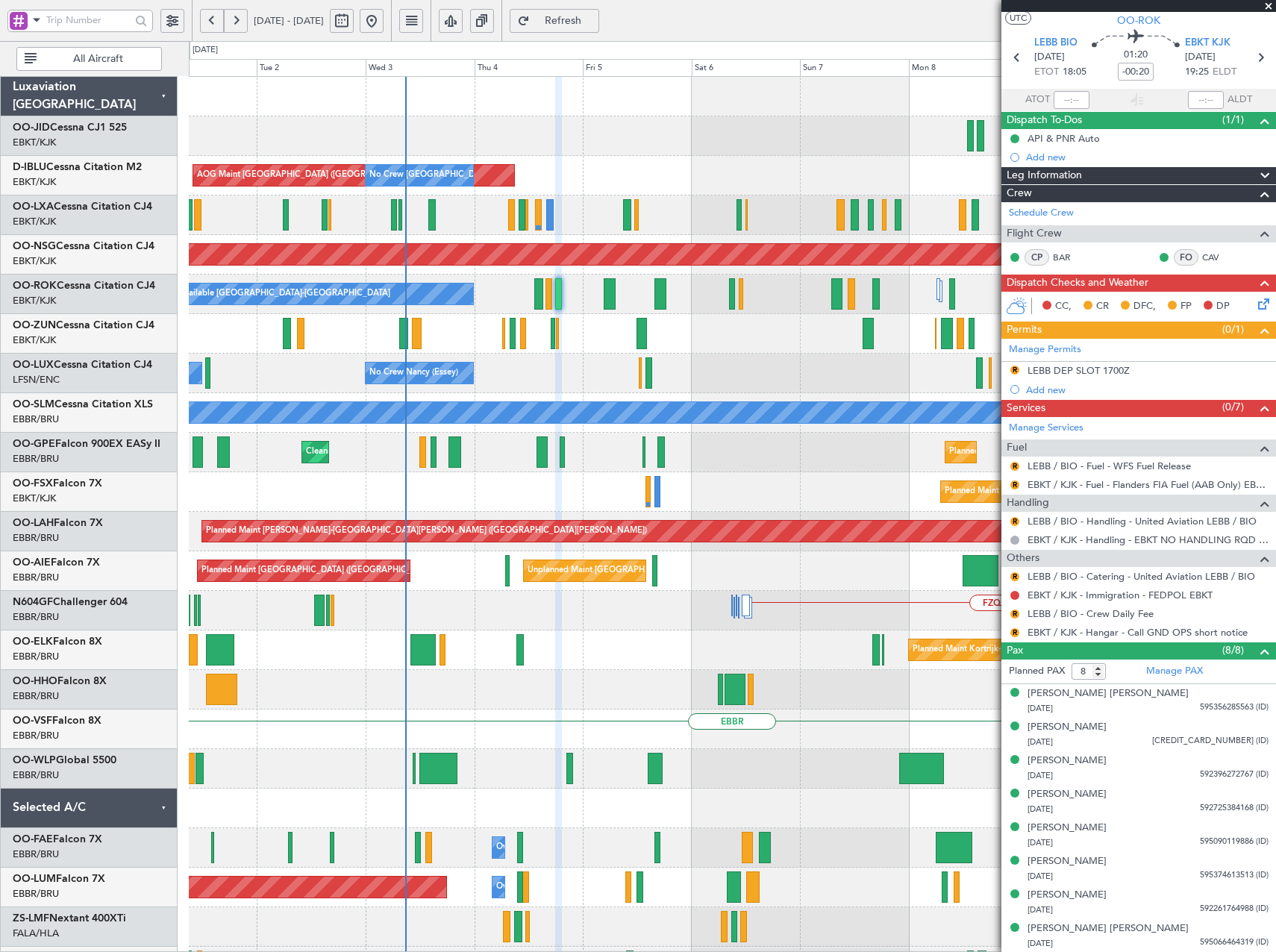
click at [1080, 401] on fb-app "[DATE] - [DATE] Refresh Quick Links All Aircraft EBKT No Crew [GEOGRAPHIC_DATA]…" at bounding box center [638, 486] width 1276 height 934
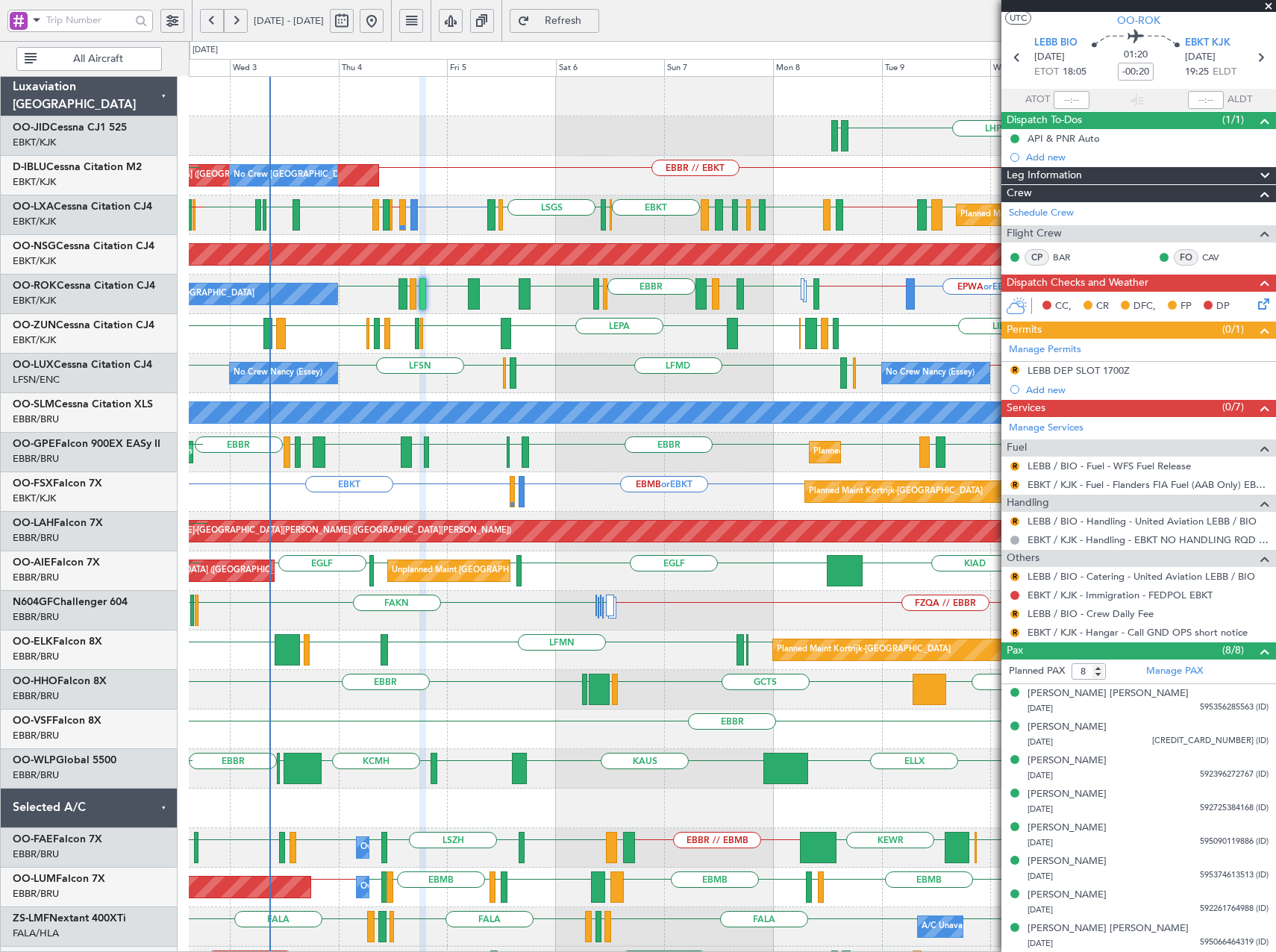
click at [673, 175] on div "LHPP EDDN LFPB or EBKT EBKT [GEOGRAPHIC_DATA] EBBR // EBKT No Crew [GEOGRAPHIC_…" at bounding box center [732, 611] width 1087 height 1068
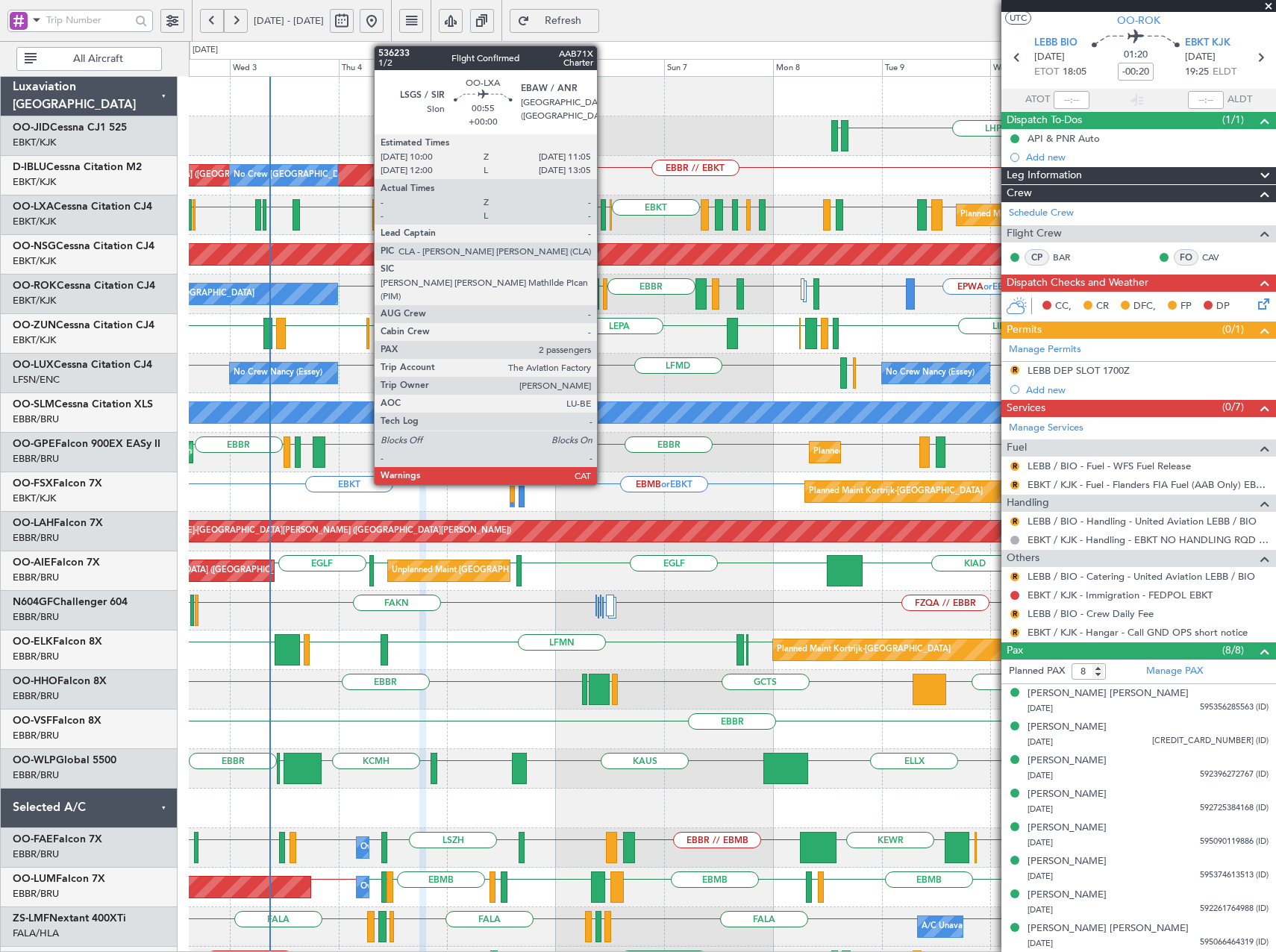
click at [603, 216] on div at bounding box center [603, 214] width 5 height 32
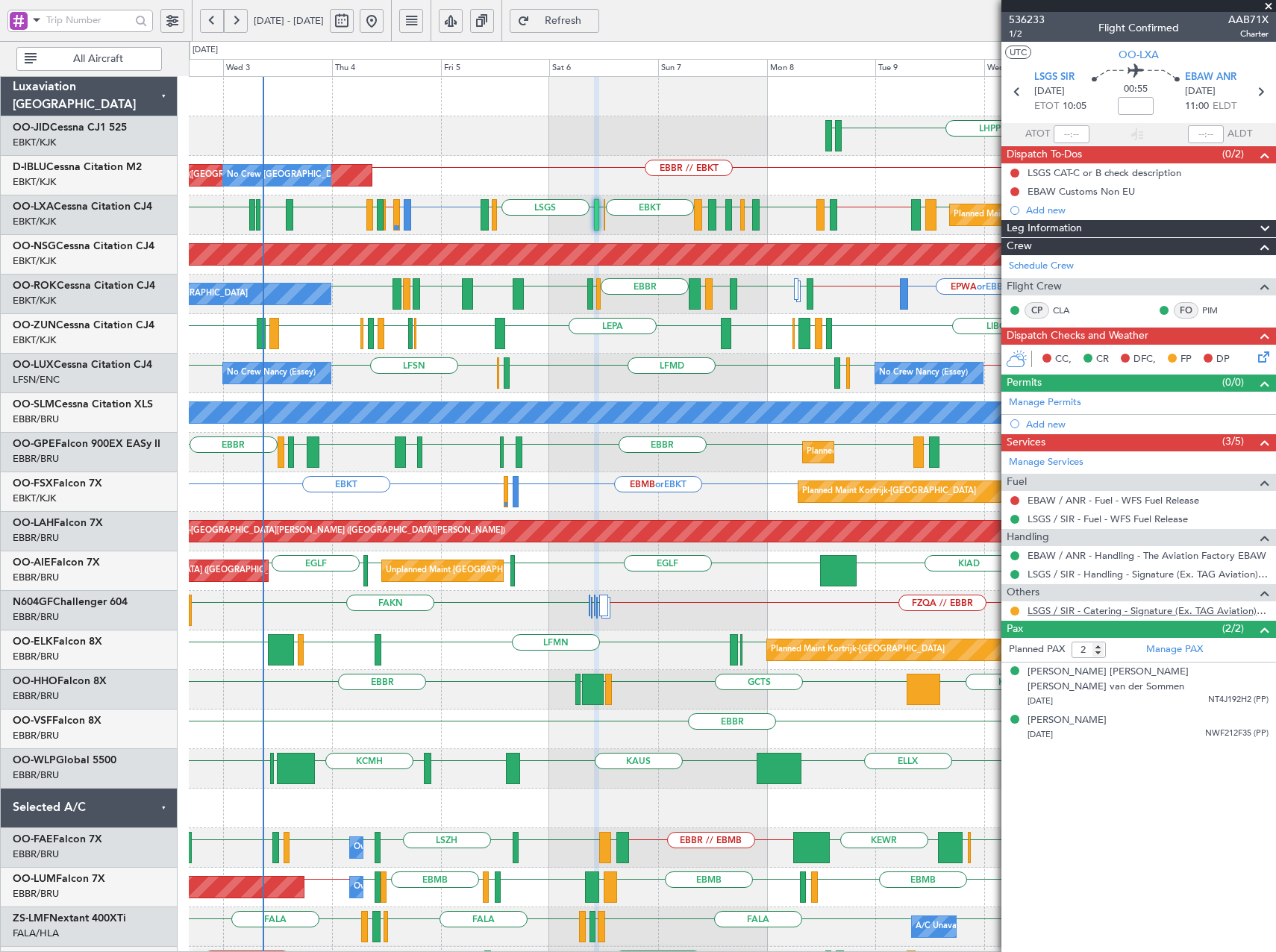
click at [1096, 612] on link "LSGS / SIR - Catering - Signature (Ex. TAG Aviation) LSGS / SIR" at bounding box center [1148, 611] width 241 height 13
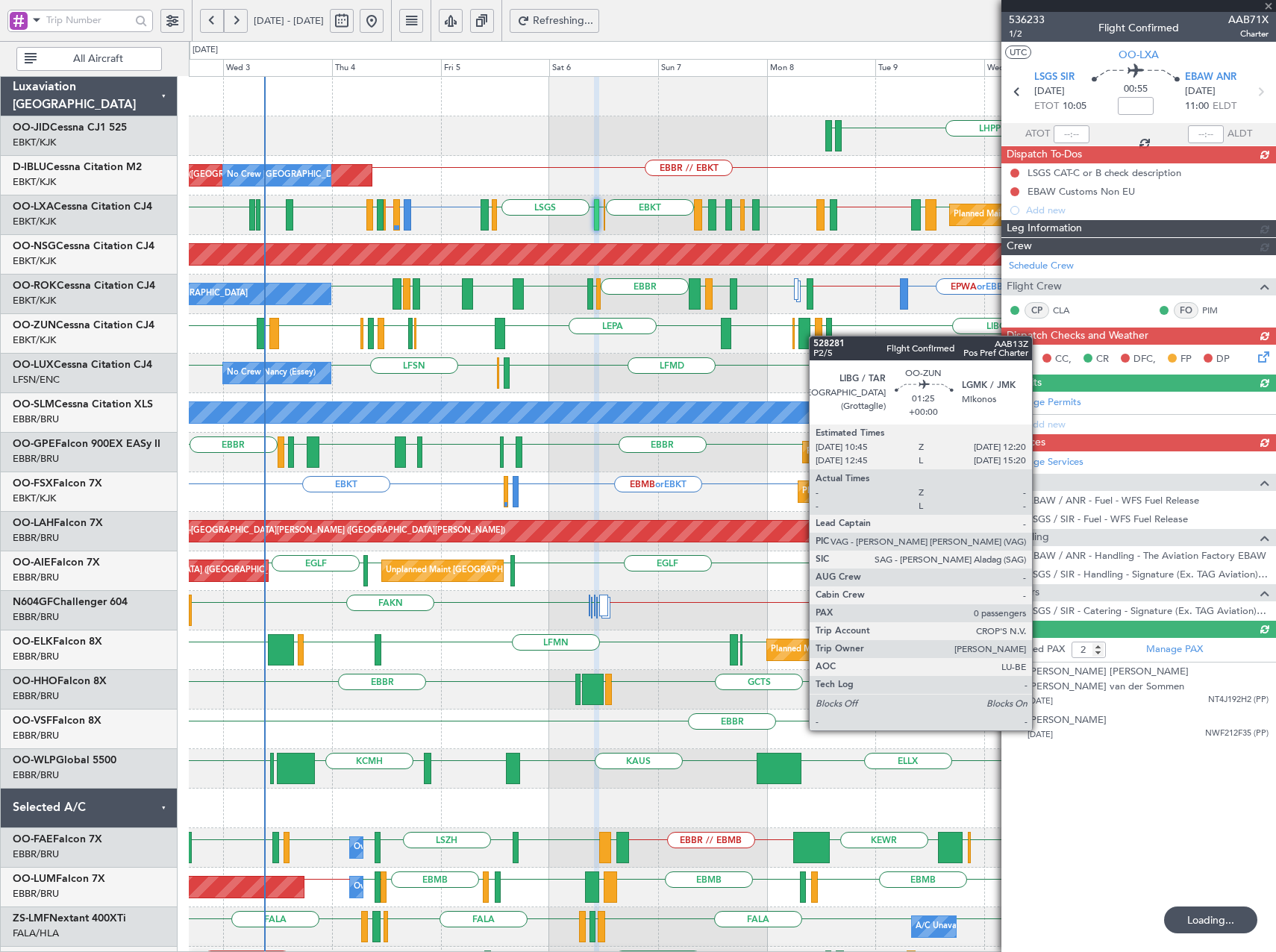
click at [286, 374] on div "EBKT LHPP EDDN EDDN No Crew [GEOGRAPHIC_DATA] (Brussels National) AOG Maint [GE…" at bounding box center [732, 611] width 1087 height 1068
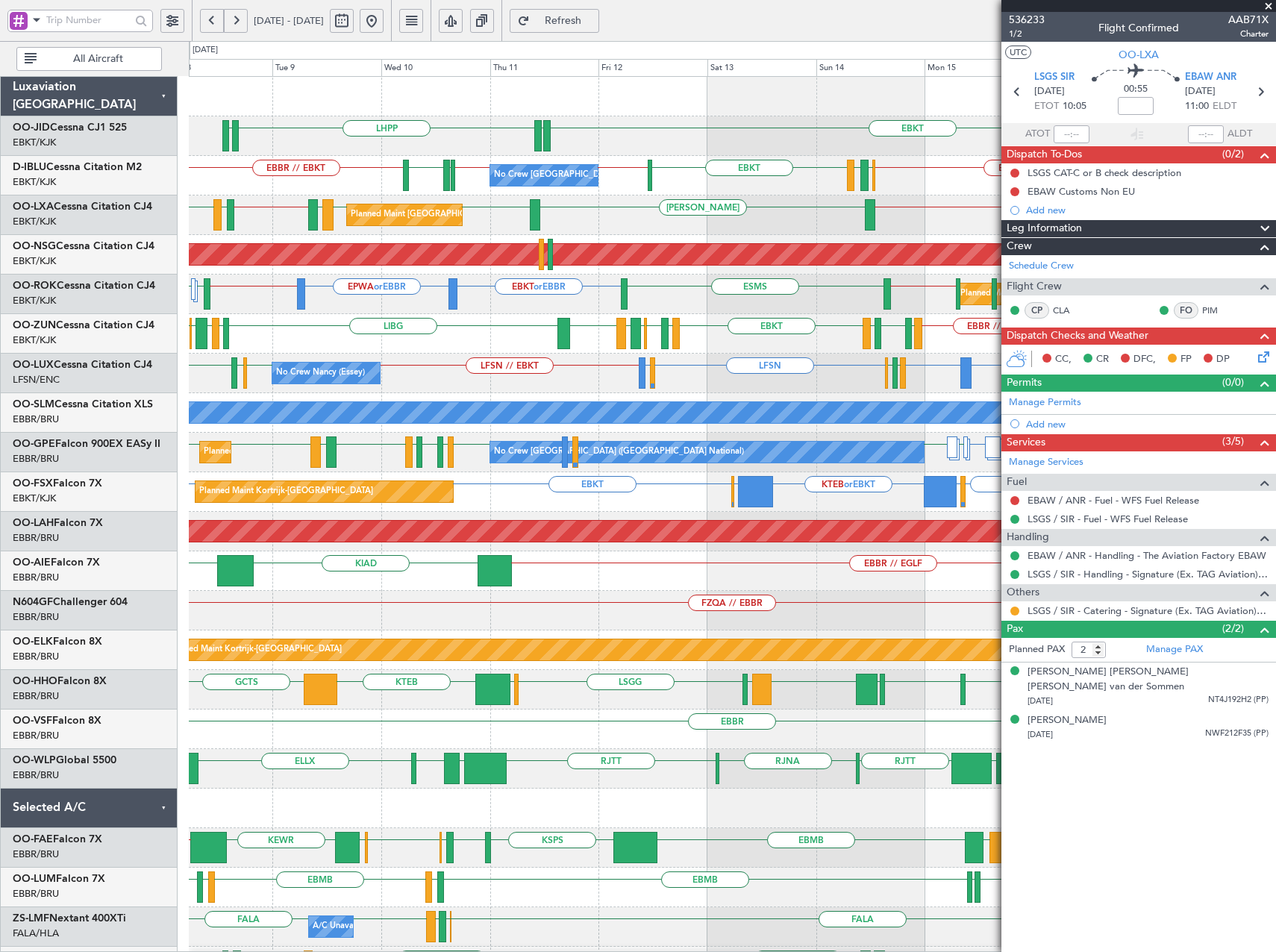
click at [1269, 6] on span at bounding box center [1269, 6] width 15 height 14
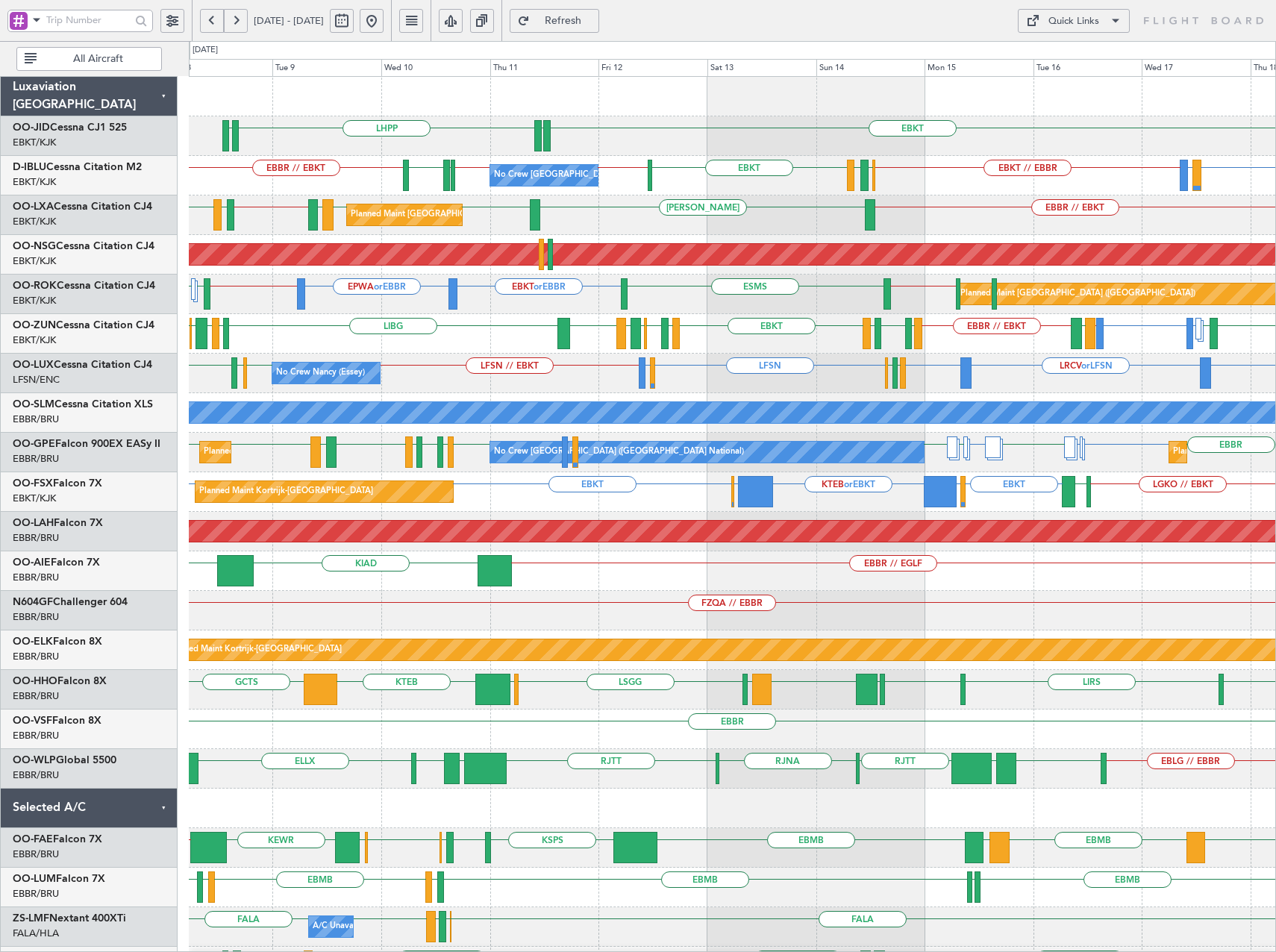
type input "0"
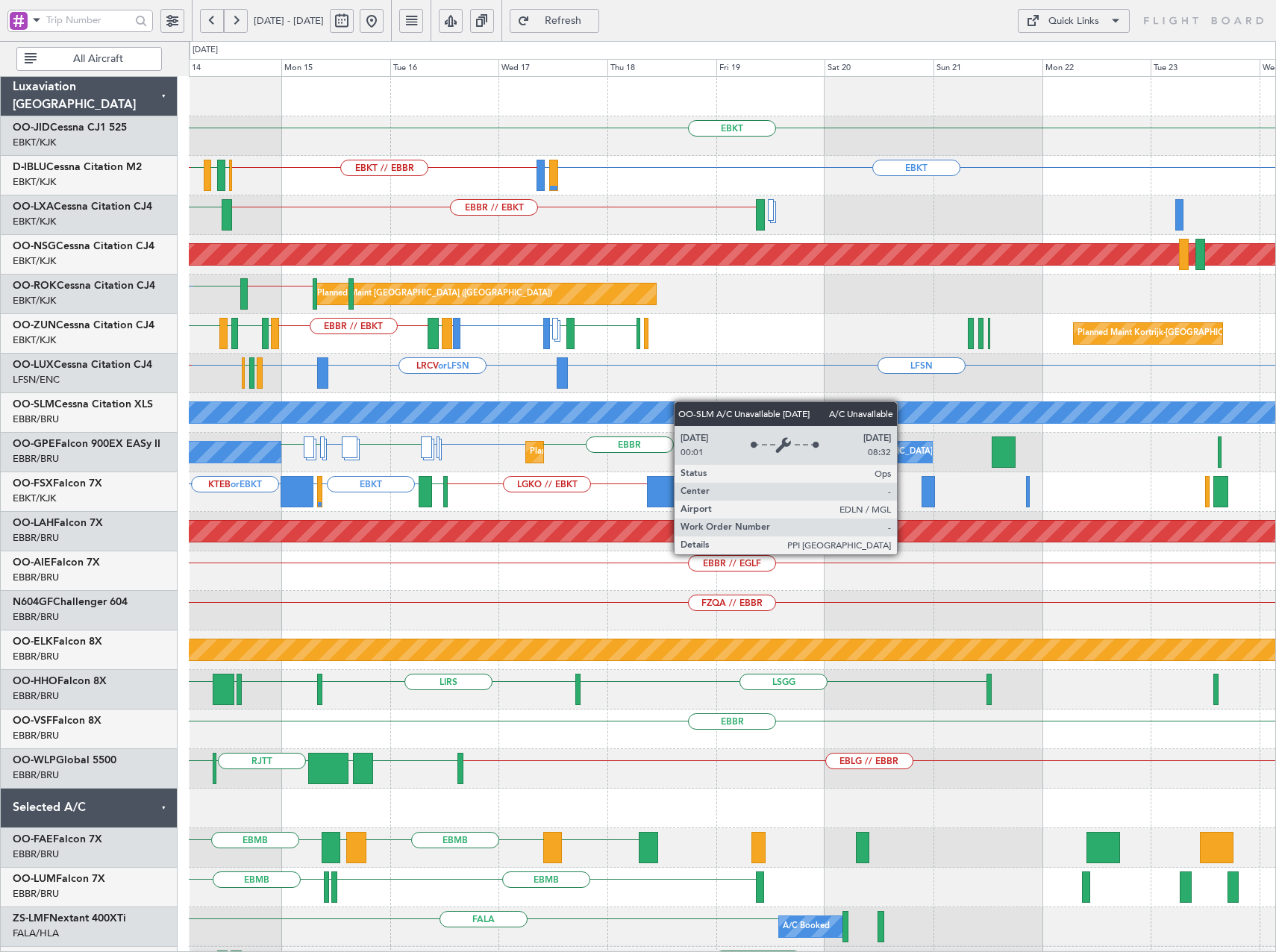
click at [513, 405] on div "EBKT EBKT LIRQ or EBKT EBKT // EBBR [GEOGRAPHIC_DATA] LFMN EBKT EBBR // LFPB No…" at bounding box center [732, 591] width 1087 height 1028
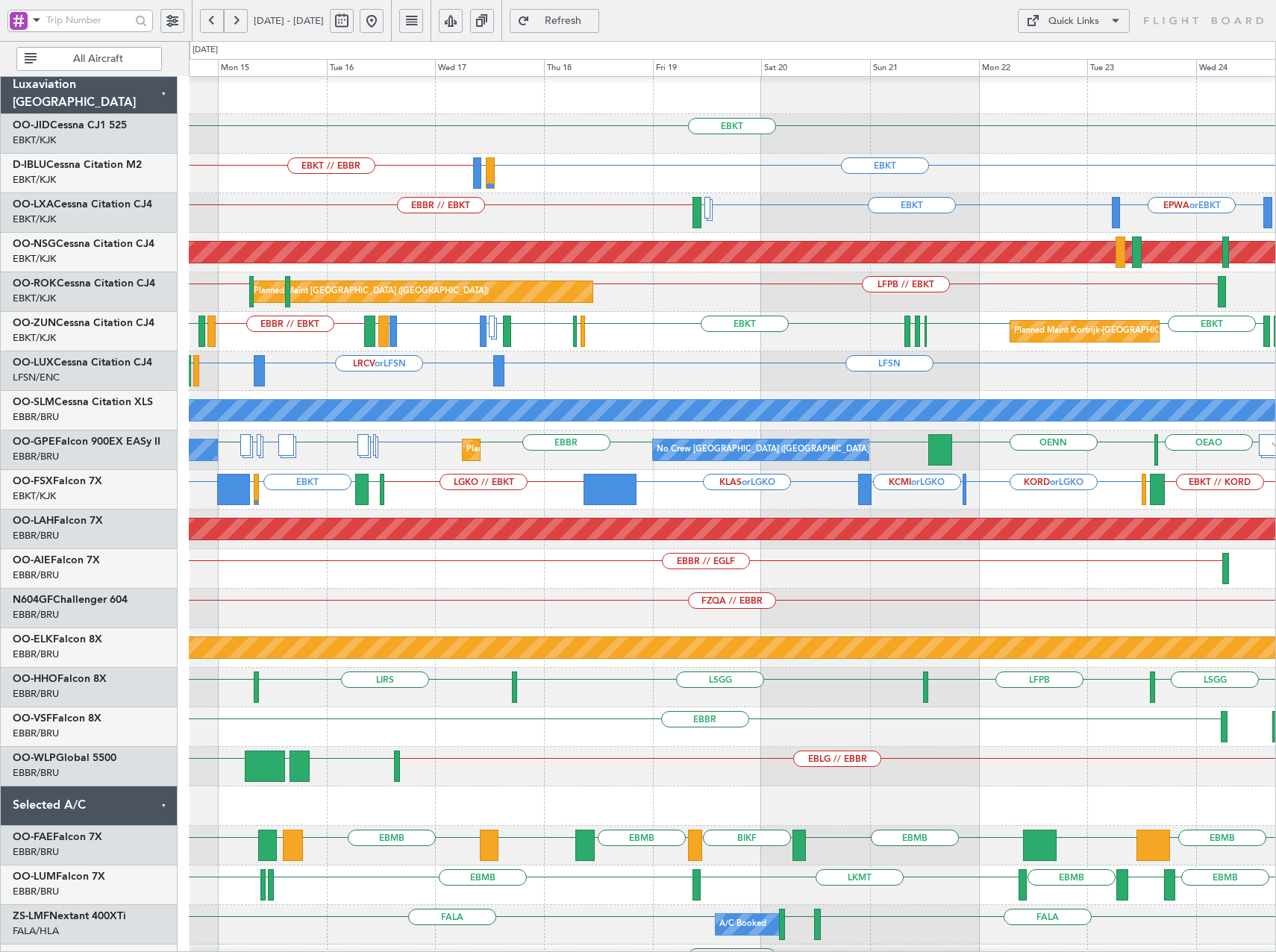
click at [722, 331] on div "LIRQ or EBKT EBKT EBKT // LFMD EBKT [GEOGRAPHIC_DATA] EBKT LFMD LEPA EBBR // EB…" at bounding box center [732, 331] width 1087 height 40
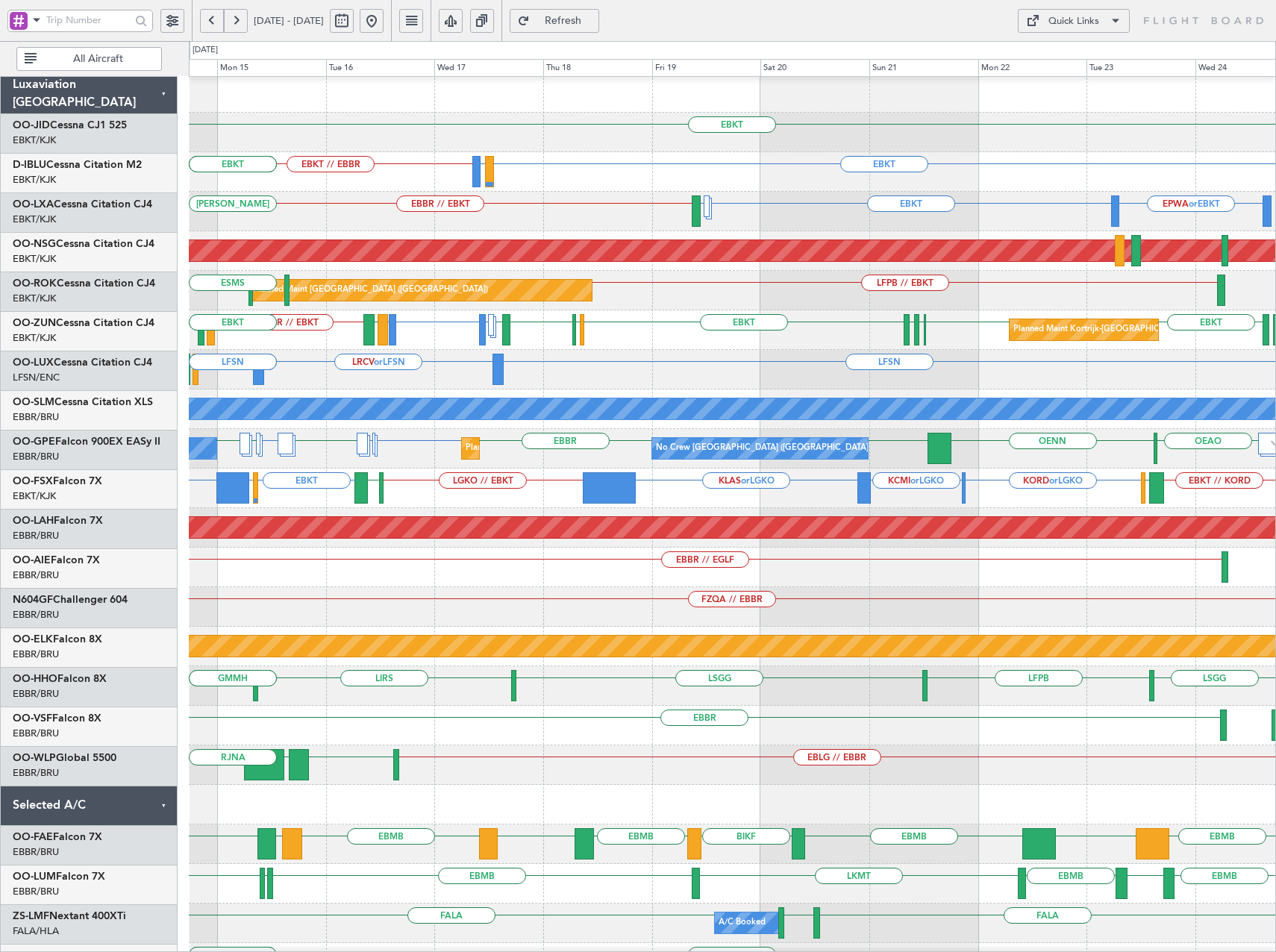
scroll to position [4, 0]
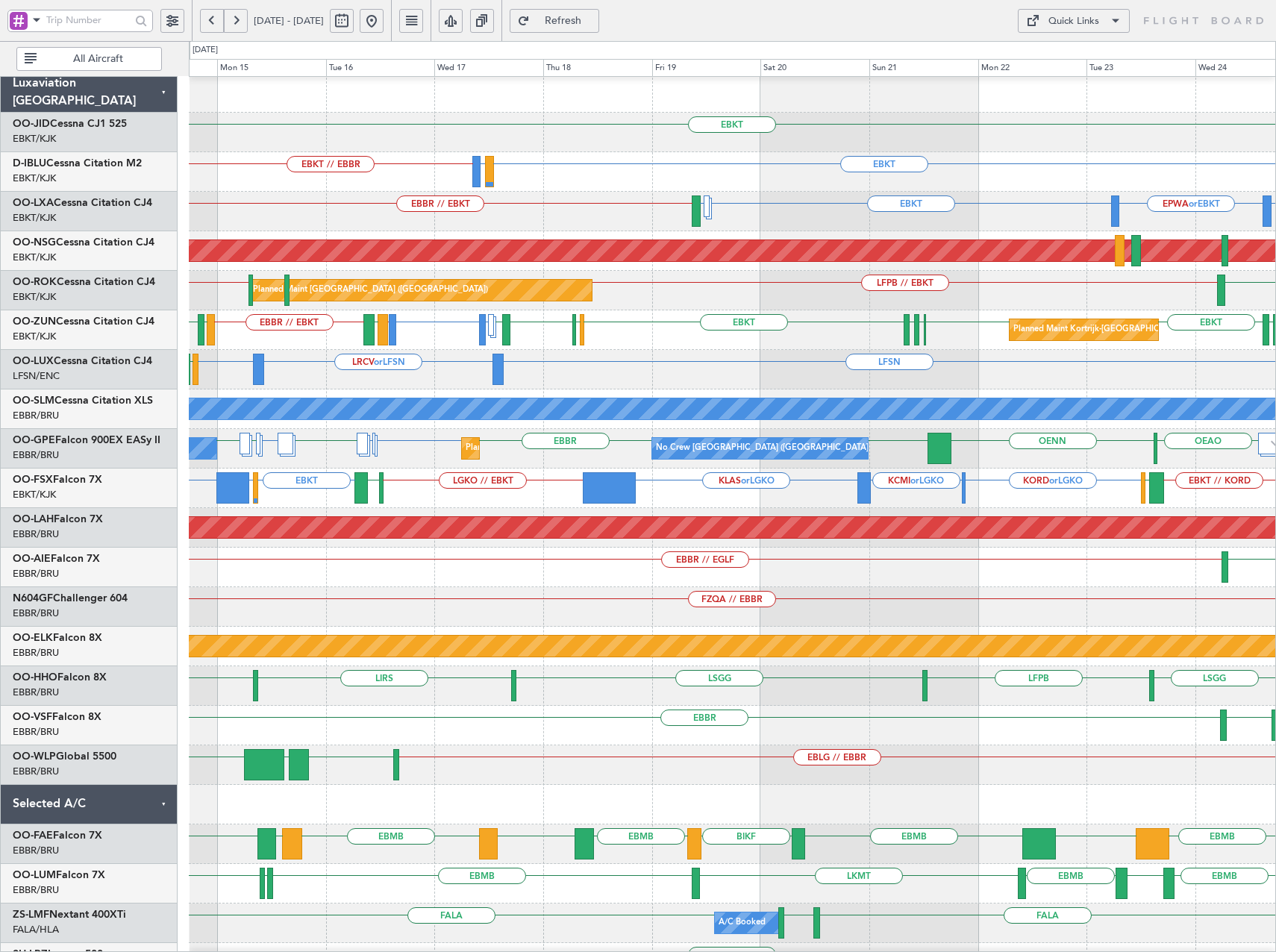
click at [1071, 23] on div "Quick Links" at bounding box center [1074, 21] width 50 height 15
click at [1079, 53] on button "Trip Builder" at bounding box center [1074, 57] width 112 height 36
click at [594, 17] on span "Refresh" at bounding box center [563, 20] width 61 height 11
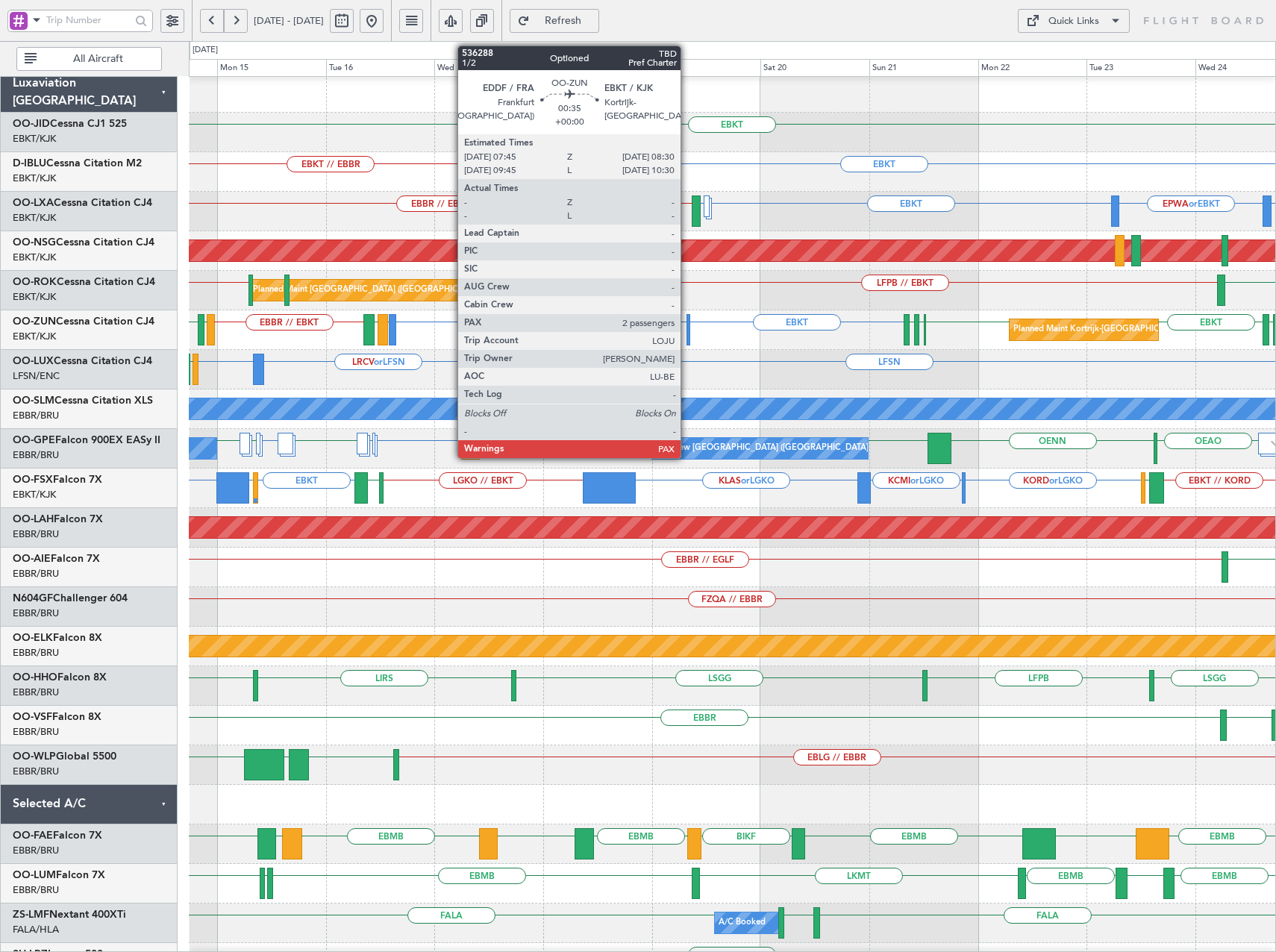
click at [687, 329] on div at bounding box center [688, 330] width 4 height 32
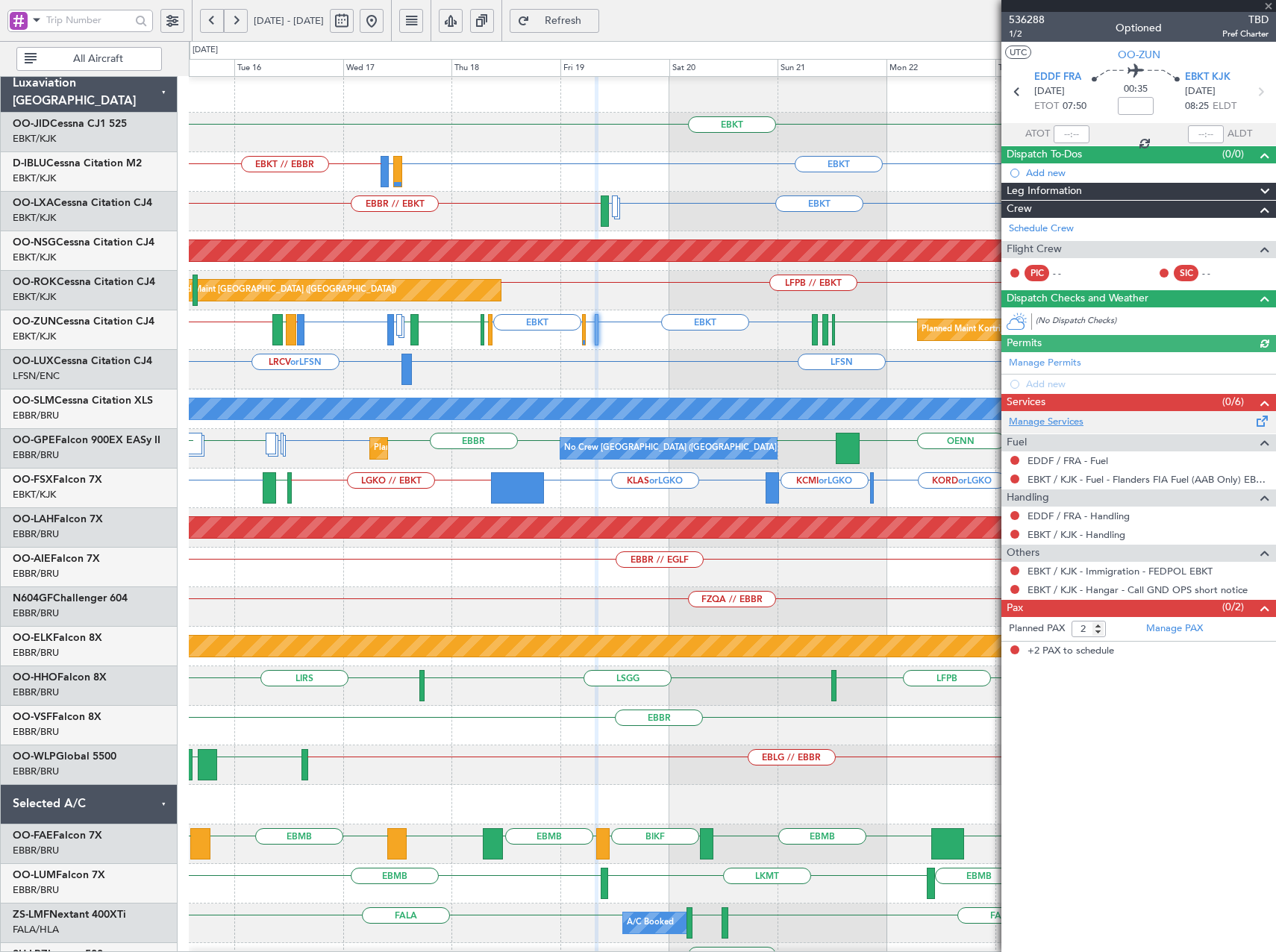
click at [1062, 417] on link "Manage Services" at bounding box center [1046, 422] width 75 height 15
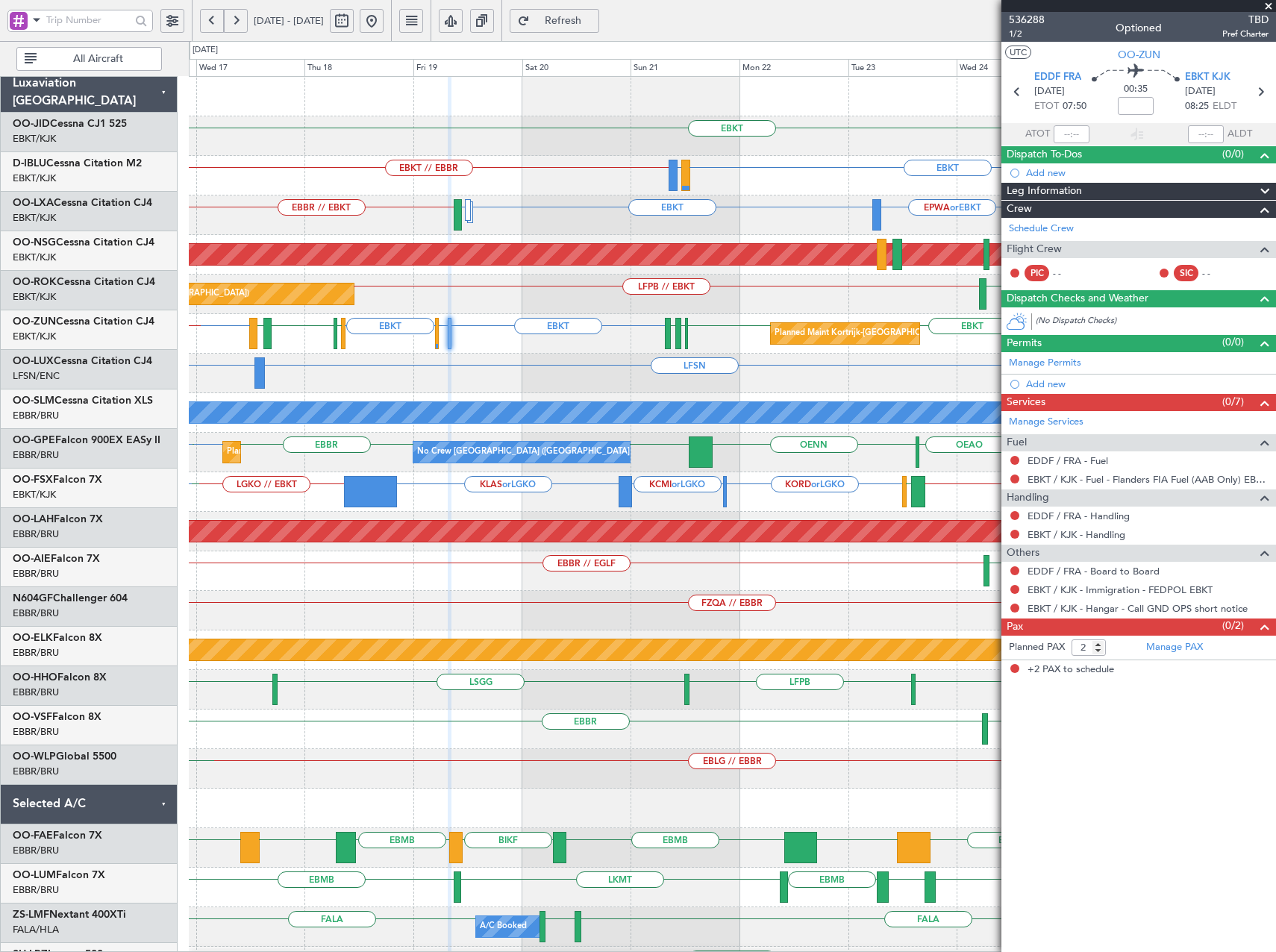
scroll to position [0, 0]
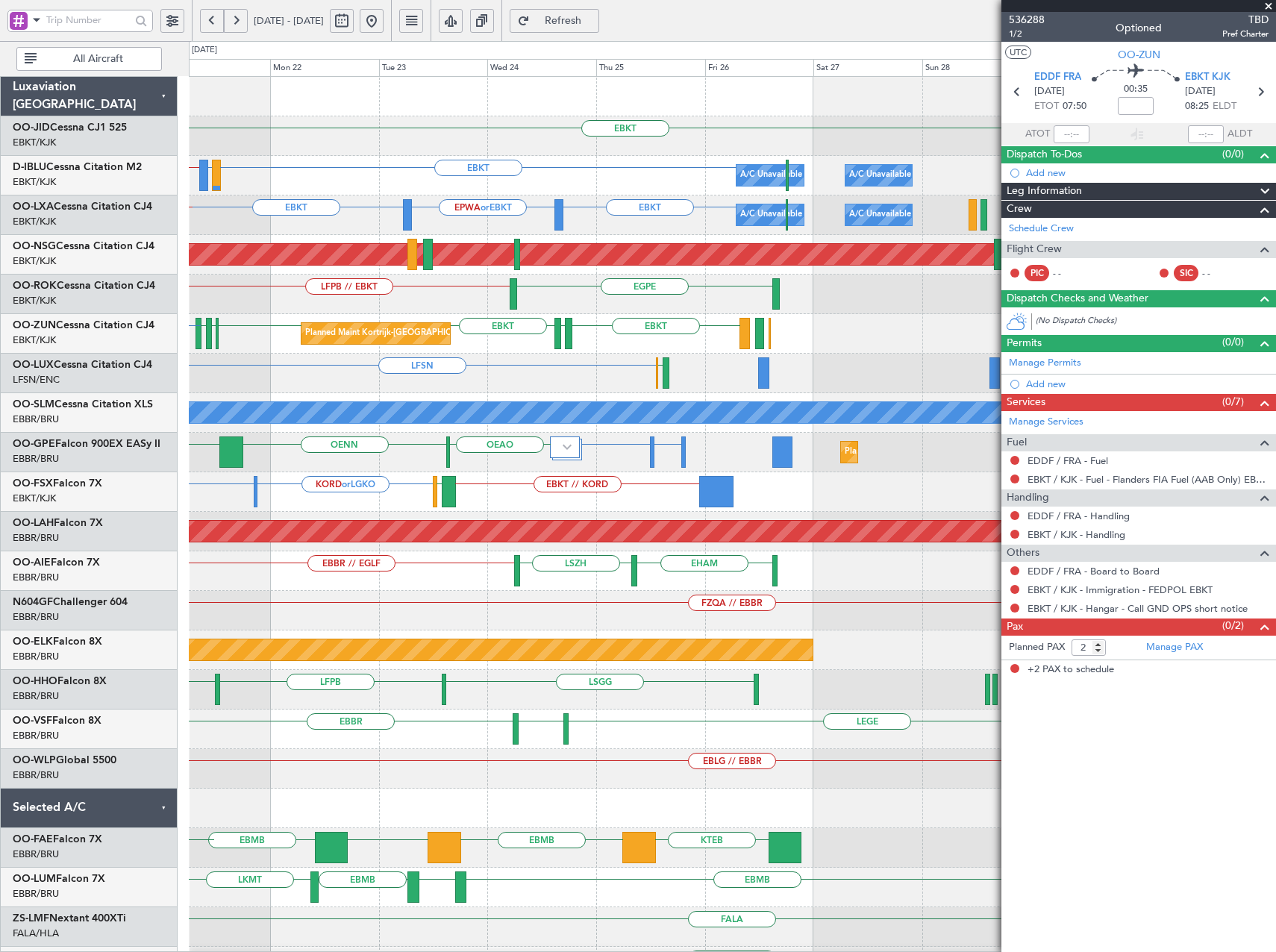
click at [119, 474] on div "EBKT Planned Maint [GEOGRAPHIC_DATA]-[GEOGRAPHIC_DATA] EBKT LIRQ or EBKT EBKT /…" at bounding box center [638, 497] width 1276 height 911
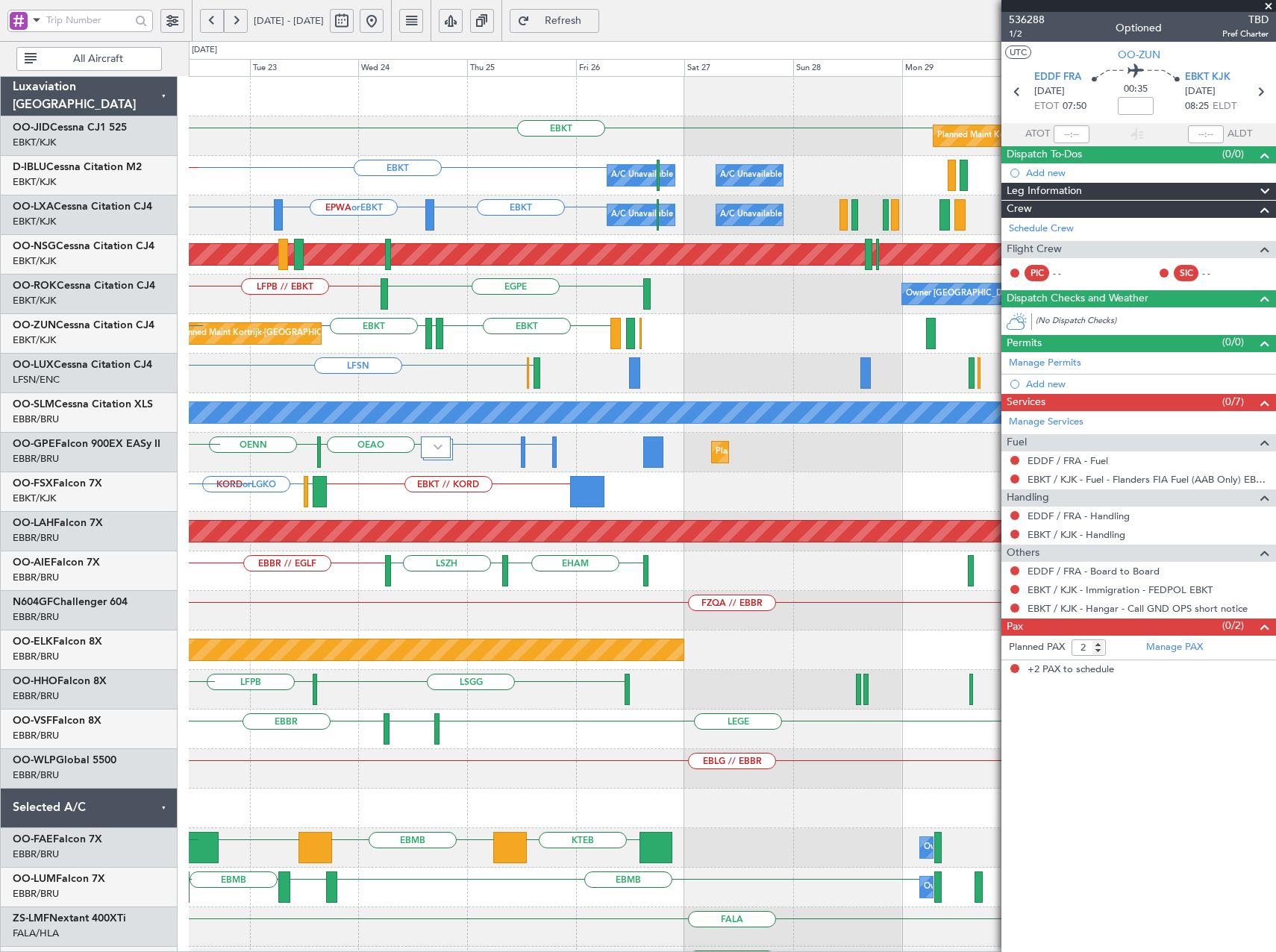
click at [216, 474] on div "EBKT Planned Maint [GEOGRAPHIC_DATA]-[GEOGRAPHIC_DATA] EBKT A/C Unavailable [GE…" at bounding box center [732, 591] width 1087 height 1028
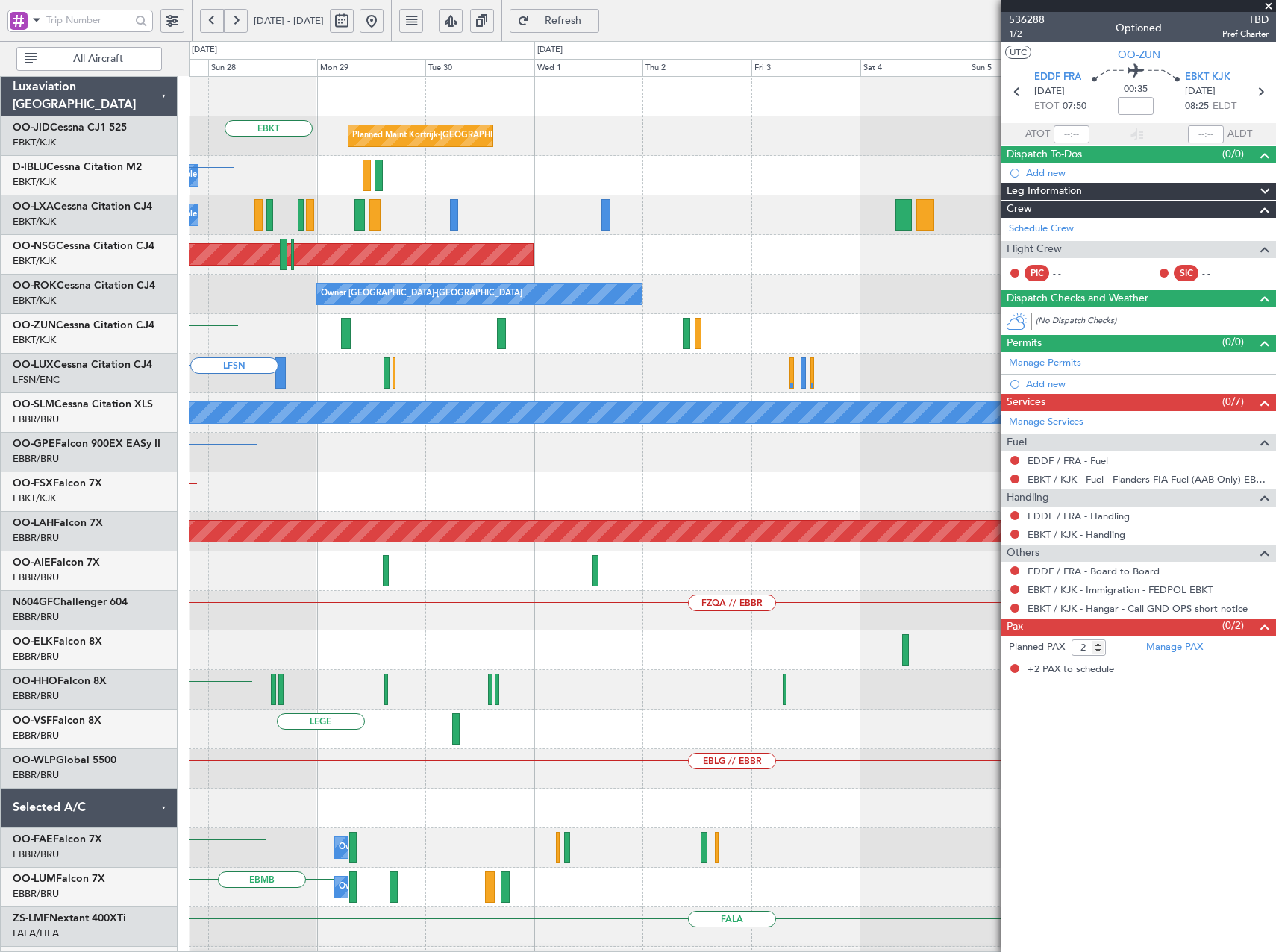
click at [61, 486] on div "EBKT Planned Maint [GEOGRAPHIC_DATA]-[GEOGRAPHIC_DATA] A/C Unavailable [GEOGRAP…" at bounding box center [638, 497] width 1276 height 911
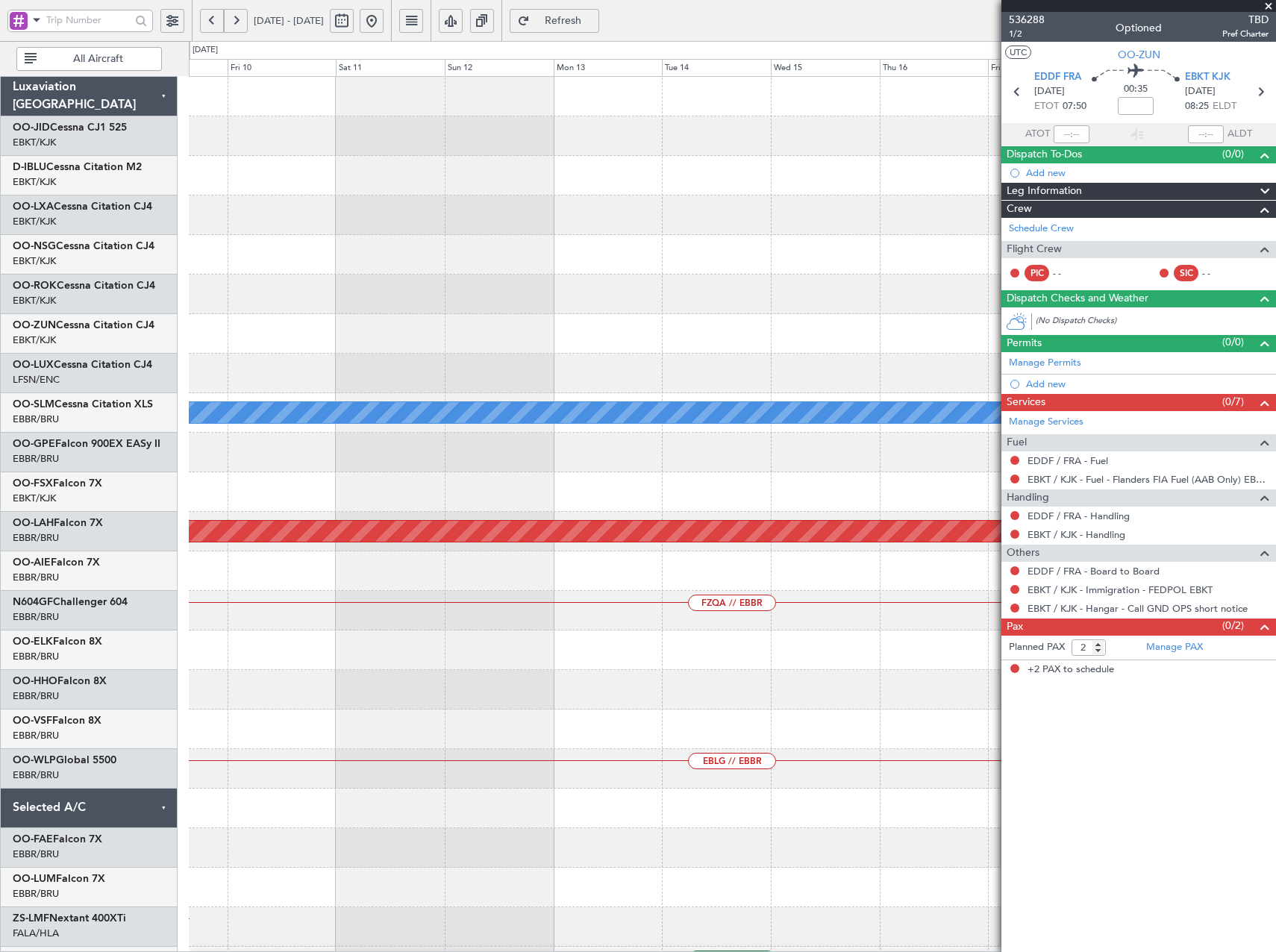
click at [5, 457] on div "A/C Unavailable [GEOGRAPHIC_DATA] Planned [GEOGRAPHIC_DATA][PERSON_NAME]-[GEOGR…" at bounding box center [638, 497] width 1276 height 911
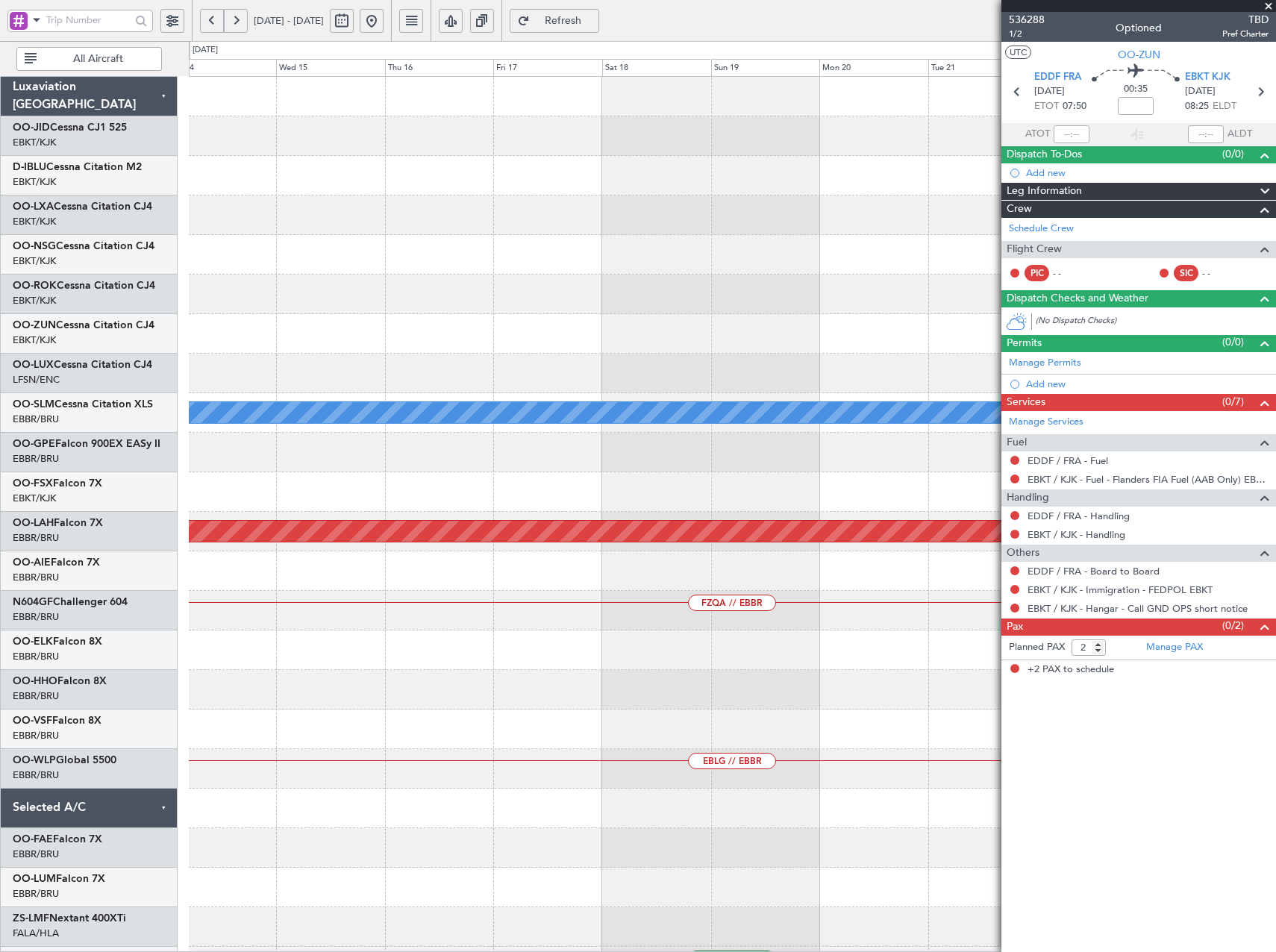
click at [162, 483] on div "A/C Unavailable [GEOGRAPHIC_DATA] Planned [GEOGRAPHIC_DATA][PERSON_NAME]-[GEOGR…" at bounding box center [638, 497] width 1276 height 911
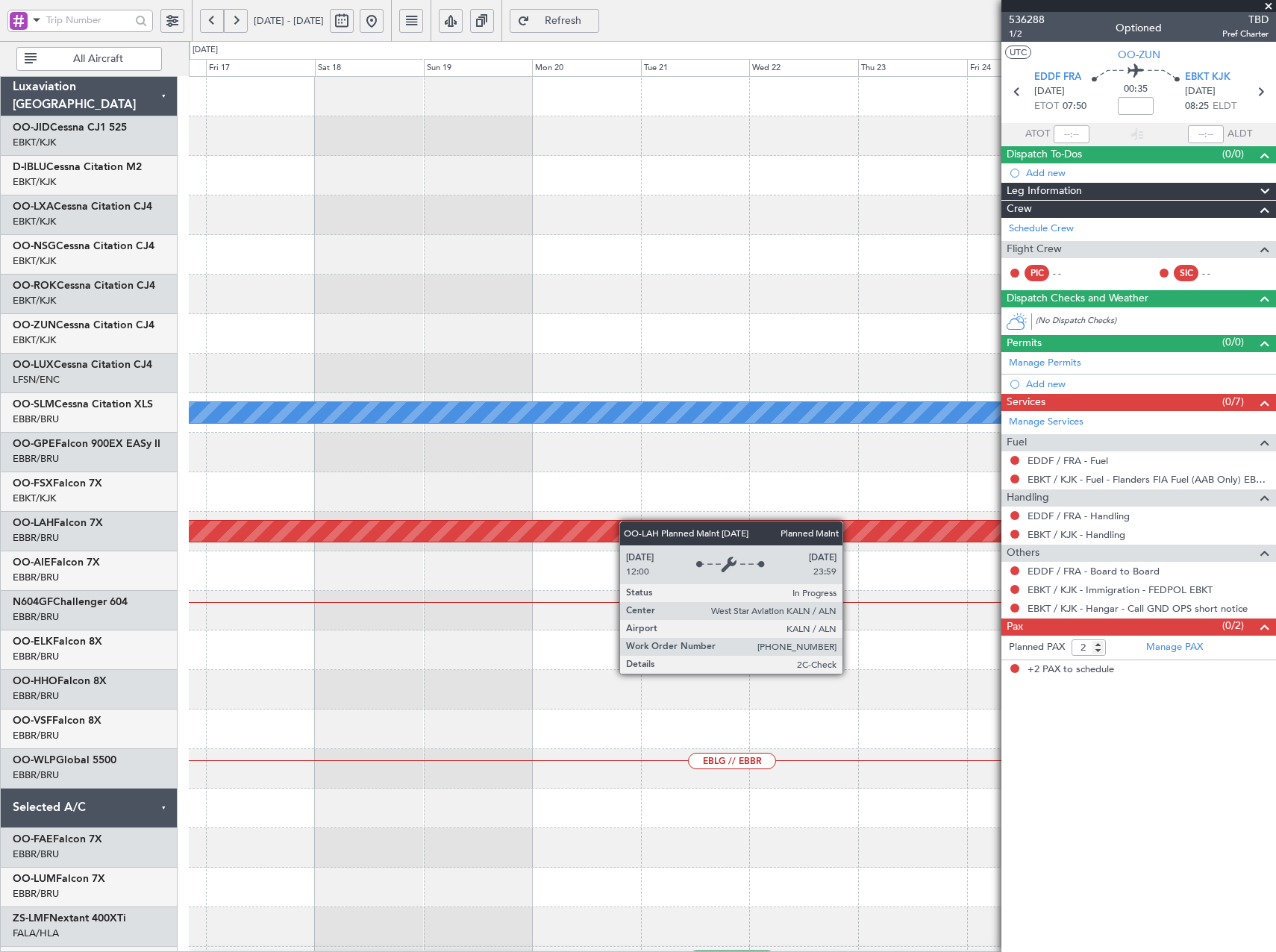
click at [445, 536] on div "A/C Unavailable [GEOGRAPHIC_DATA] Planned [GEOGRAPHIC_DATA][PERSON_NAME]-[GEOGR…" at bounding box center [732, 591] width 1087 height 1028
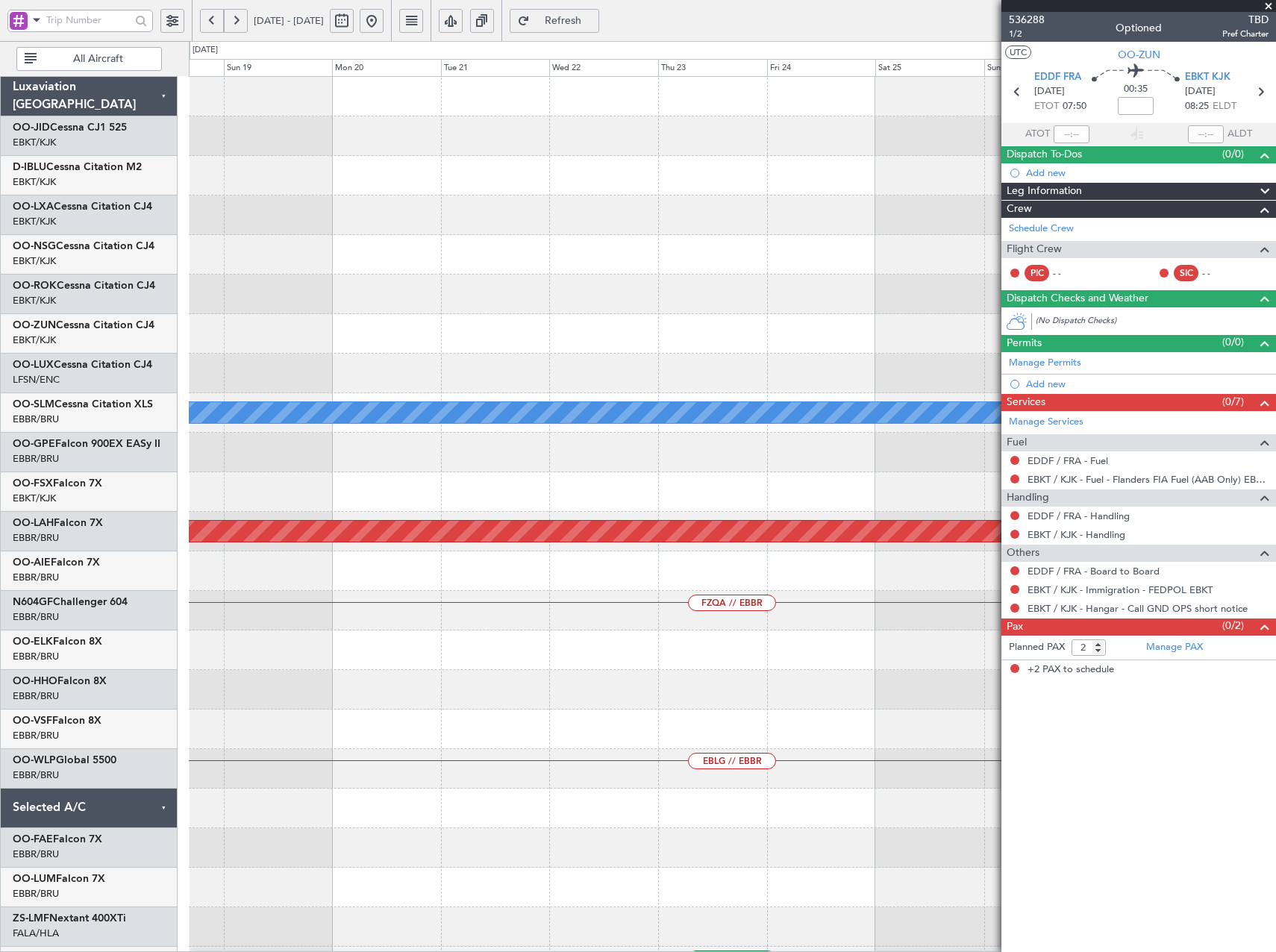
click at [338, 536] on div "A/C Unavailable [GEOGRAPHIC_DATA] Planned [GEOGRAPHIC_DATA][PERSON_NAME]-[GEOGR…" at bounding box center [732, 591] width 1087 height 1028
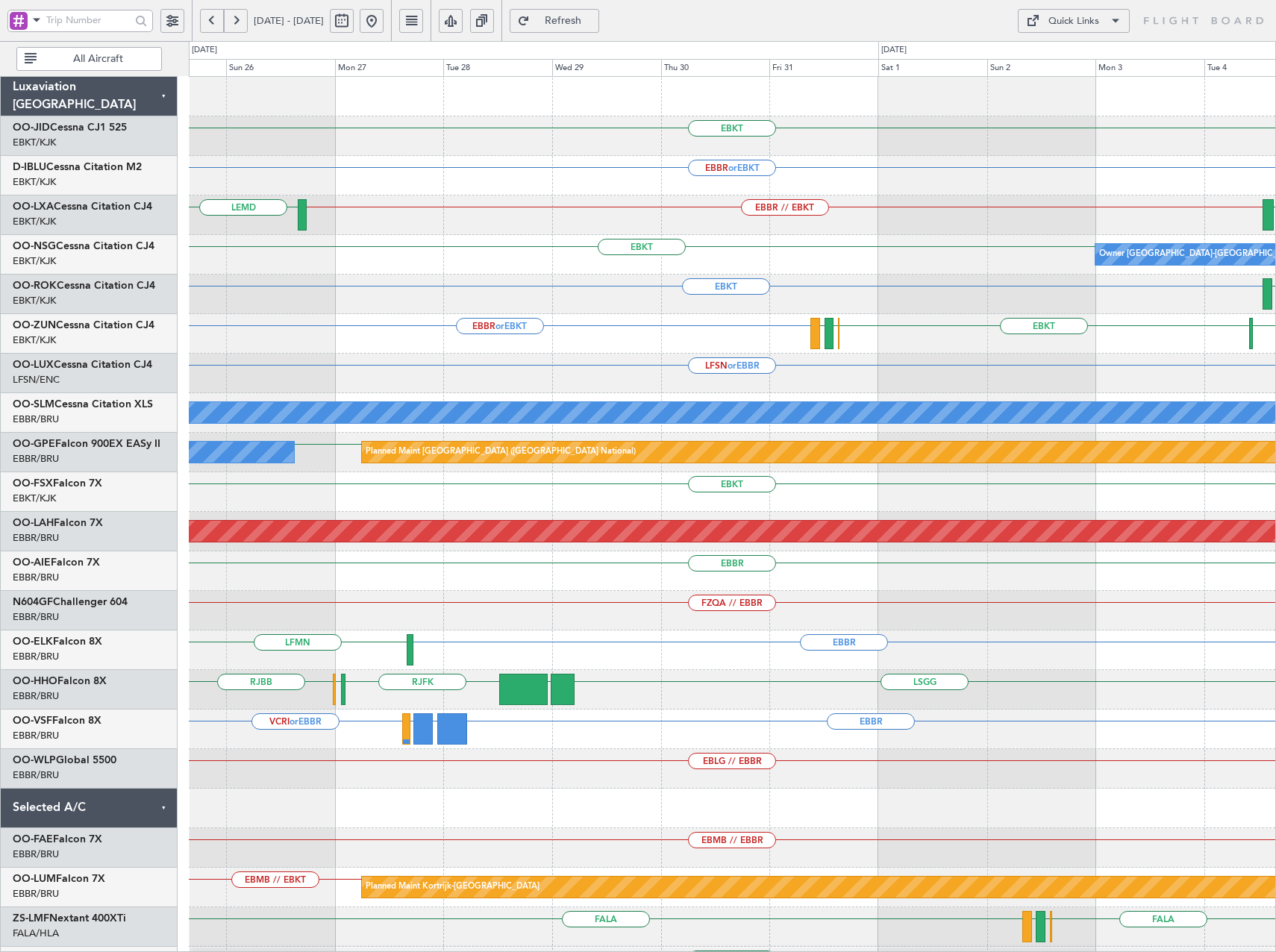
click at [1062, 23] on div "Quick Links" at bounding box center [1074, 21] width 50 height 15
click at [1055, 52] on button "Trip Builder" at bounding box center [1074, 57] width 112 height 36
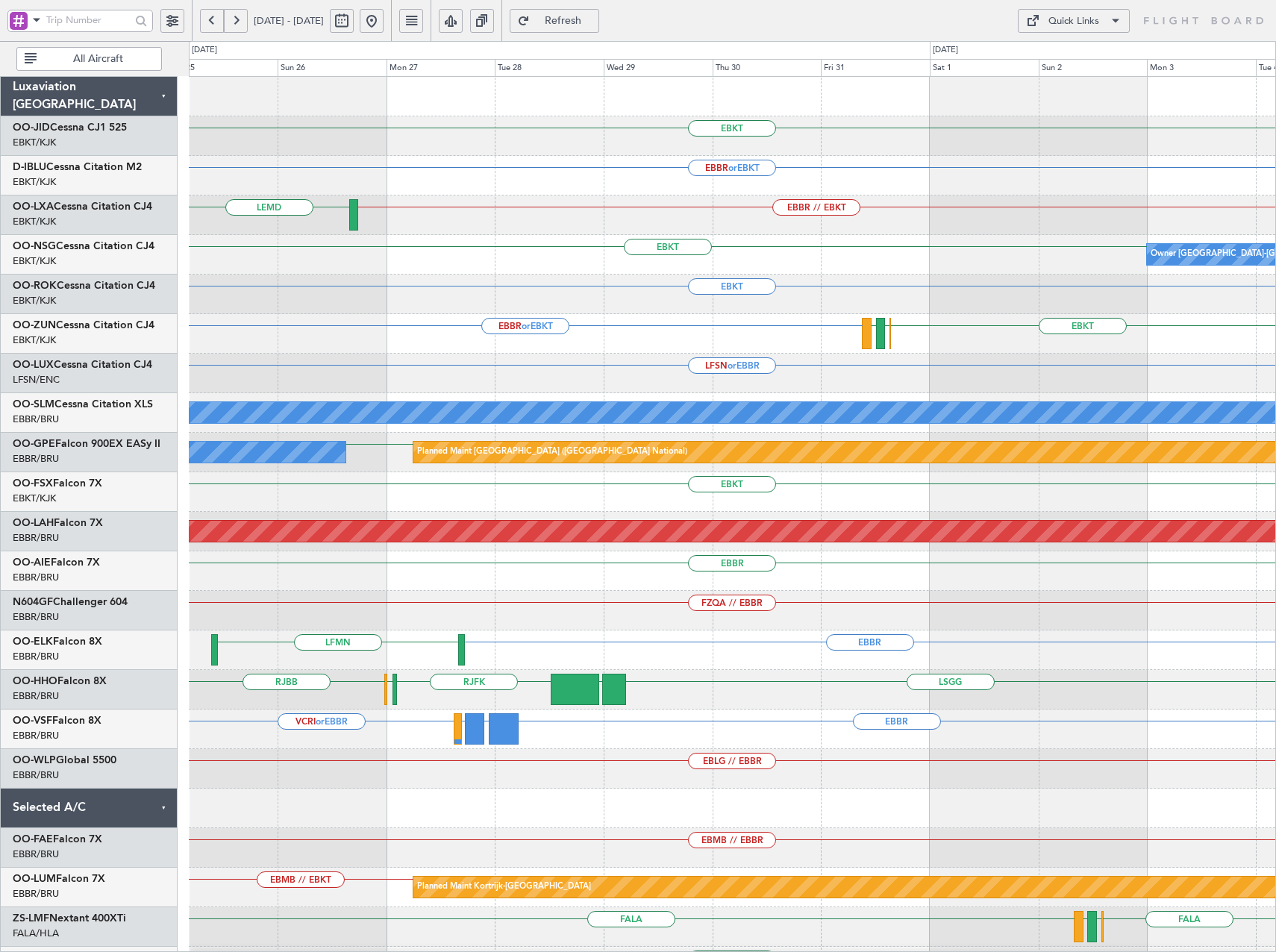
click at [1275, 418] on html "[DATE] - [DATE] Refresh Quick Links All Aircraft EBKT EBBR or EBKT EBBR // EBKT…" at bounding box center [638, 476] width 1276 height 952
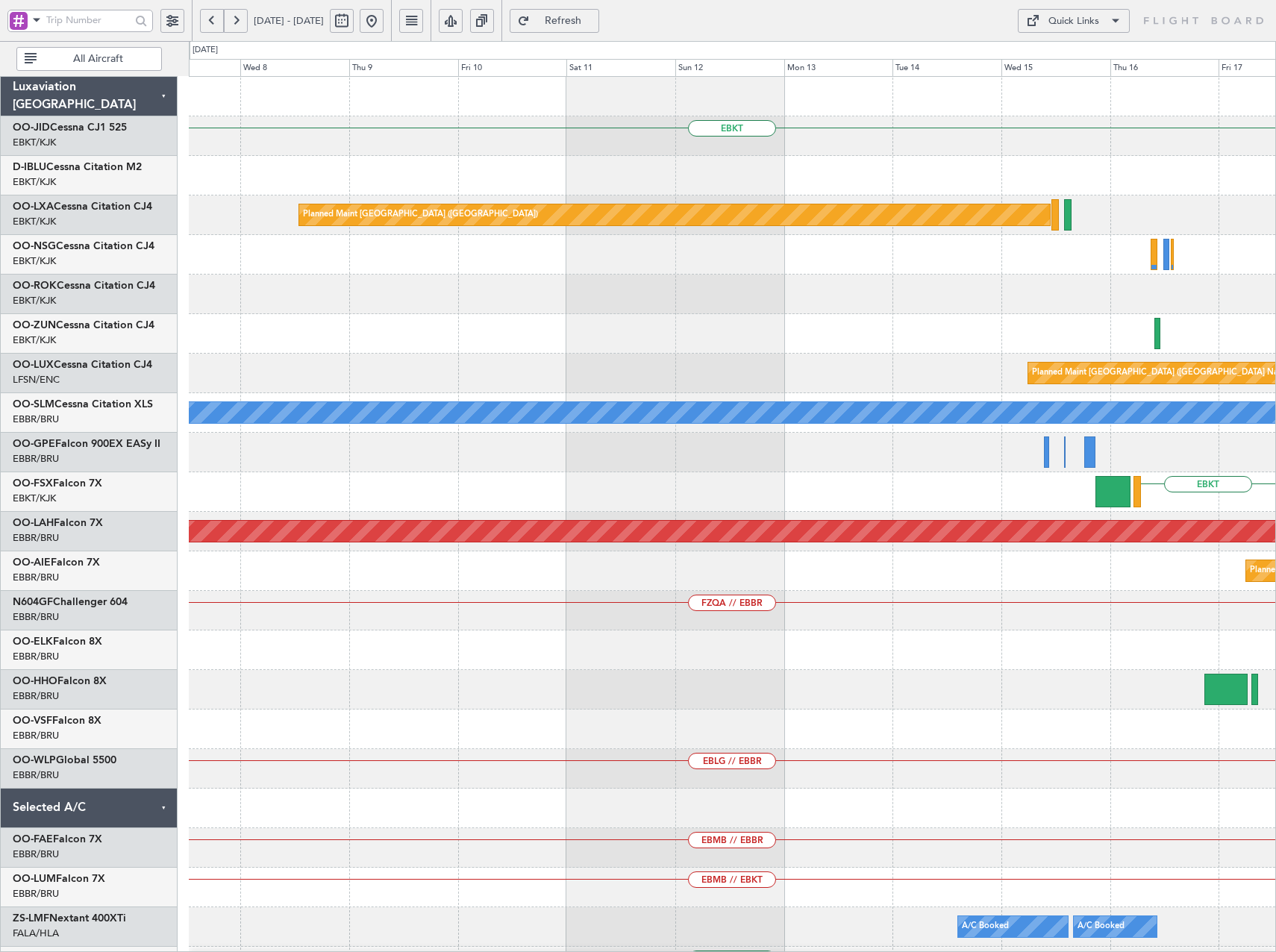
click at [1275, 435] on html "[DATE] - [DATE] Refresh Quick Links All Aircraft EBKT Planned Maint [GEOGRAPHIC…" at bounding box center [638, 476] width 1276 height 952
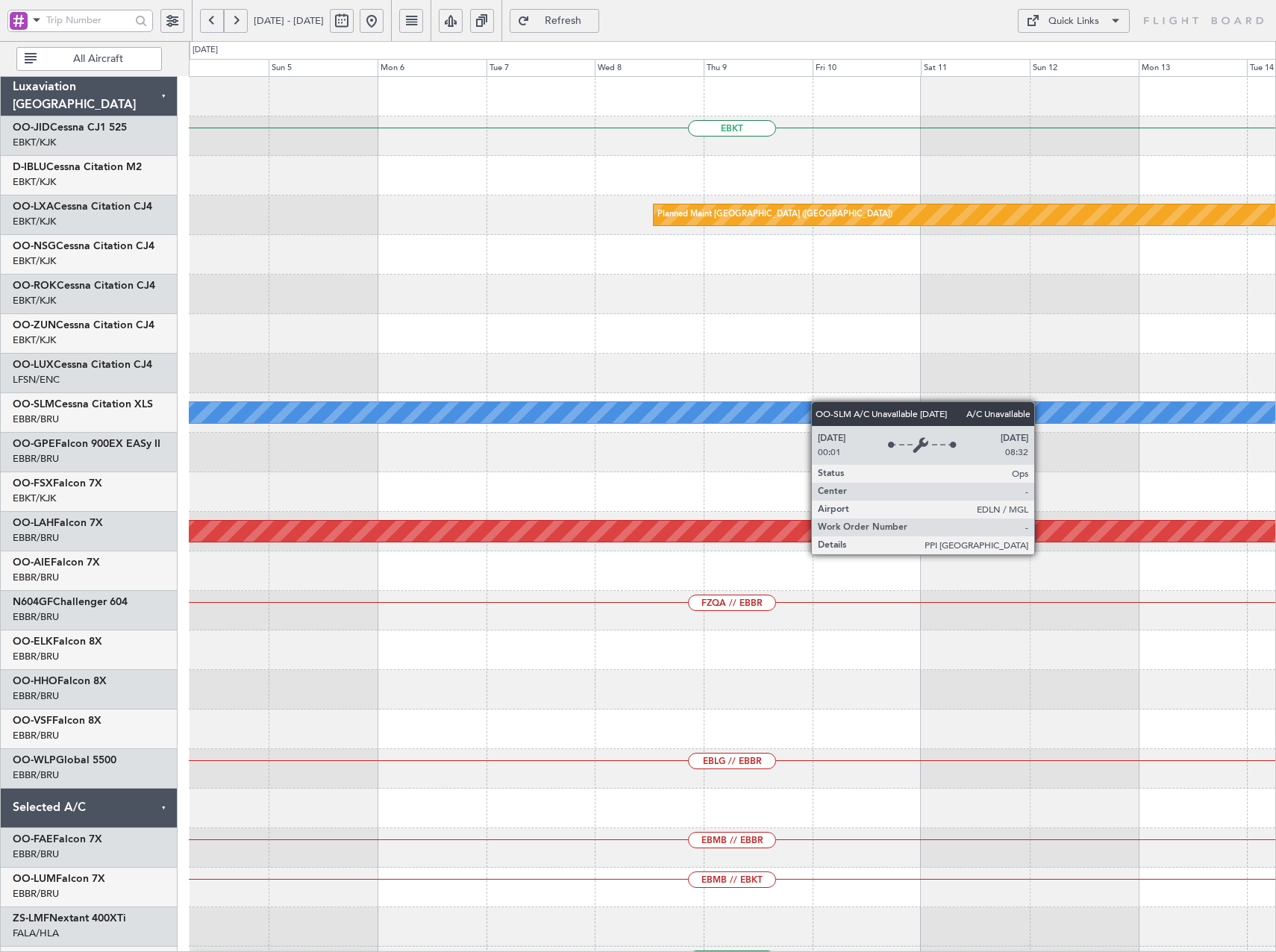
click at [1275, 440] on html "[DATE] - [DATE] Refresh Quick Links All Aircraft EBKT Planned Maint [GEOGRAPHIC…" at bounding box center [638, 476] width 1276 height 952
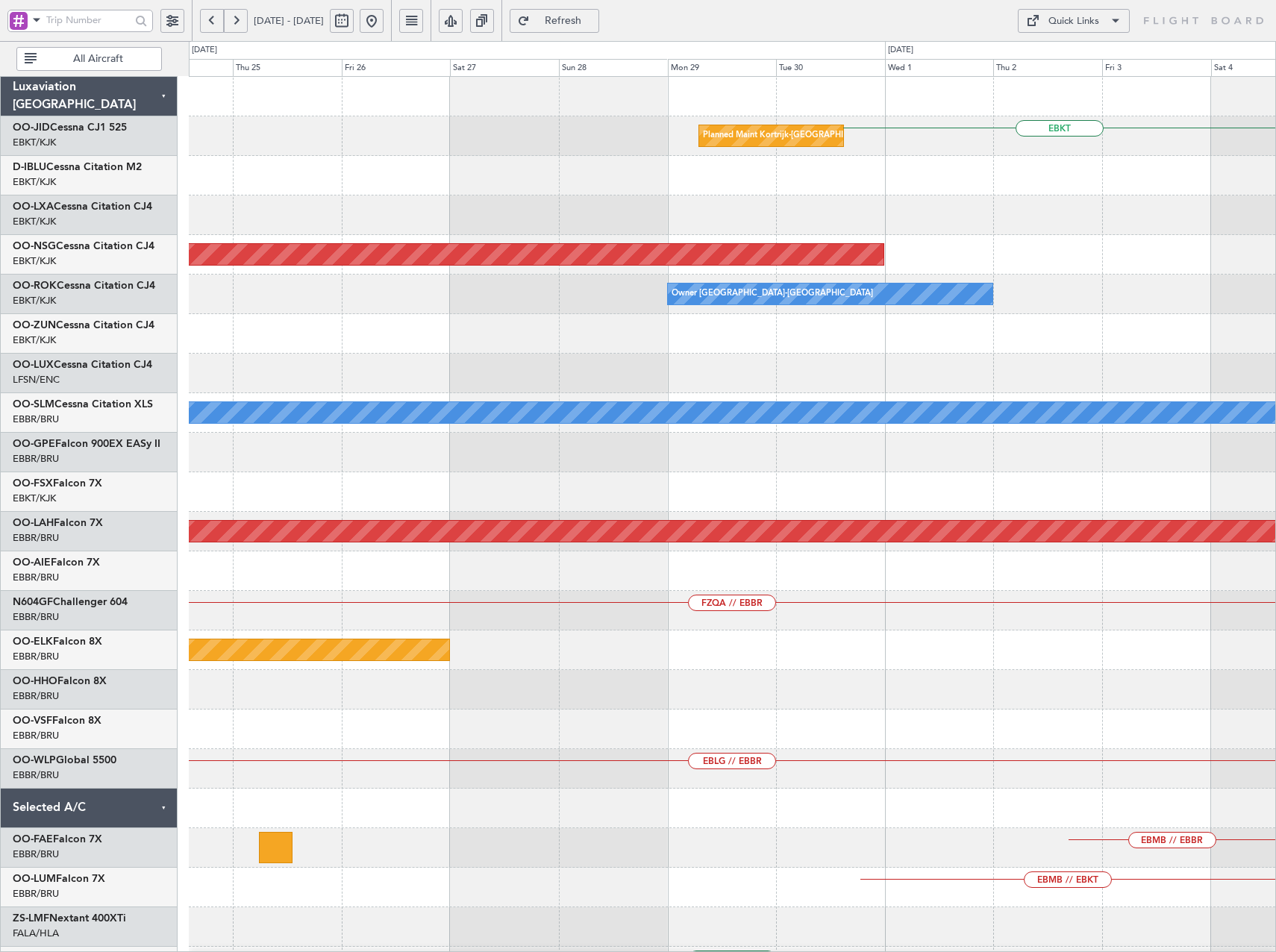
click at [1140, 431] on div "EBKT Planned Maint [GEOGRAPHIC_DATA]-[GEOGRAPHIC_DATA] Planned Maint [GEOGRAPHI…" at bounding box center [732, 591] width 1087 height 1028
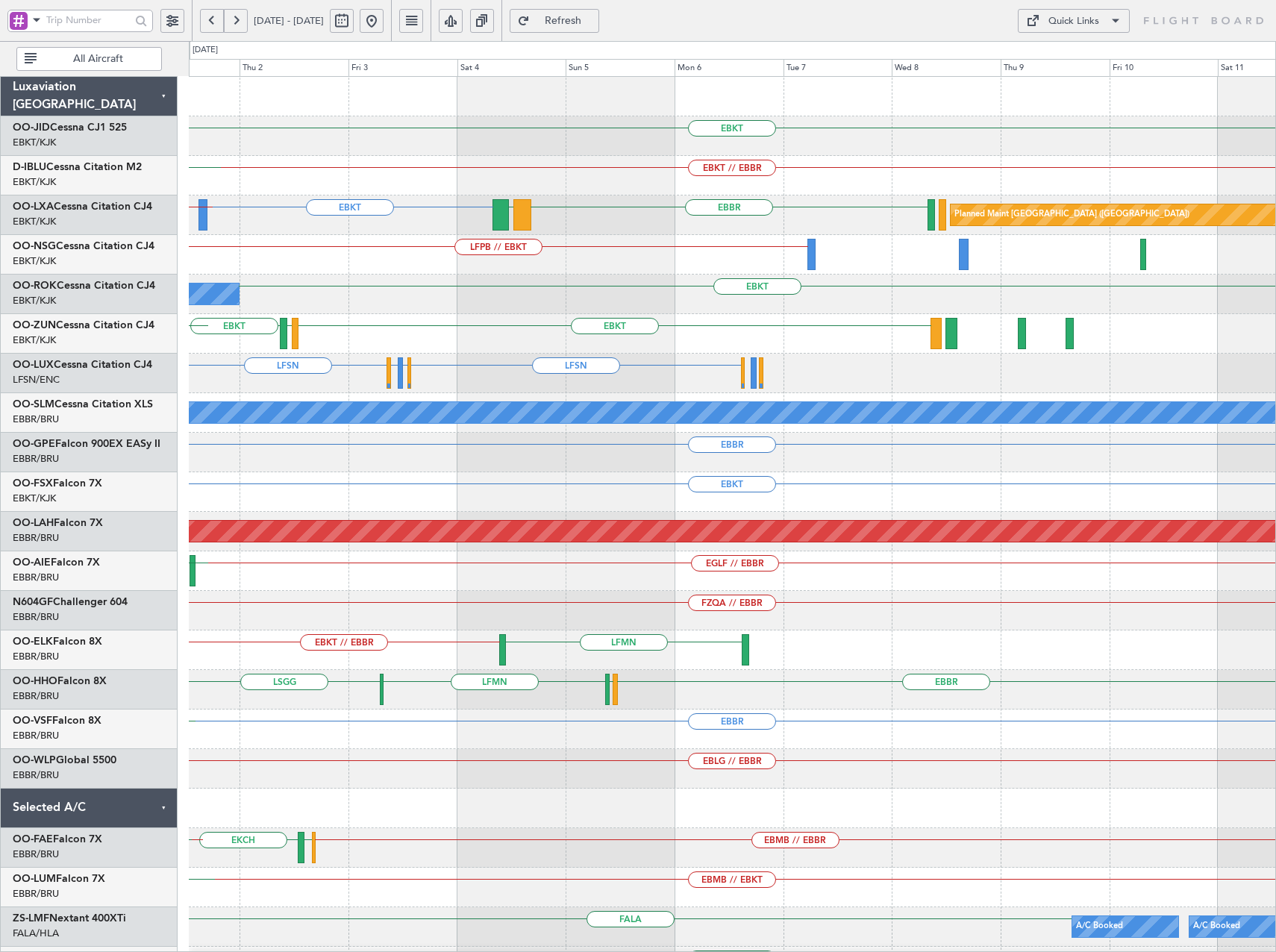
click at [419, 340] on div "EBKT LEGE EBKT EPWA EBKT" at bounding box center [732, 334] width 1087 height 40
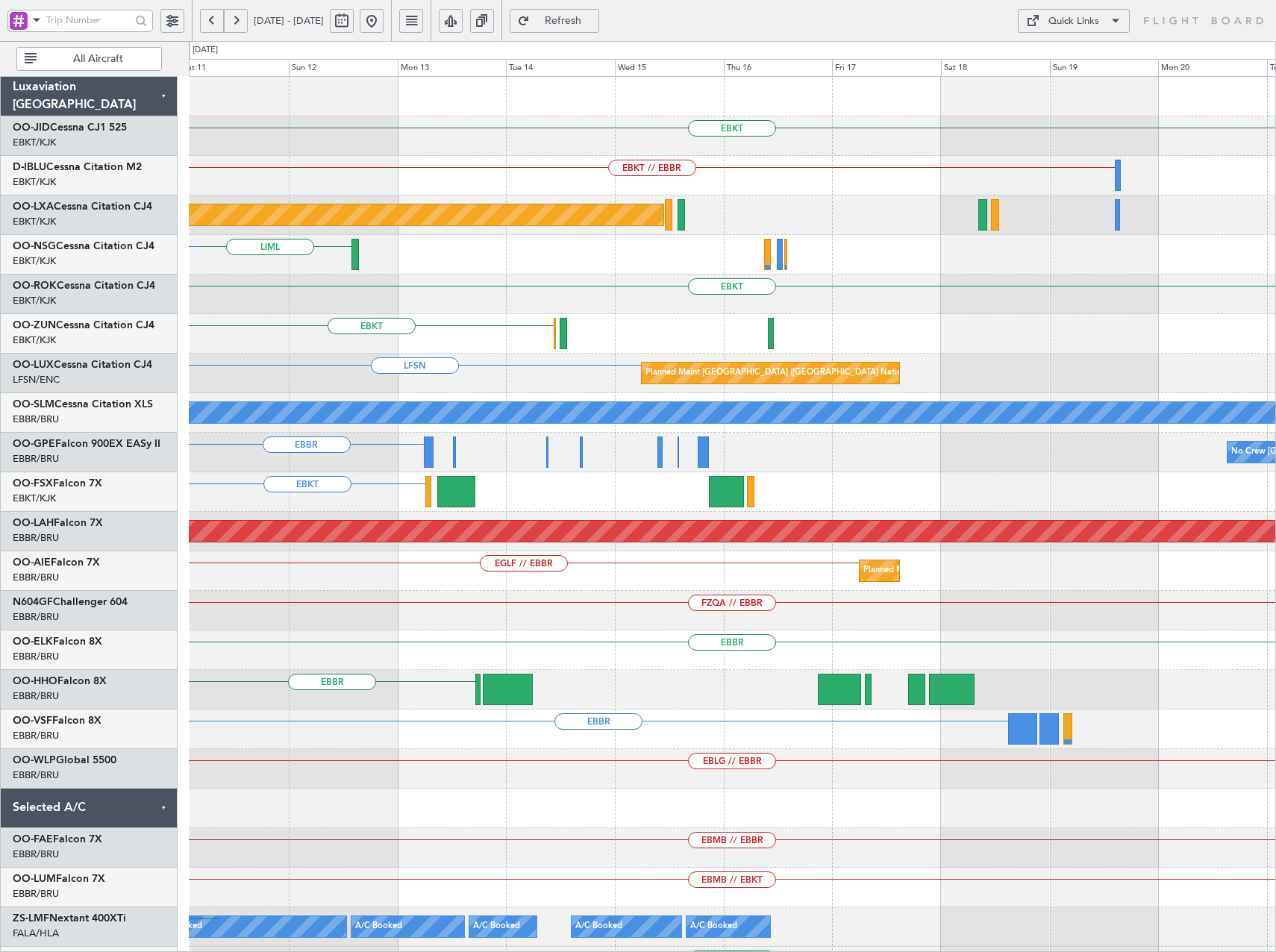
click at [639, 367] on div "EBKT EBKT // EBBR Planned Maint [GEOGRAPHIC_DATA] ([GEOGRAPHIC_DATA]) LIML EBKT…" at bounding box center [732, 552] width 1087 height 950
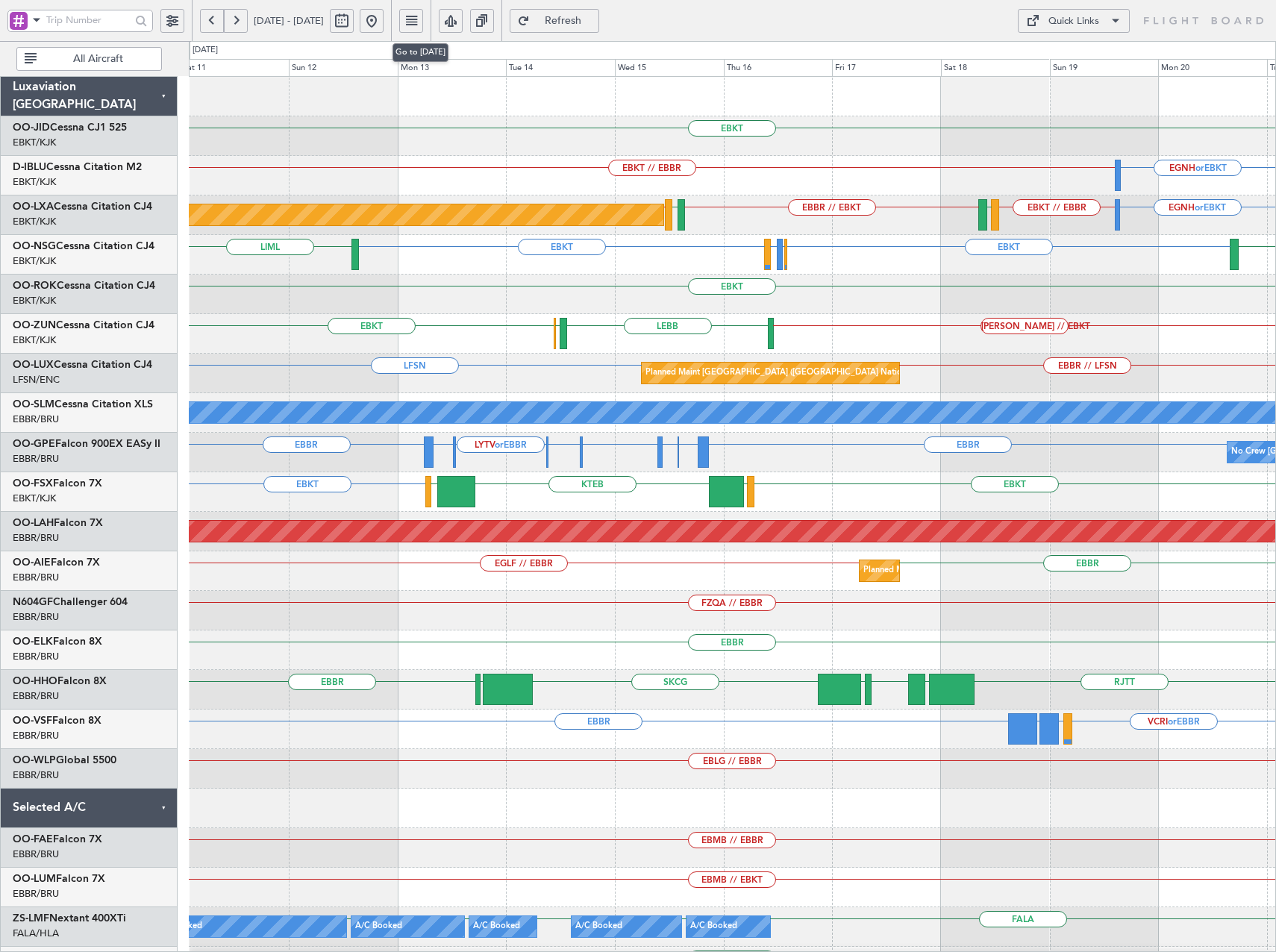
click at [383, 20] on button at bounding box center [371, 20] width 24 height 24
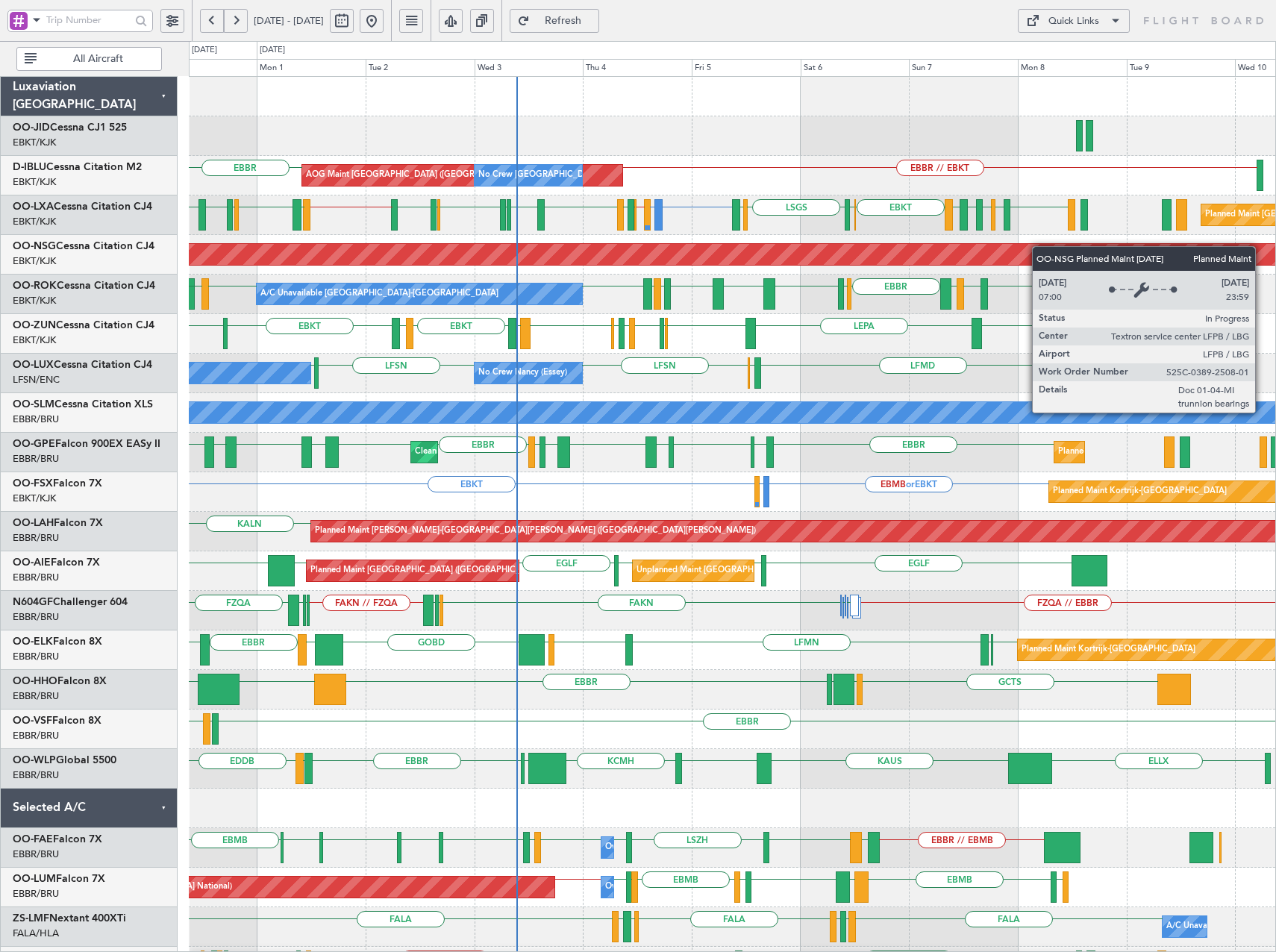
click at [911, 260] on div "Planned Maint Kortrijk-[GEOGRAPHIC_DATA] AOG Maint [GEOGRAPHIC_DATA]-[GEOGRAPHI…" at bounding box center [732, 651] width 1087 height 1147
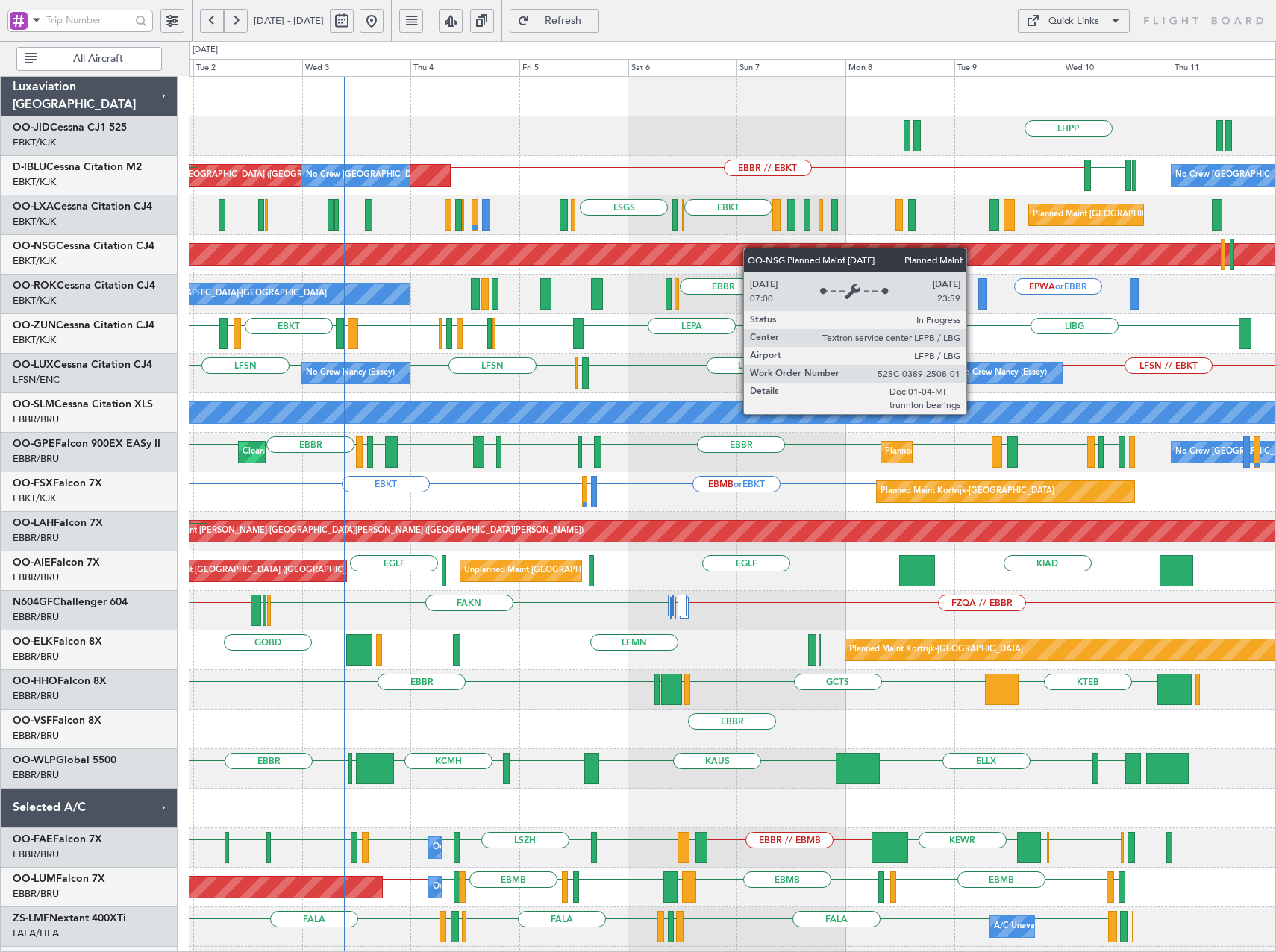
click at [716, 253] on div "LHPP EDDN [GEOGRAPHIC_DATA] EBBR // EBKT AOG Maint [GEOGRAPHIC_DATA] ([GEOGRAPH…" at bounding box center [732, 611] width 1087 height 1068
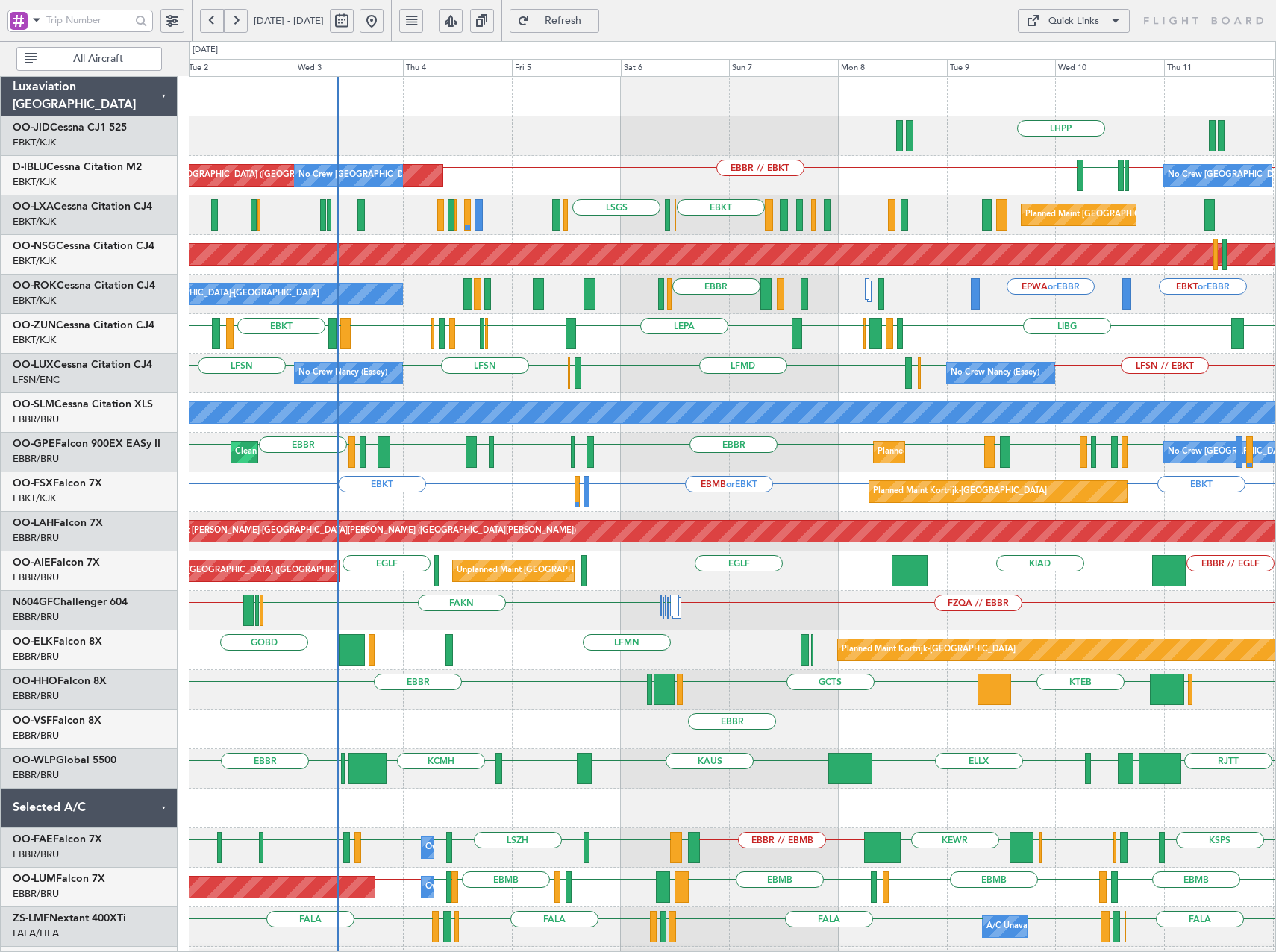
click at [594, 22] on span "Refresh" at bounding box center [563, 20] width 61 height 11
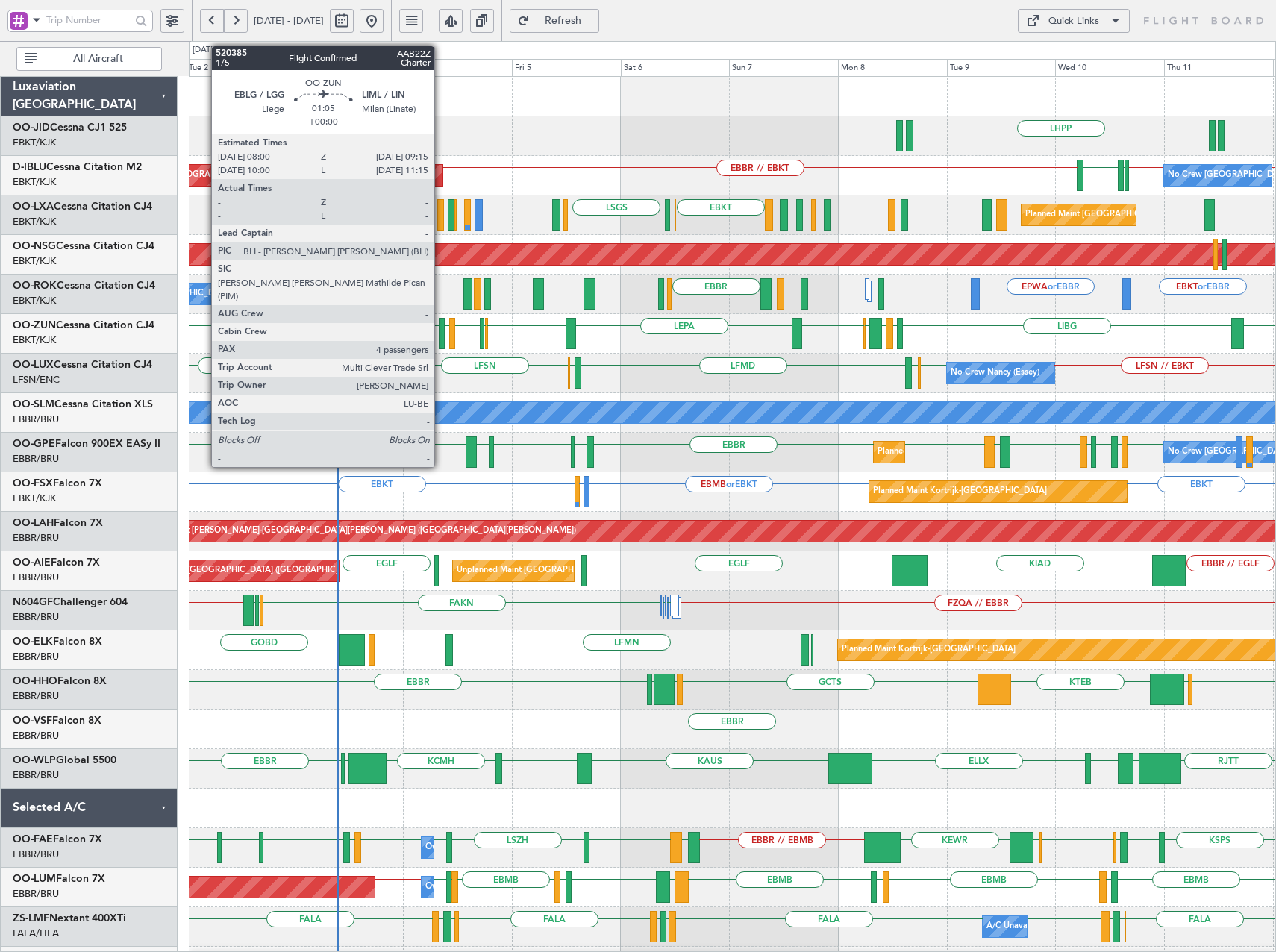
click at [441, 338] on div at bounding box center [441, 333] width 6 height 32
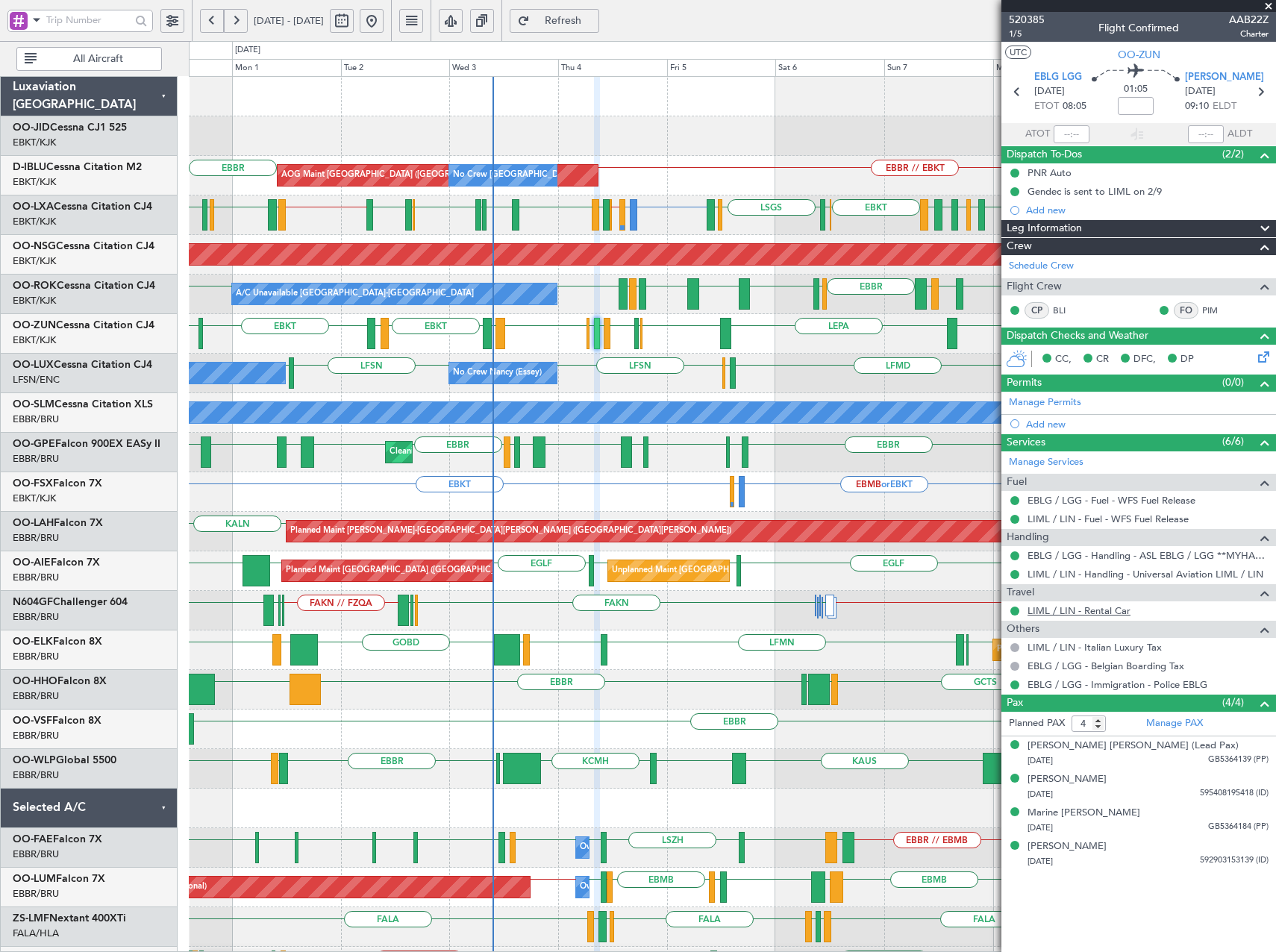
click at [1107, 612] on link "LIML / LIN - Rental Car" at bounding box center [1079, 611] width 103 height 13
click at [1029, 19] on span "520385" at bounding box center [1027, 19] width 36 height 15
click at [594, 25] on span "Refresh" at bounding box center [563, 20] width 61 height 11
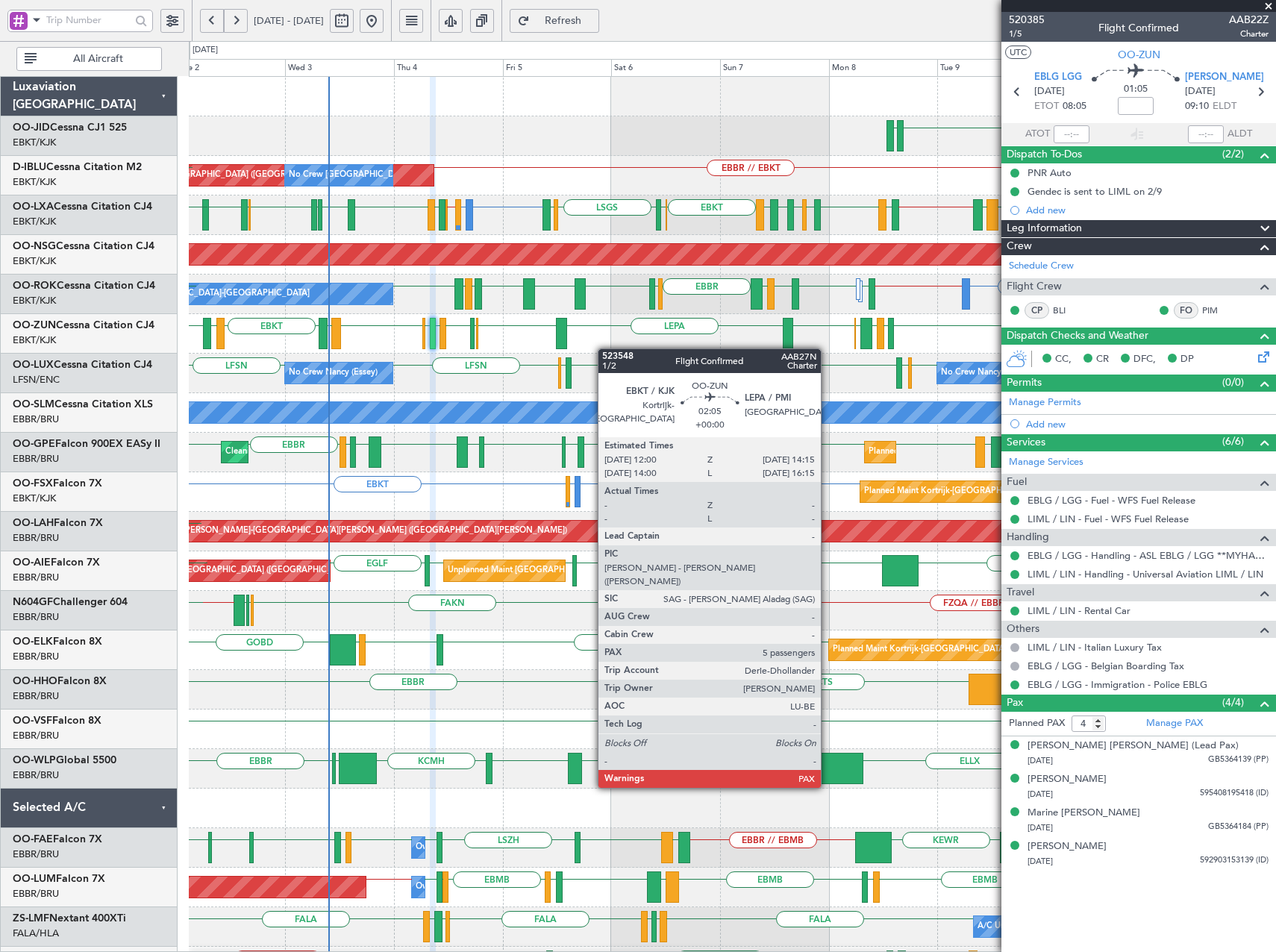
click at [598, 351] on div "LIBG LGMK LIBG EBCI EBKT LEPA EBKT LFPB EDDL LIML EBLG EBKT LIRA EBKT LEBB EBKT…" at bounding box center [732, 334] width 1087 height 40
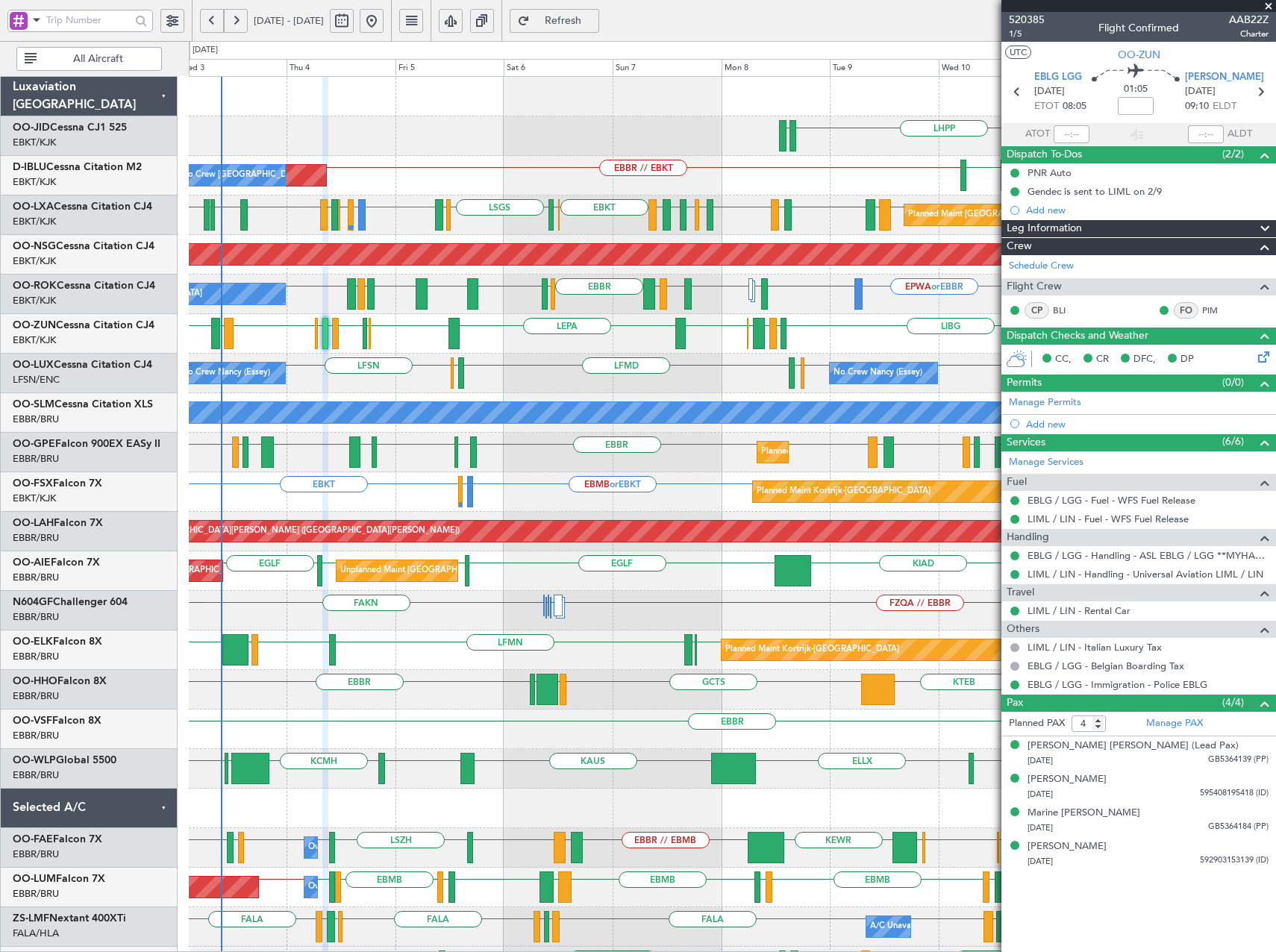
click at [714, 483] on div "LHPP EDDN EBKT EDDN AOG Maint Brussels (Brussels National) No Crew Brussels (Br…" at bounding box center [732, 611] width 1087 height 1068
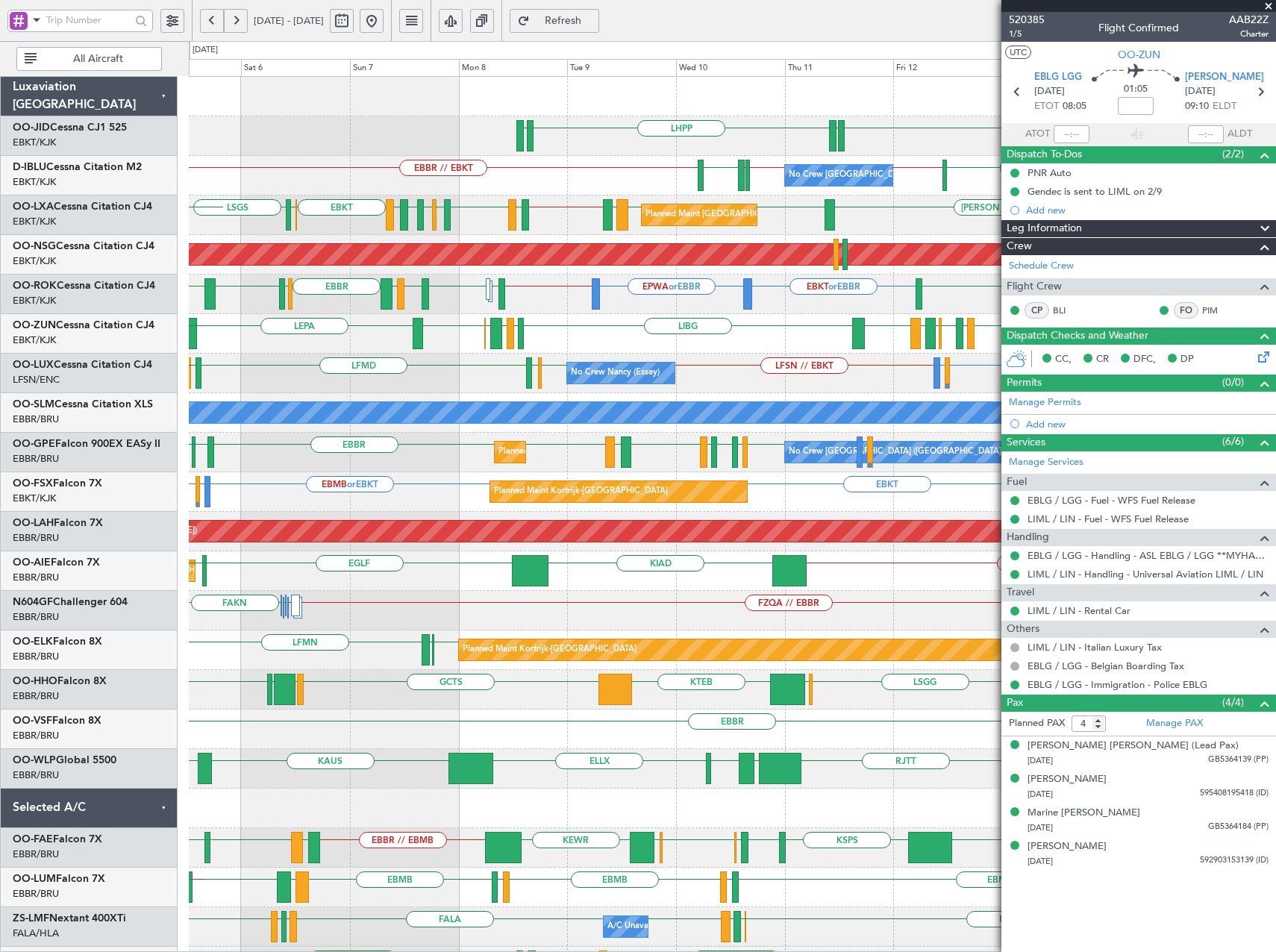
click at [603, 348] on div "LIBG LGMK LIBG EBCI EBKT LEPA EBKT LFMD EBKT EBBR LIRN EBKT LFPB EDDL LIML EBLG…" at bounding box center [732, 334] width 1087 height 40
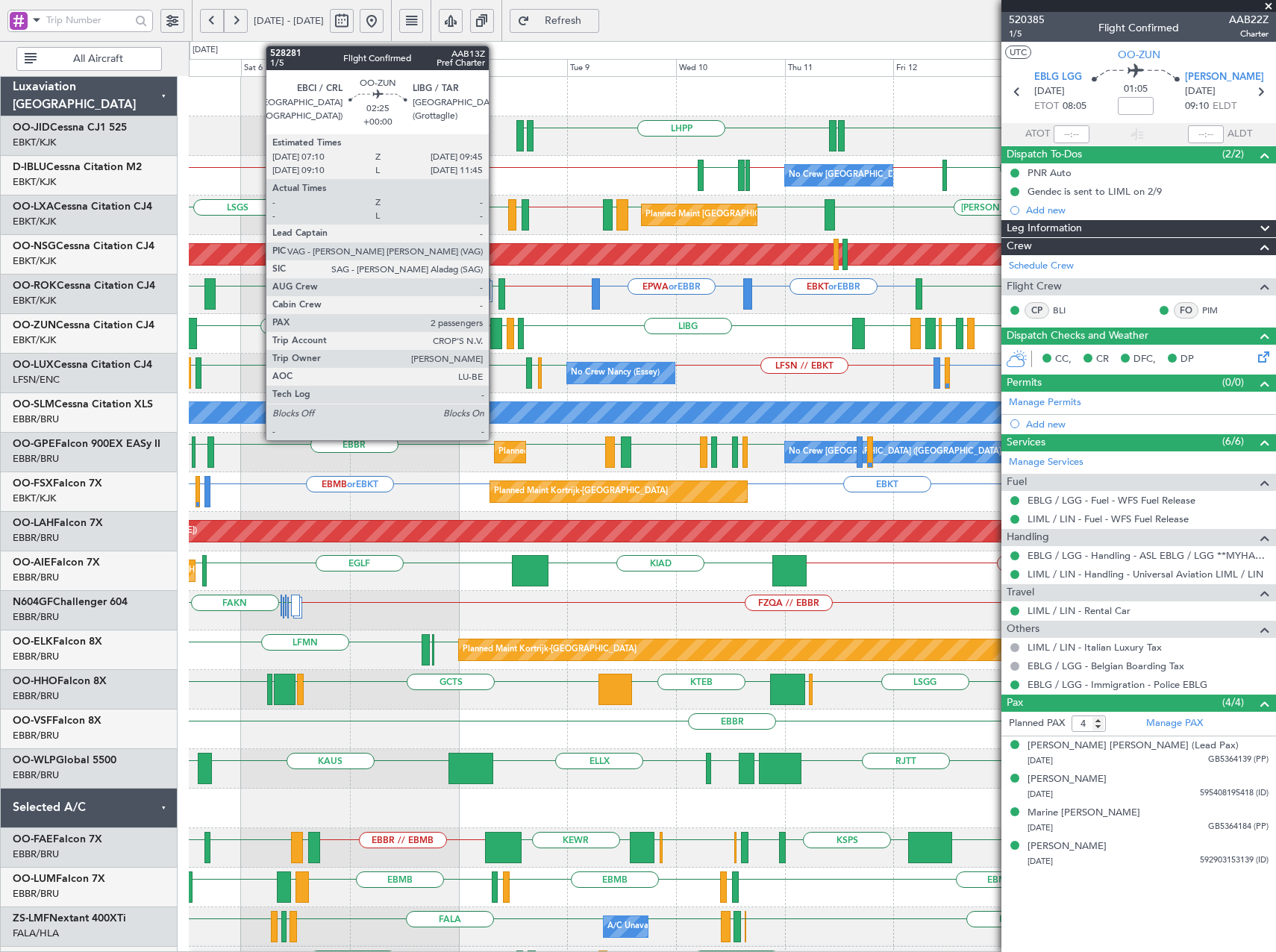
click at [495, 335] on div at bounding box center [496, 333] width 12 height 32
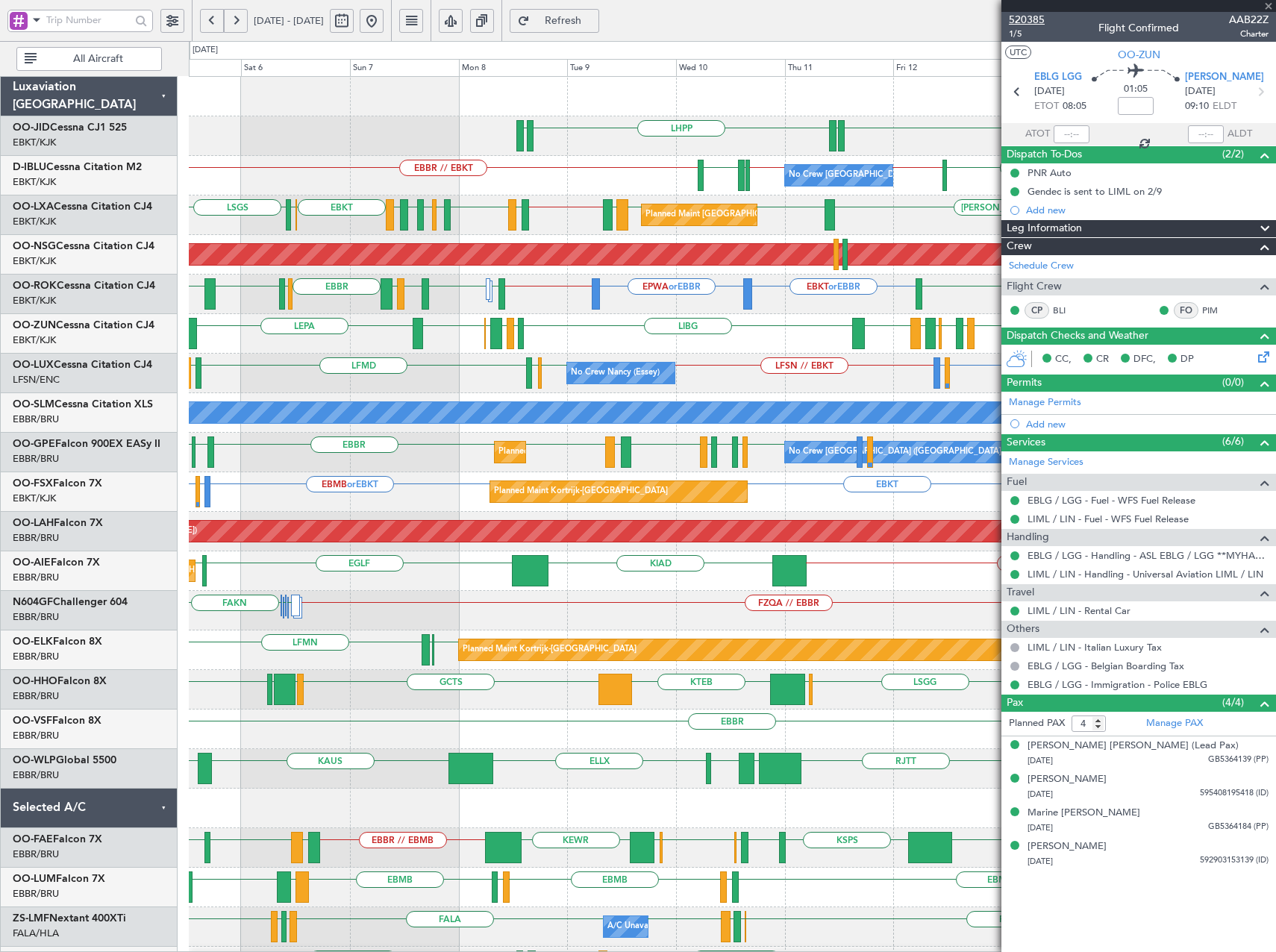
type input "2"
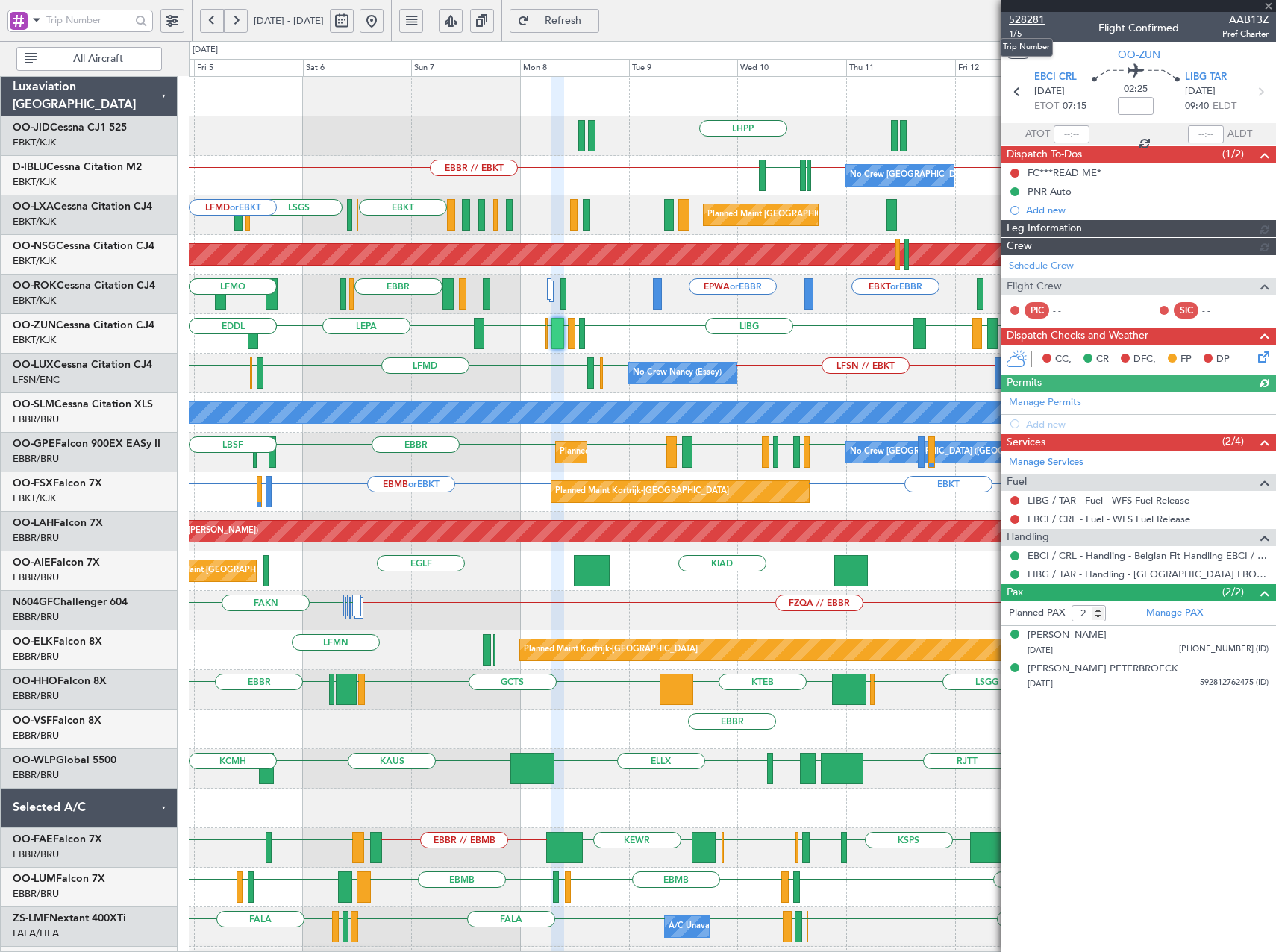
click at [1036, 16] on span "528281" at bounding box center [1027, 19] width 36 height 15
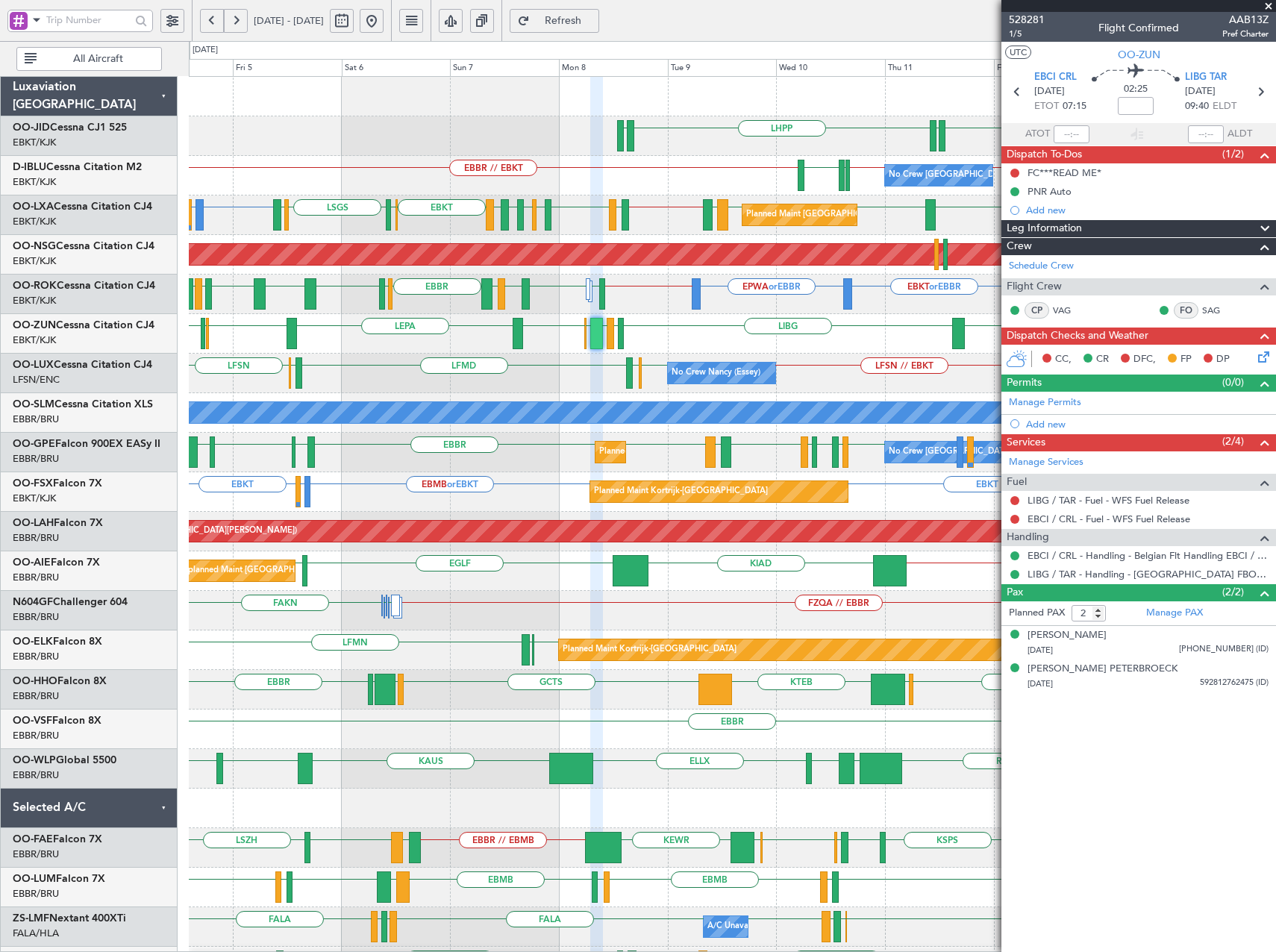
click at [594, 15] on span "Refresh" at bounding box center [563, 20] width 61 height 11
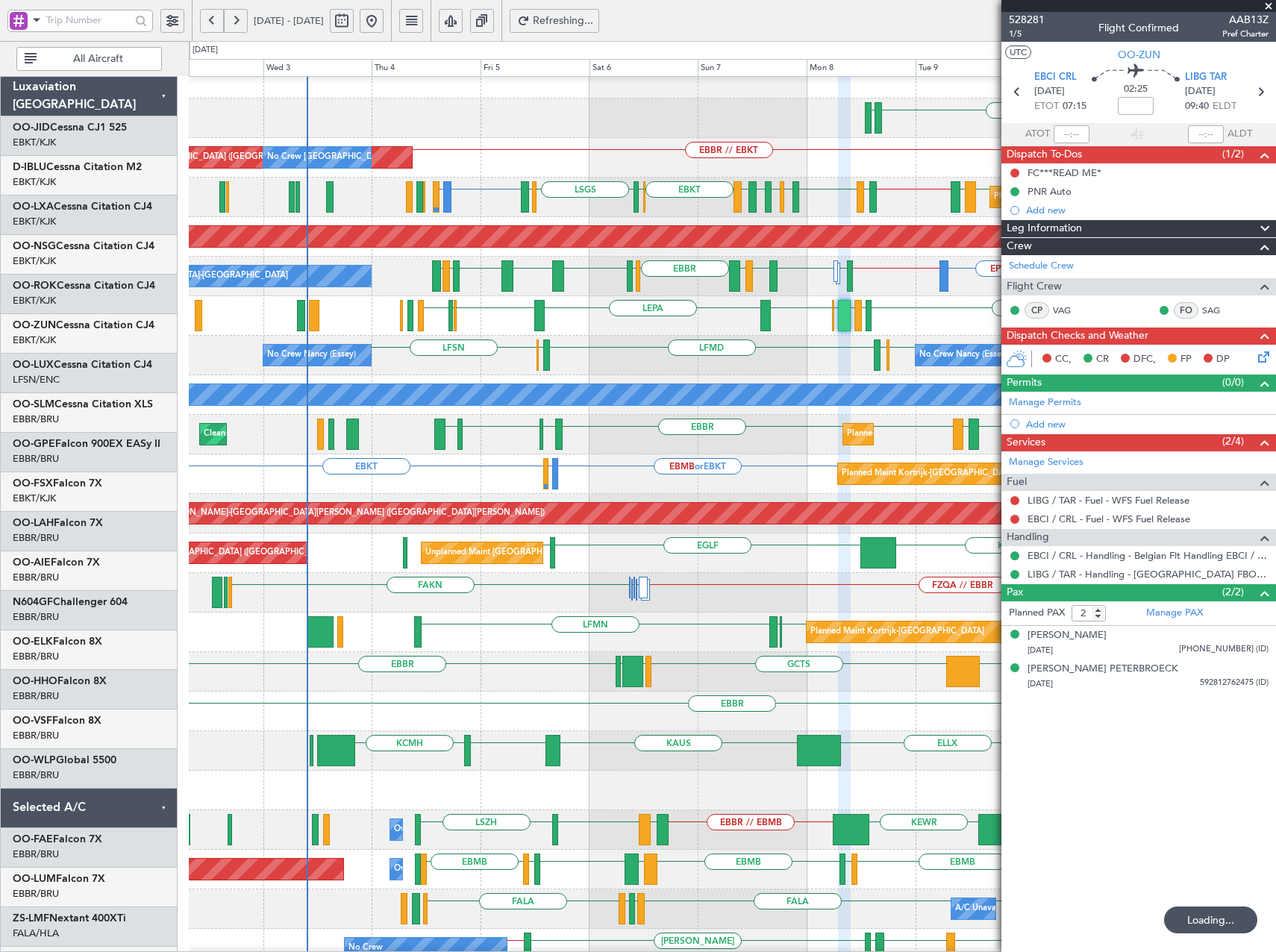
click at [616, 348] on div "No Crew Nancy (Essey) LFSN // EBKT LFSN ELLX LFMD ELLX LFSN No Crew Nancy (Esse…" at bounding box center [732, 355] width 1087 height 40
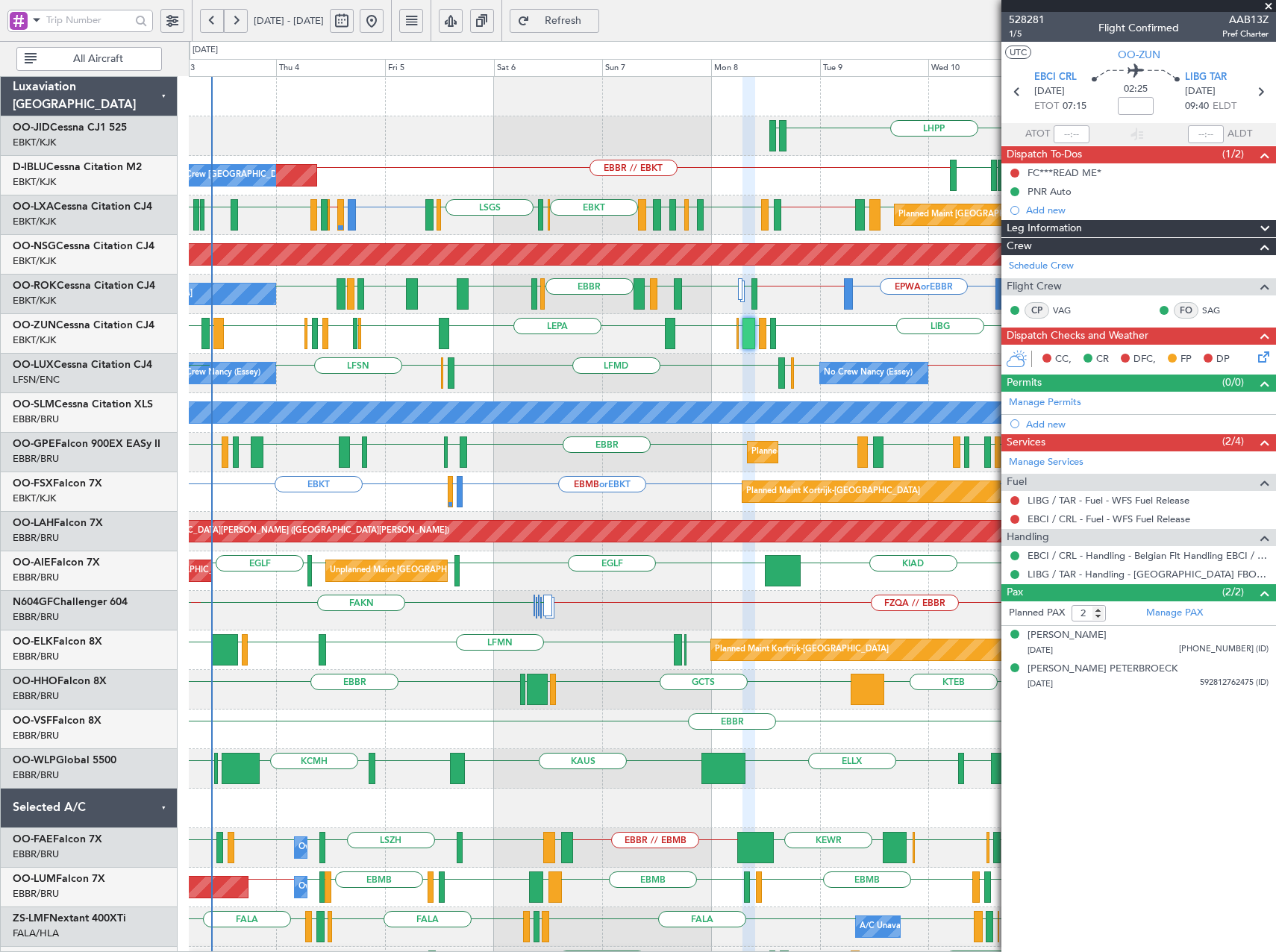
click at [650, 339] on div "EBKT LFPB EDDL LIML EBLG EBKT LIRA EBKT LIRN EBKT LIBG LGMK LIBG EBCI EBKT LEPA…" at bounding box center [732, 334] width 1087 height 40
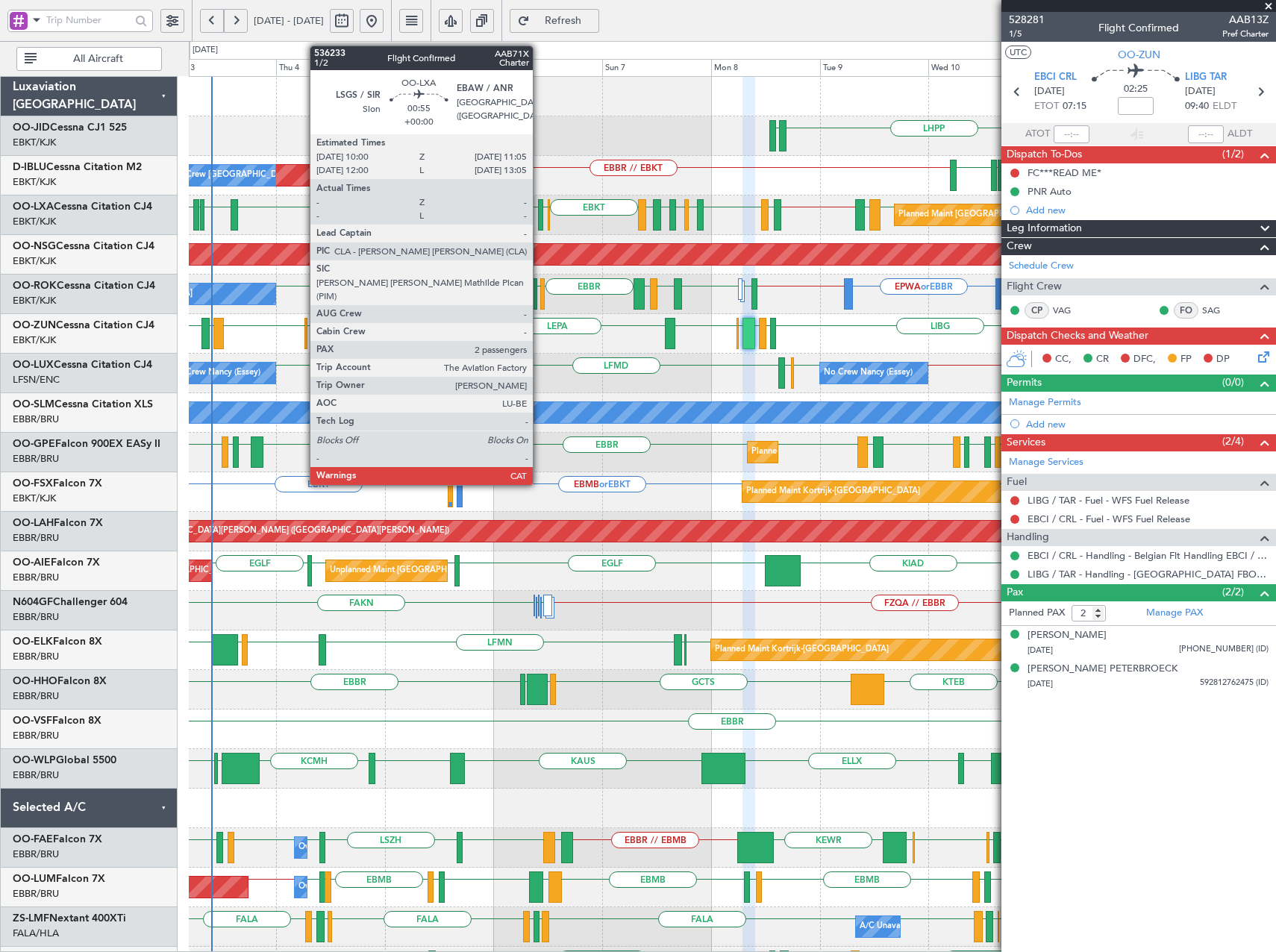
click at [539, 211] on div at bounding box center [541, 214] width 5 height 32
